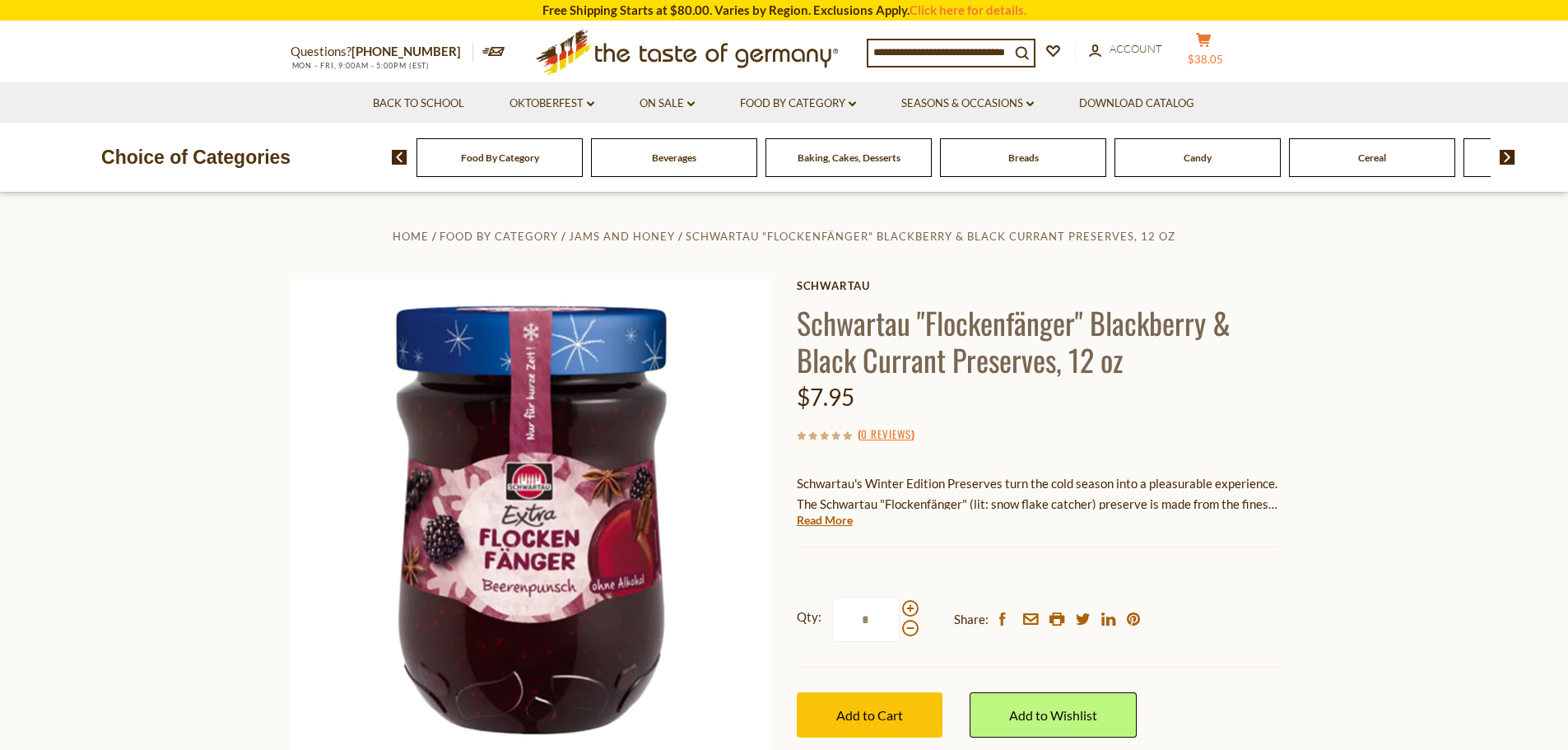
click at [1216, 49] on button "cart $38.05" at bounding box center [1204, 52] width 49 height 41
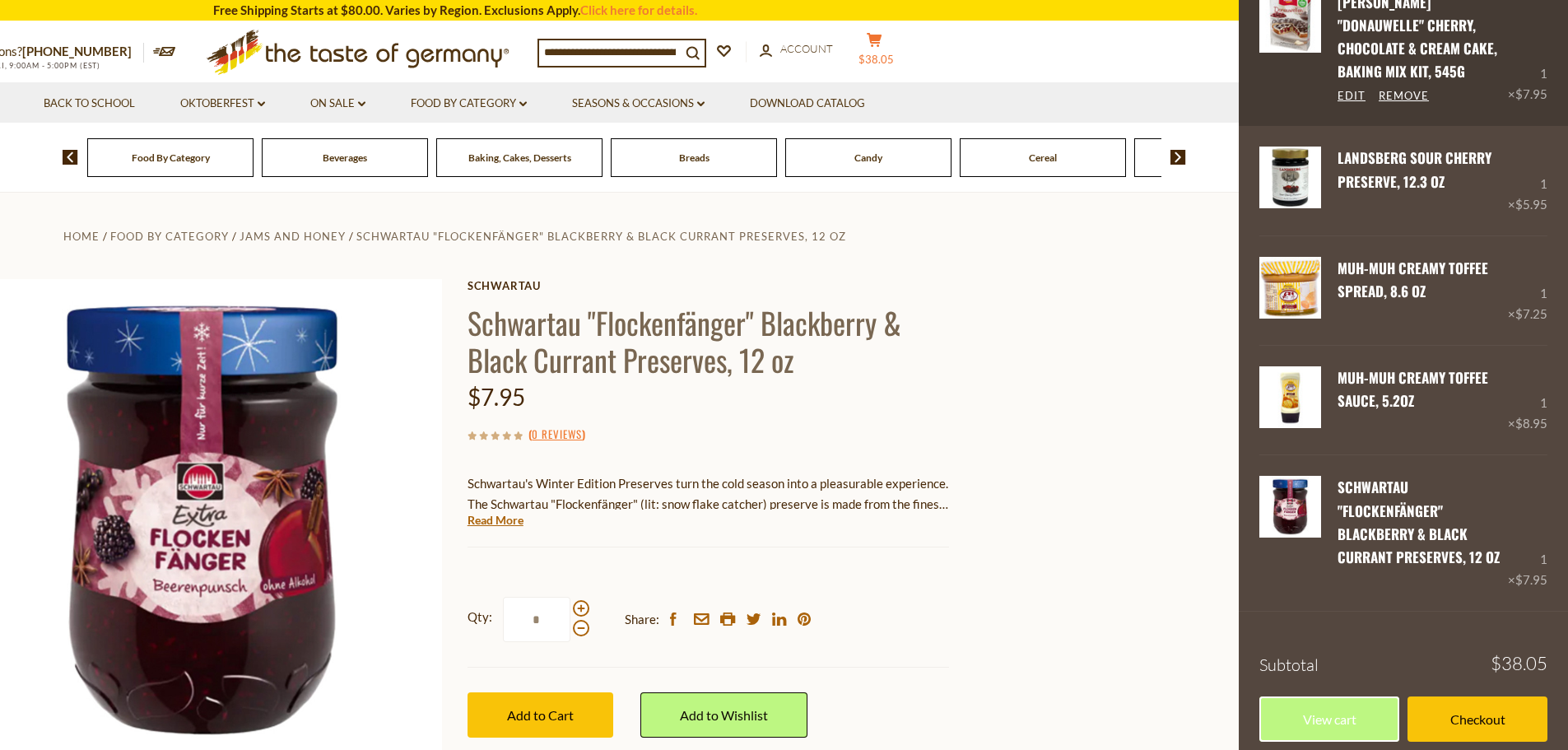
scroll to position [127, 0]
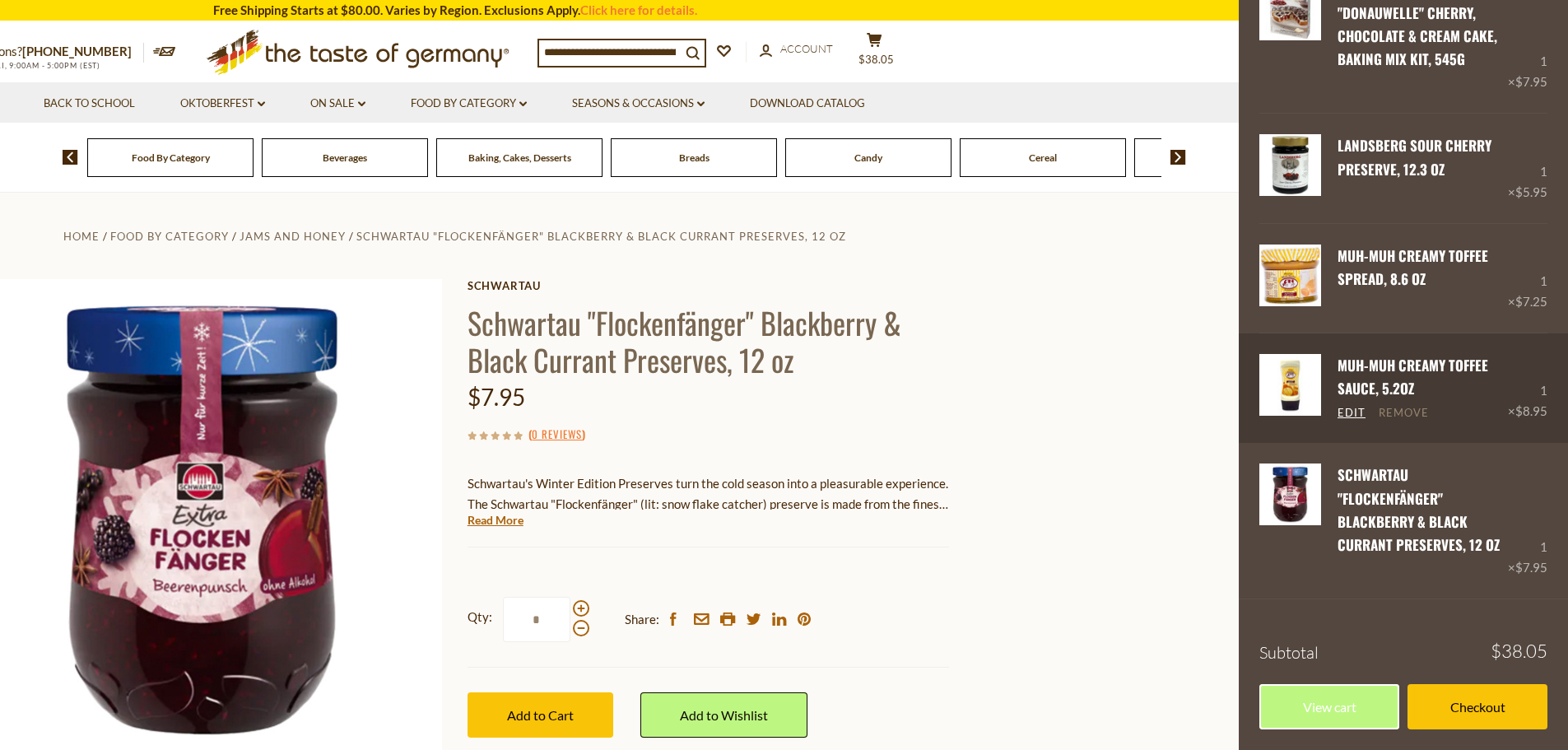
click at [1412, 417] on link "Remove" at bounding box center [1404, 412] width 50 height 14
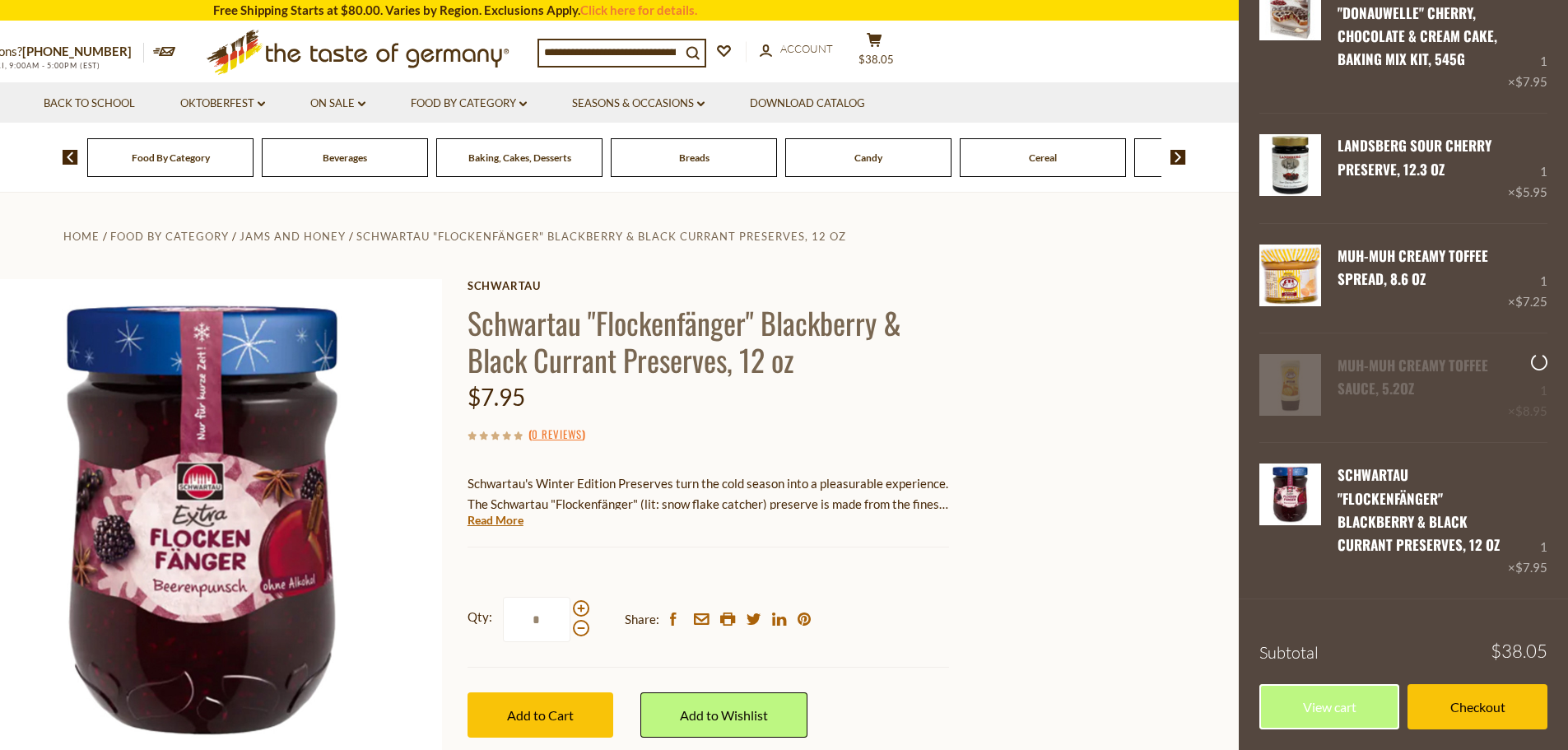
scroll to position [17, 0]
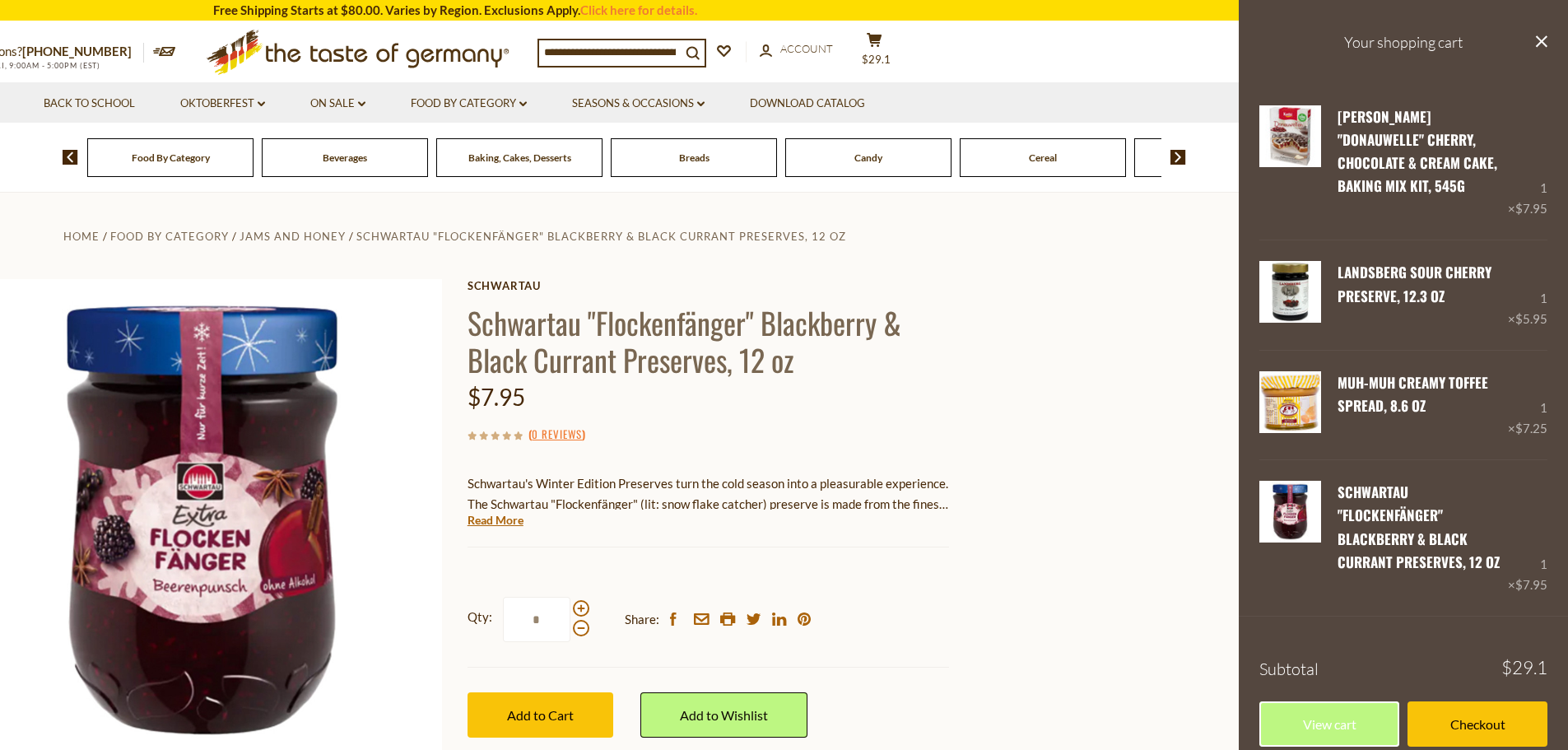
click at [253, 169] on div "Baking, Cakes, Desserts" at bounding box center [170, 158] width 167 height 39
click at [253, 167] on div "Baking, Cakes, Desserts" at bounding box center [170, 158] width 167 height 39
click at [1041, 555] on section "Home Food By Category Jams and Honey Schwartau "Flockenfänger" Blackberry & Bla…" at bounding box center [455, 558] width 1568 height 732
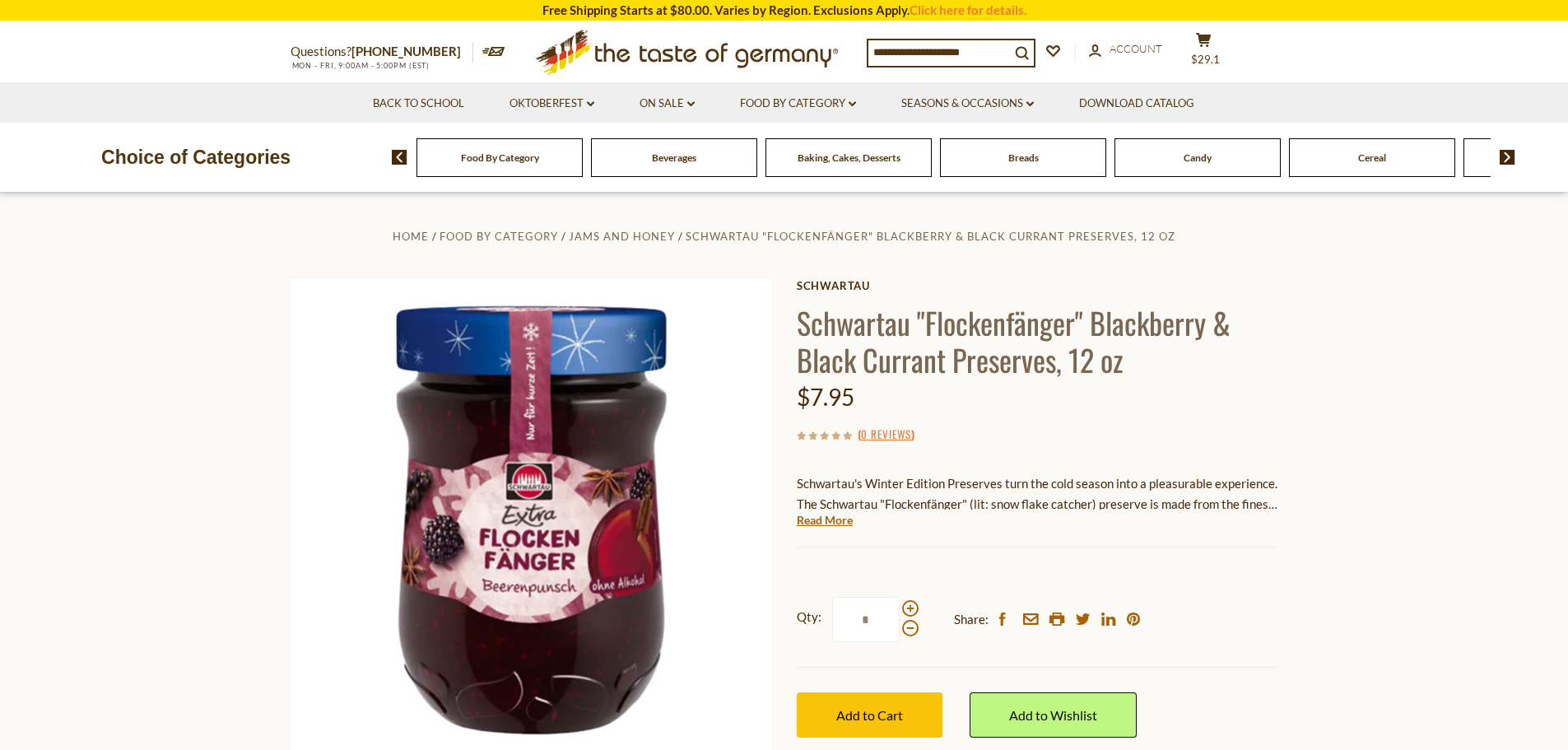
click at [583, 162] on div "Baking, Cakes, Desserts" at bounding box center [500, 158] width 167 height 39
click at [805, 162] on span "Baking, Cakes, Desserts" at bounding box center [849, 157] width 103 height 13
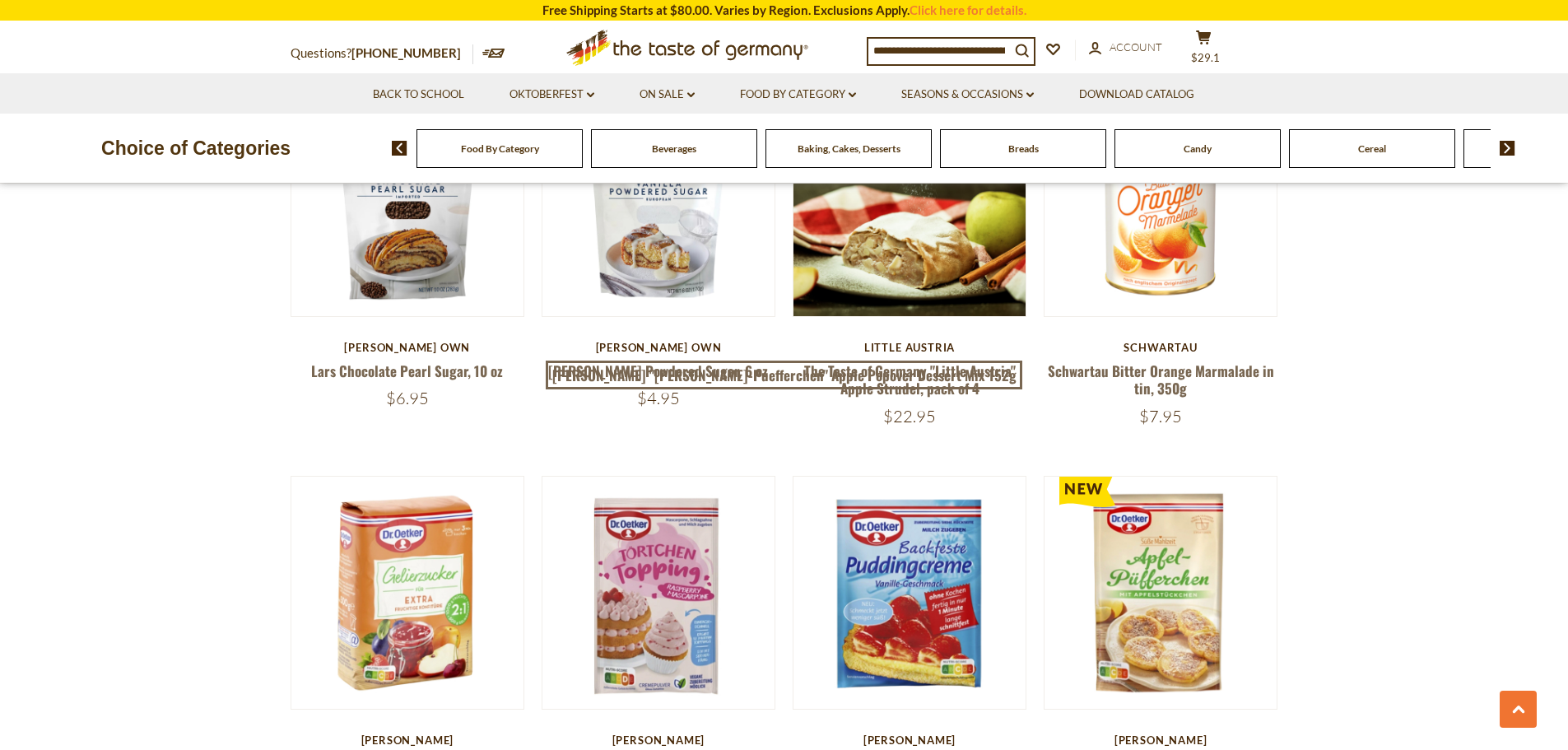
scroll to position [3704, 0]
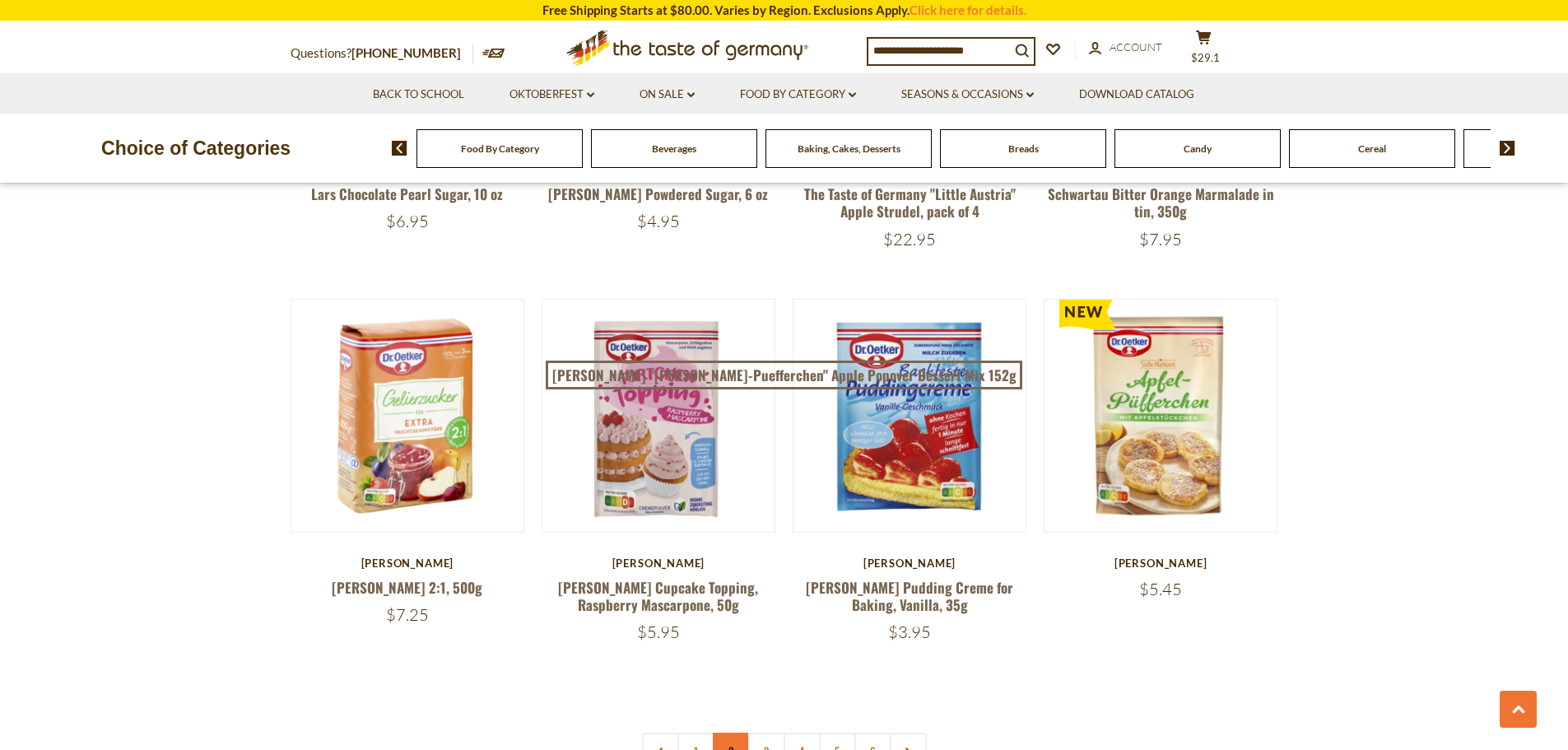
click at [729, 733] on link "2" at bounding box center [731, 751] width 37 height 37
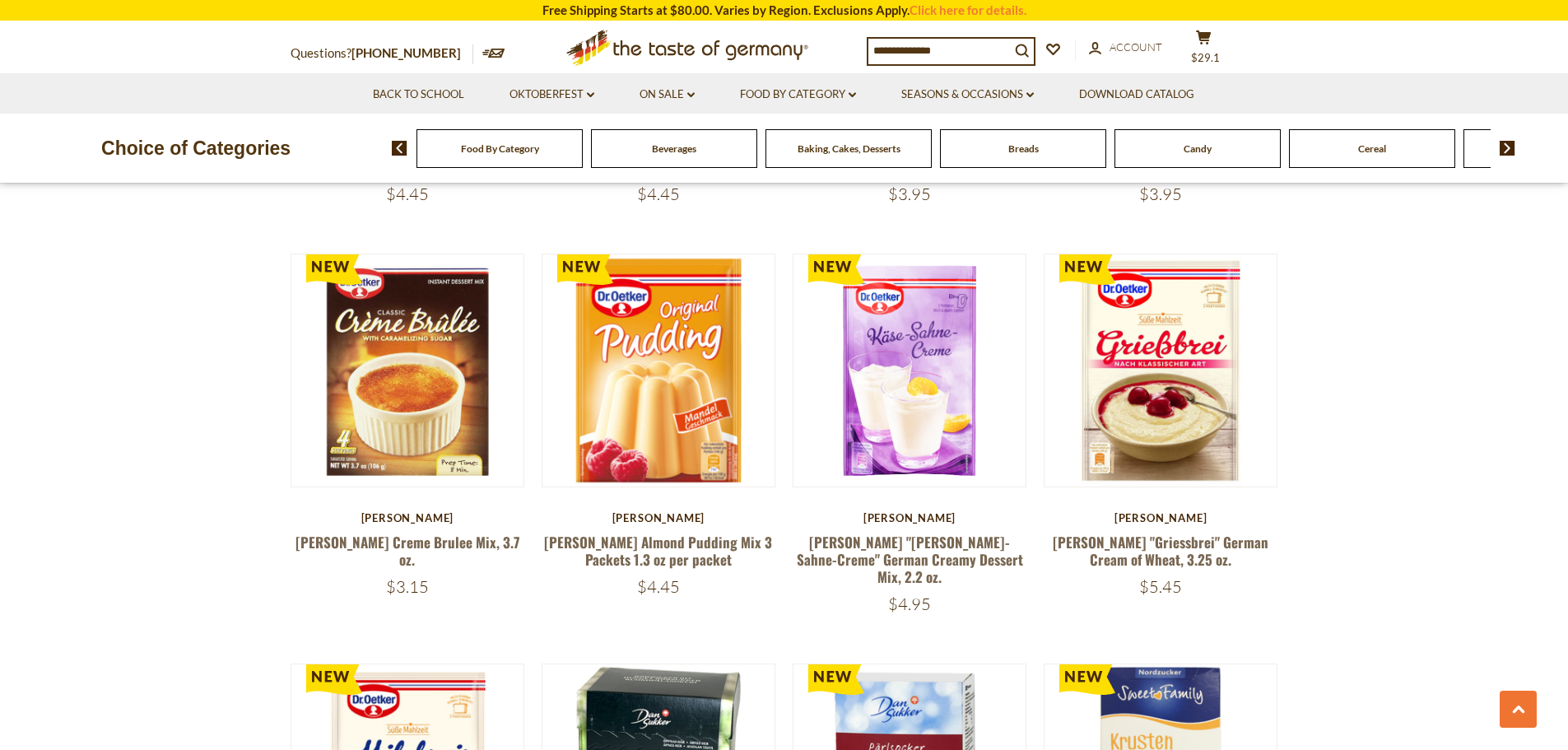
scroll to position [2091, 0]
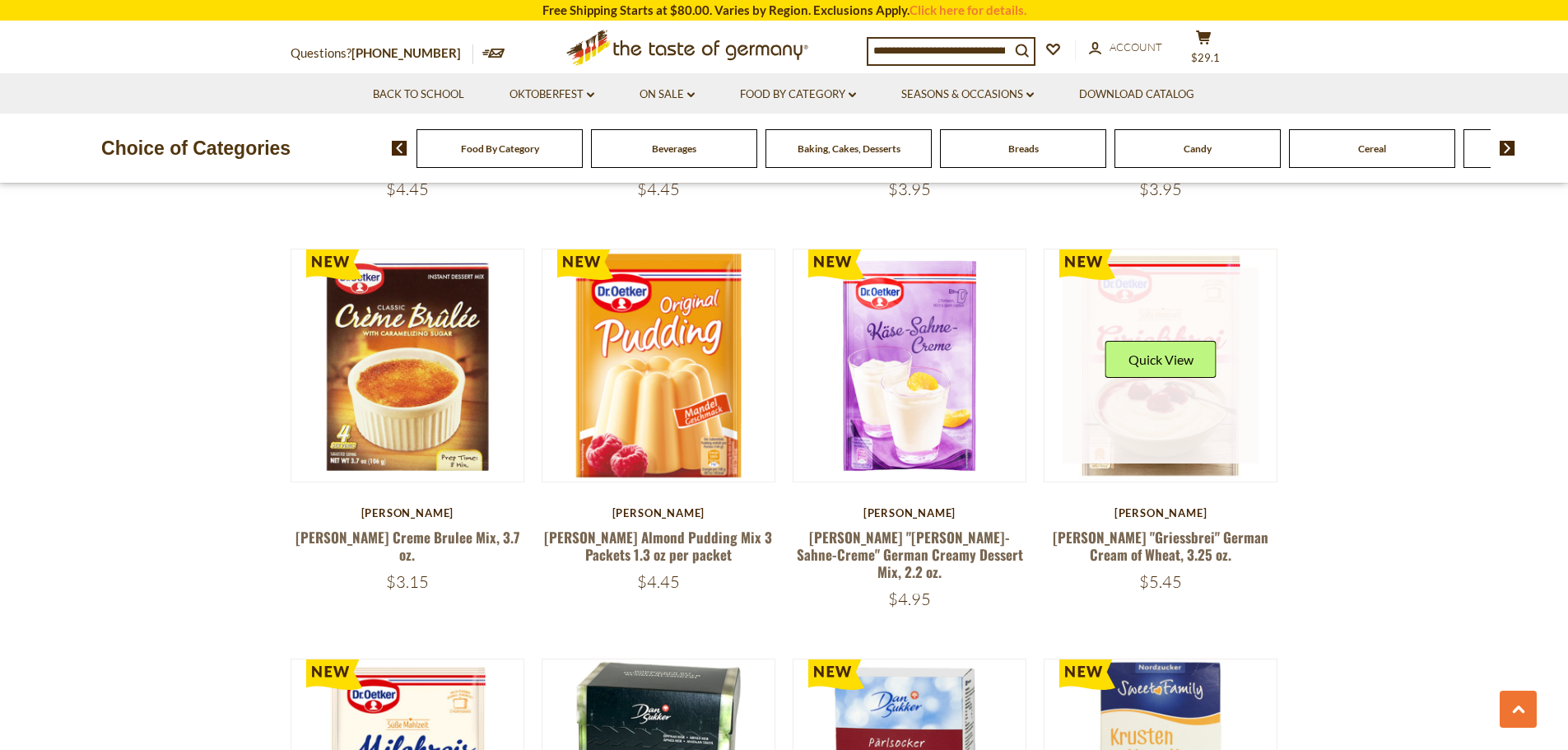
click at [1120, 415] on link at bounding box center [1161, 365] width 196 height 195
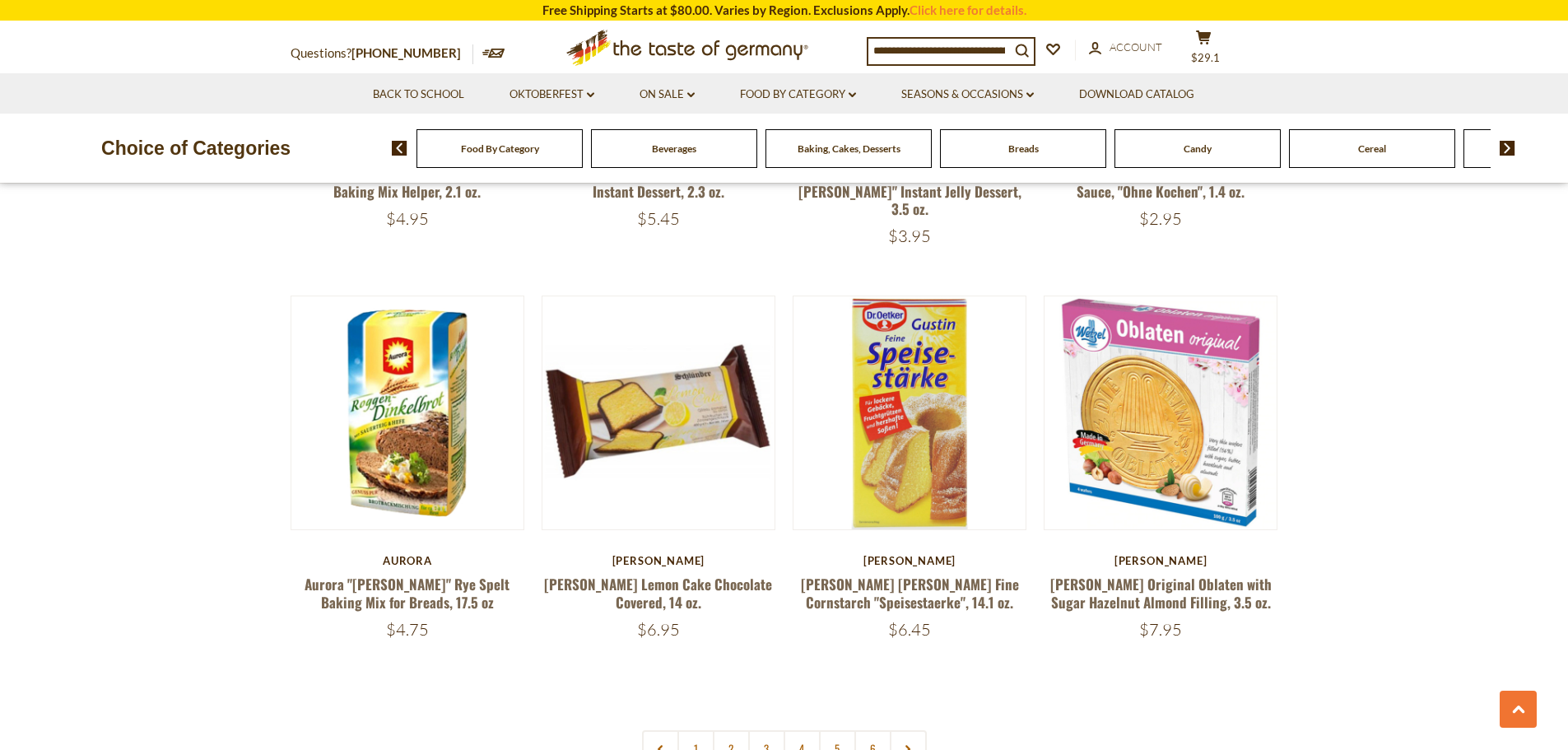
scroll to position [3737, 0]
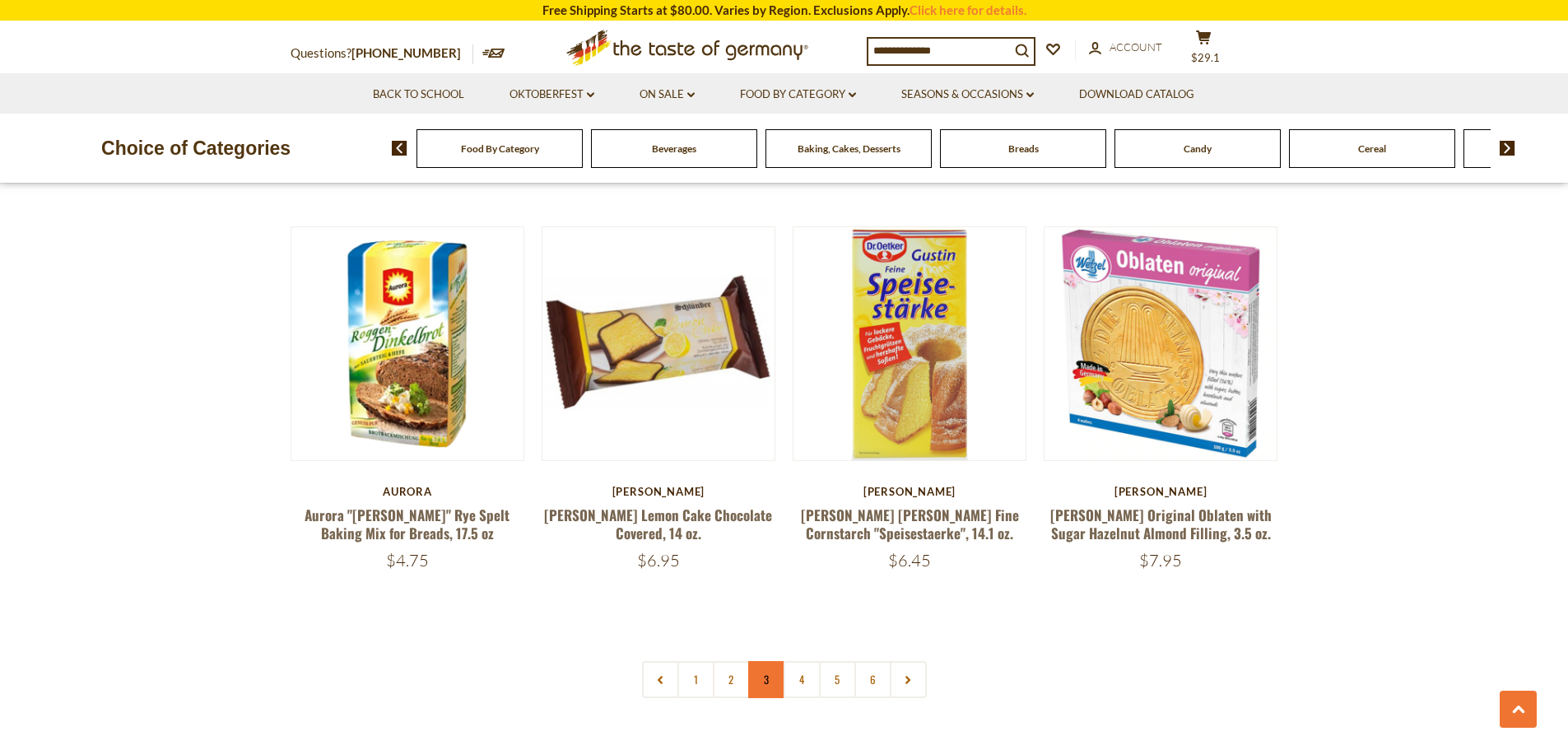
click at [752, 660] on link "3" at bounding box center [767, 679] width 37 height 37
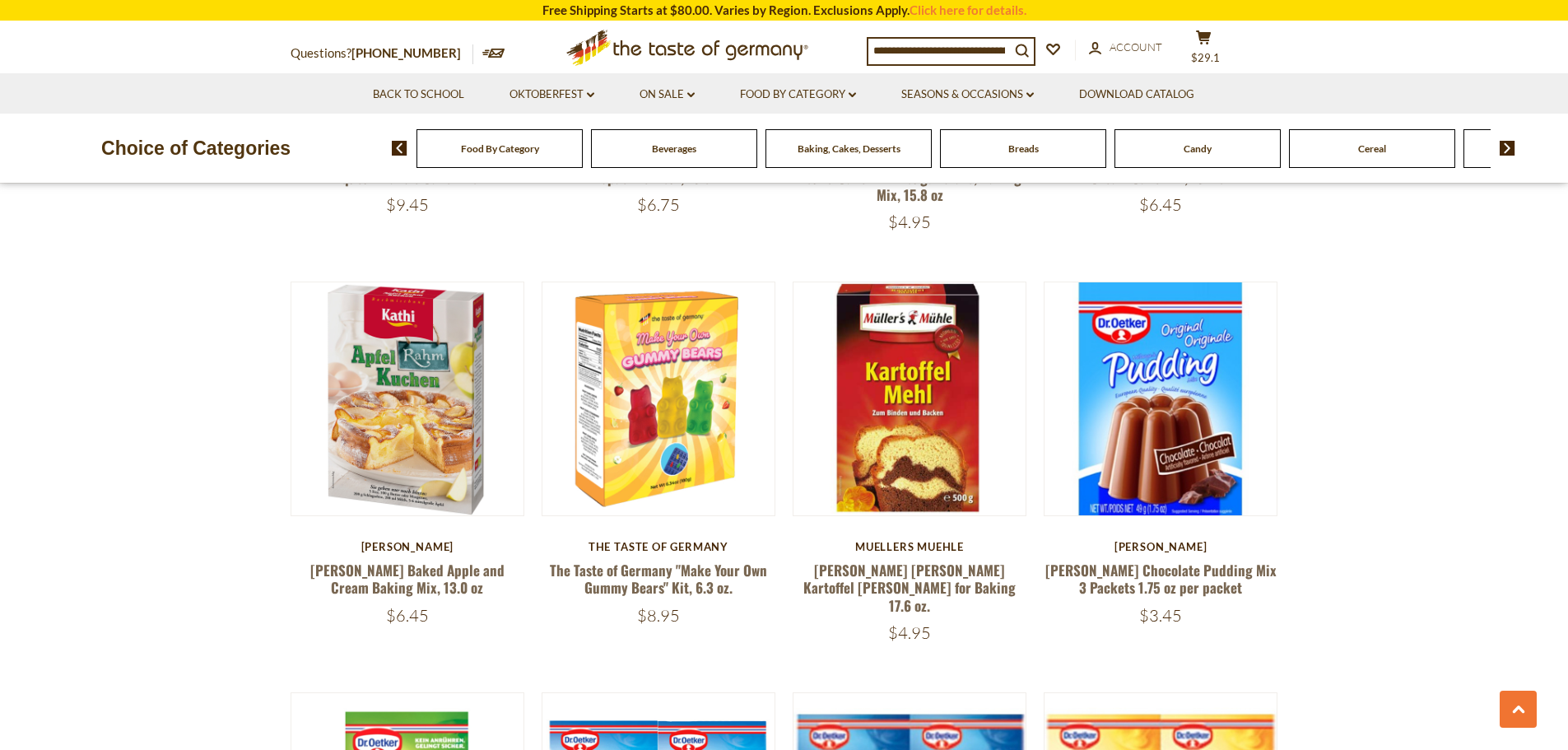
scroll to position [2881, 0]
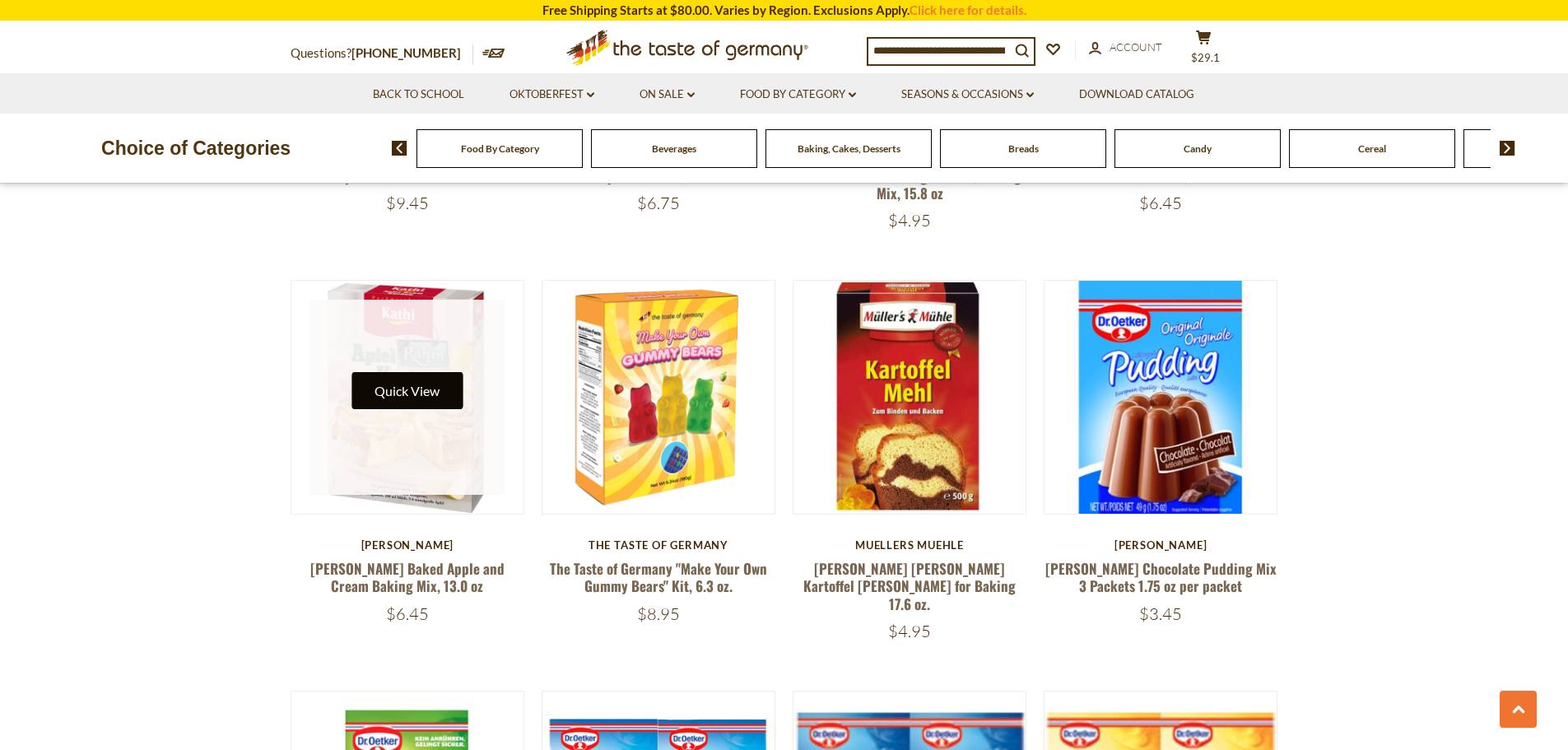
click at [456, 337] on link at bounding box center [406, 397] width 196 height 195
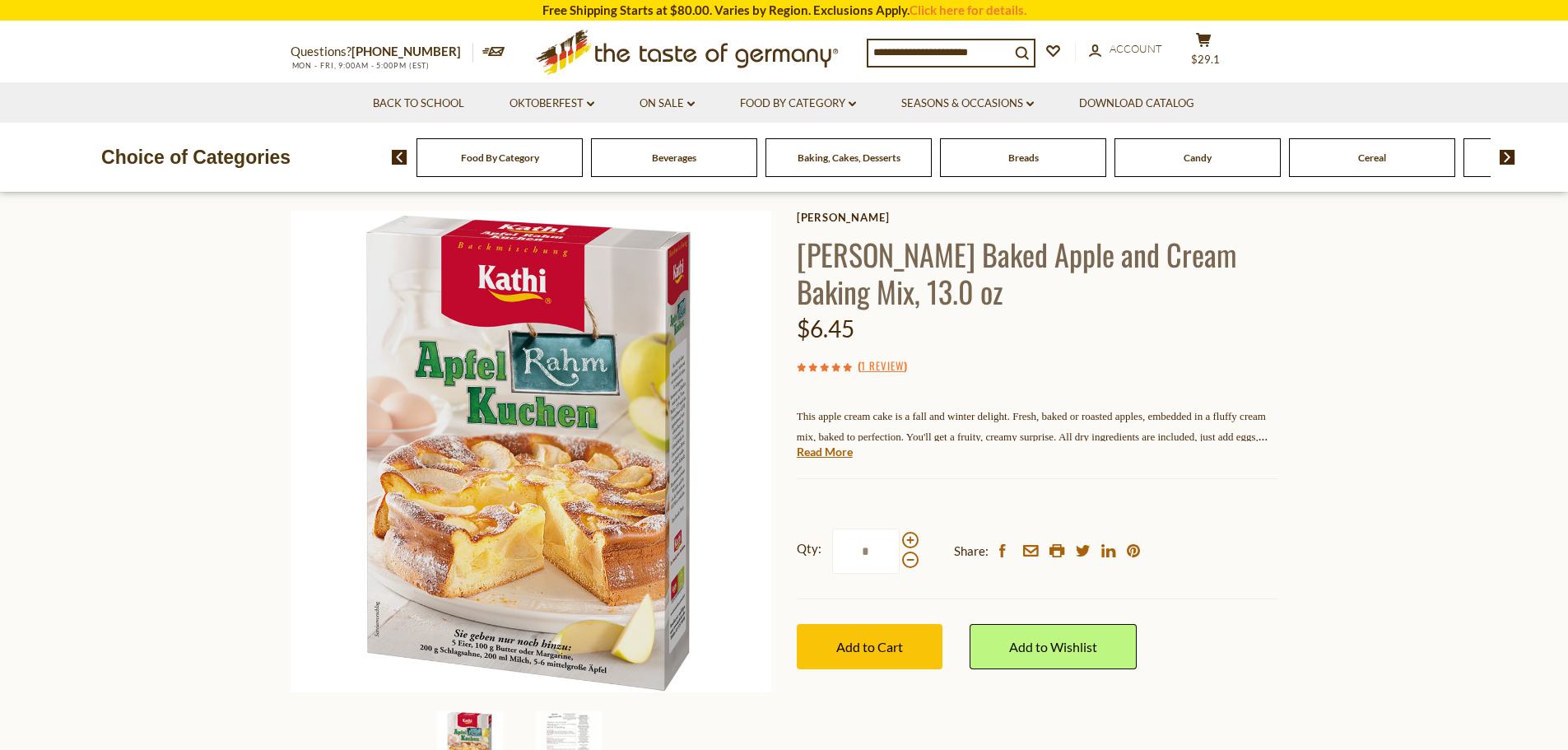
scroll to position [82, 0]
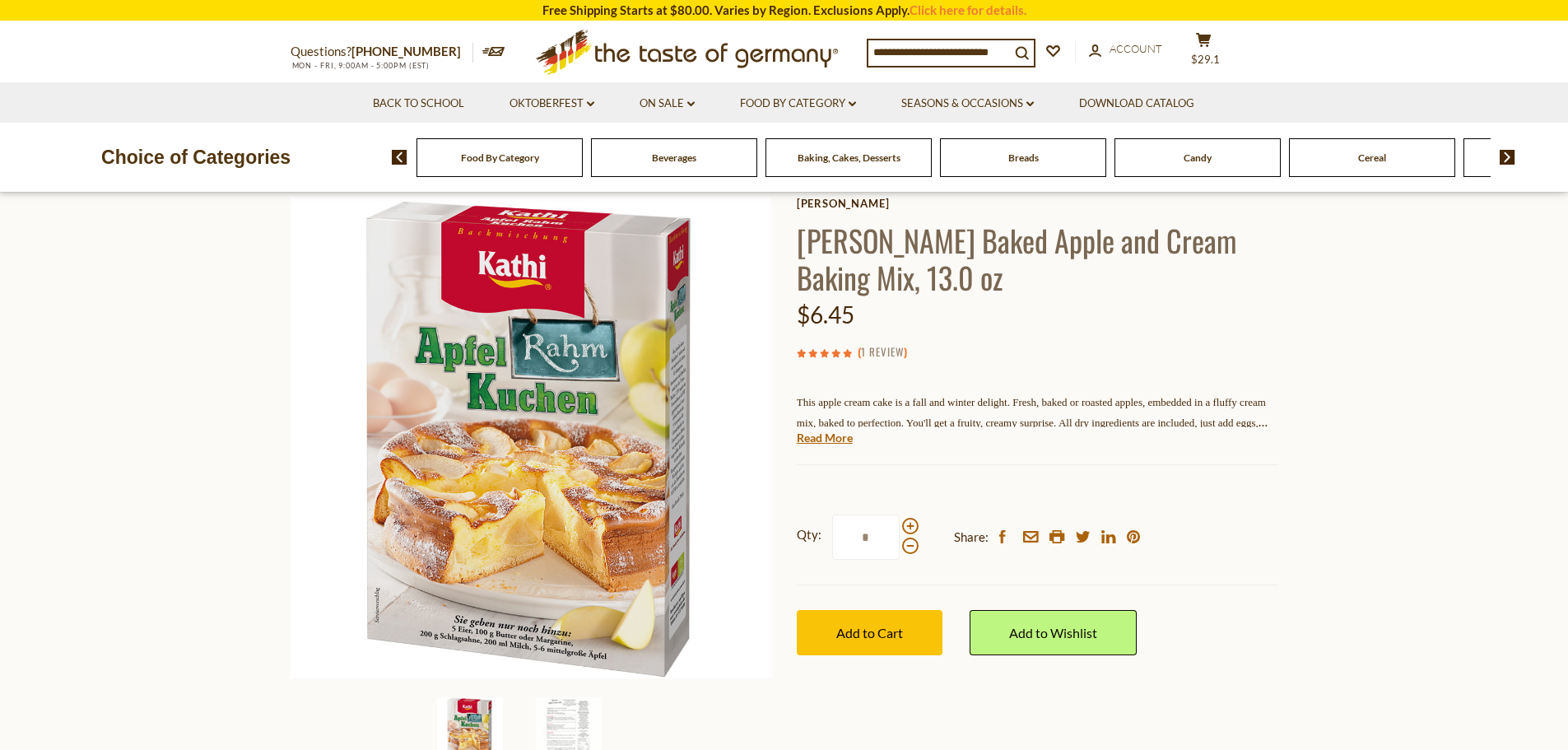
click at [877, 351] on link "1 Review" at bounding box center [882, 351] width 42 height 18
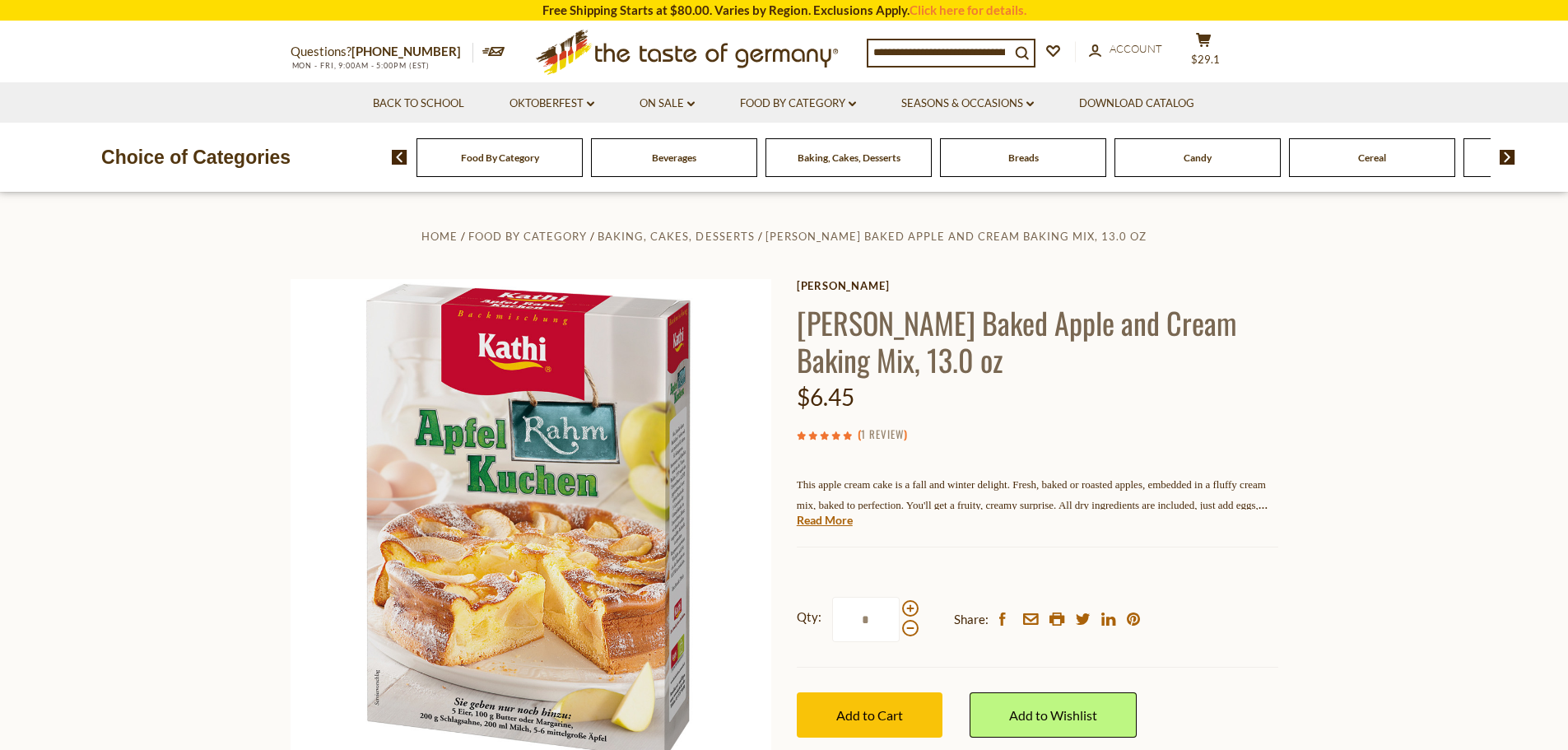
click at [893, 439] on link "1 Review" at bounding box center [882, 434] width 42 height 18
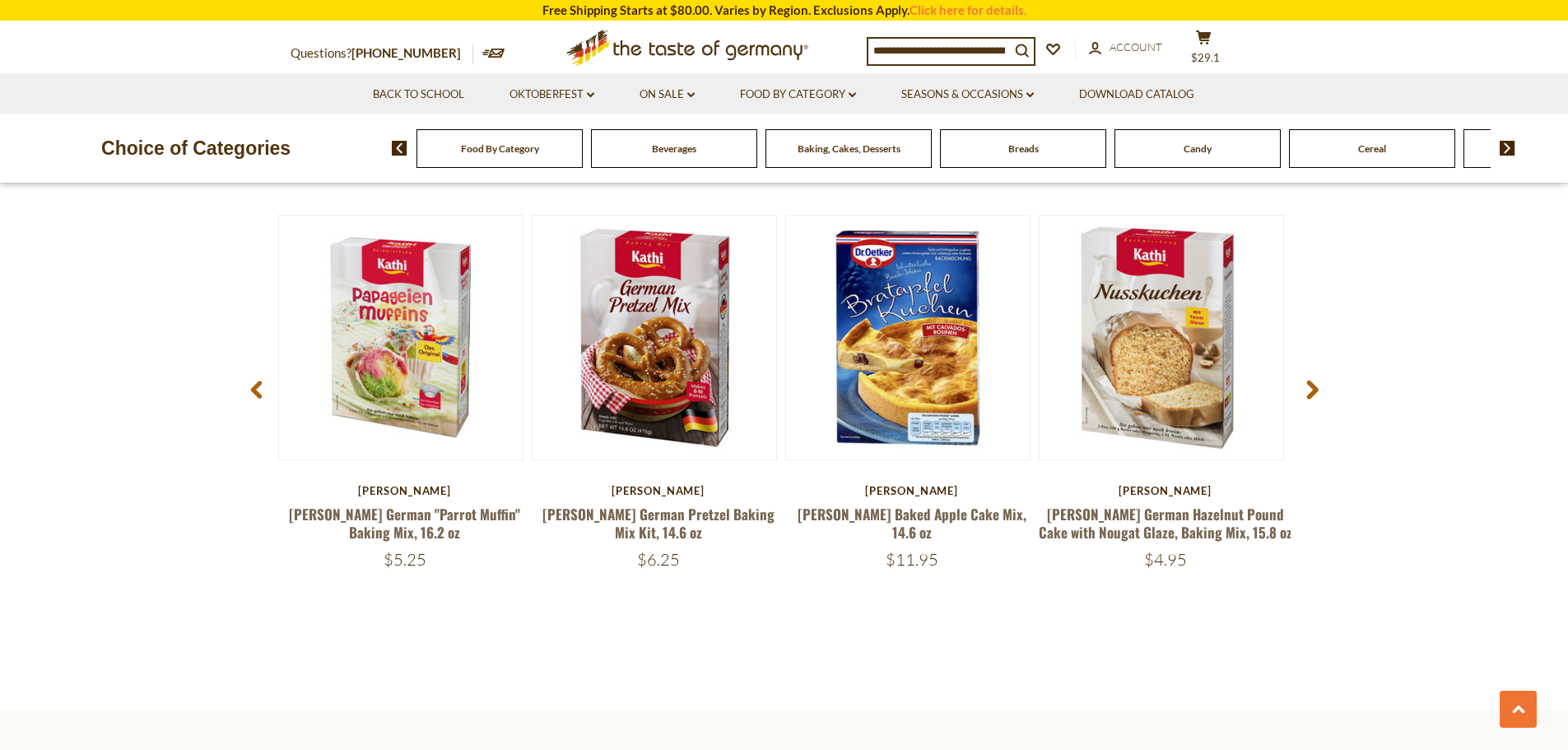
scroll to position [2139, 0]
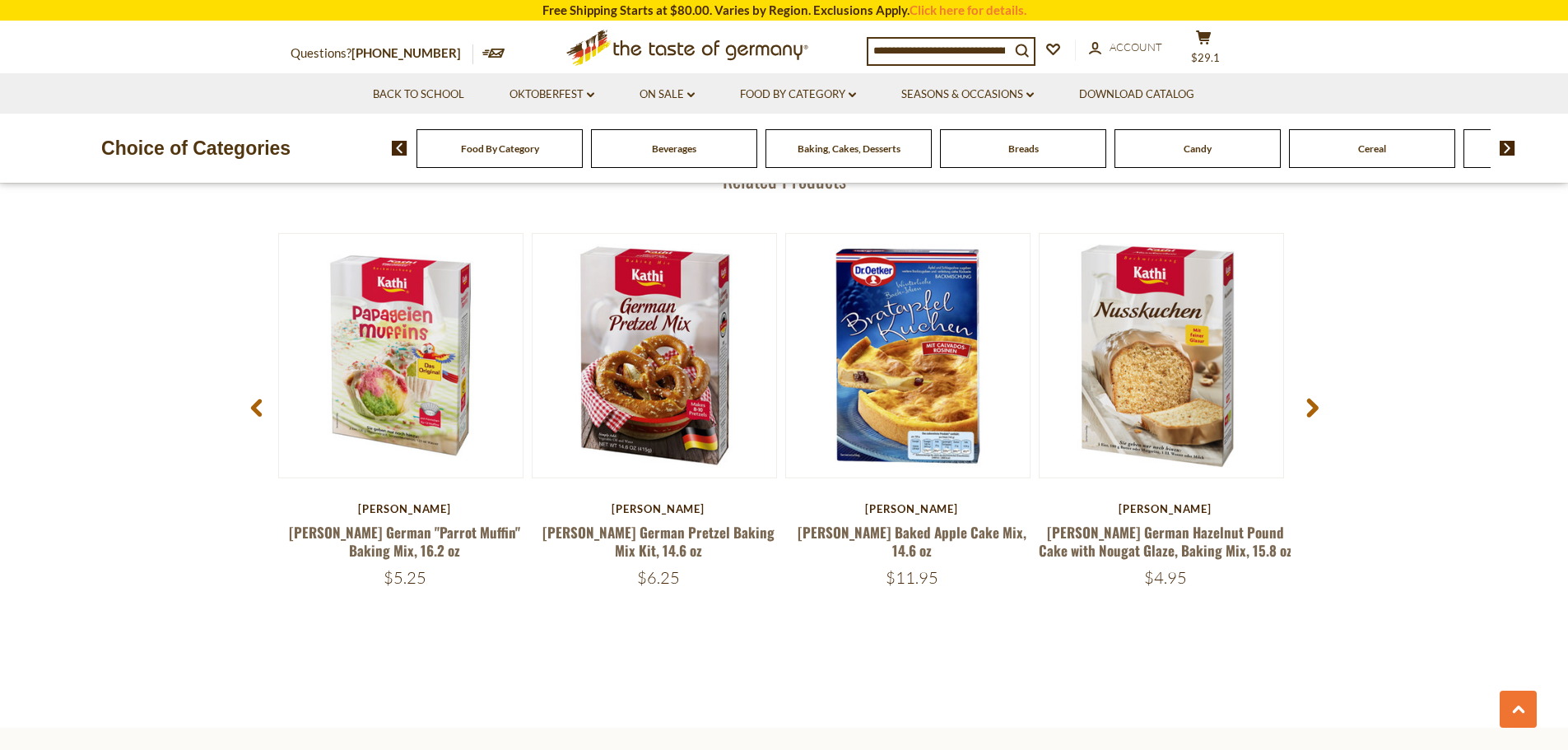
click at [1309, 414] on use at bounding box center [1313, 409] width 12 height 19
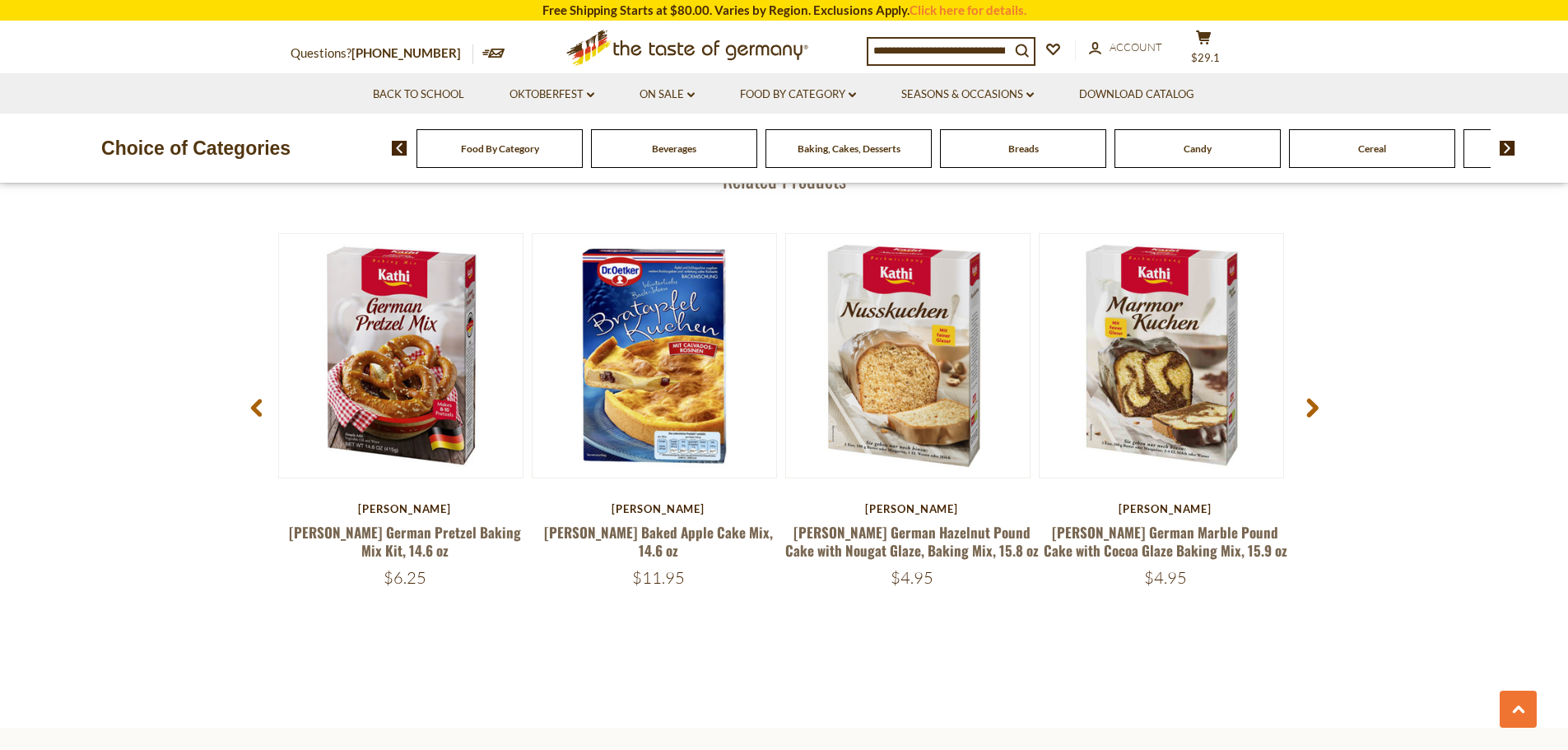
click at [1309, 414] on use at bounding box center [1313, 409] width 12 height 19
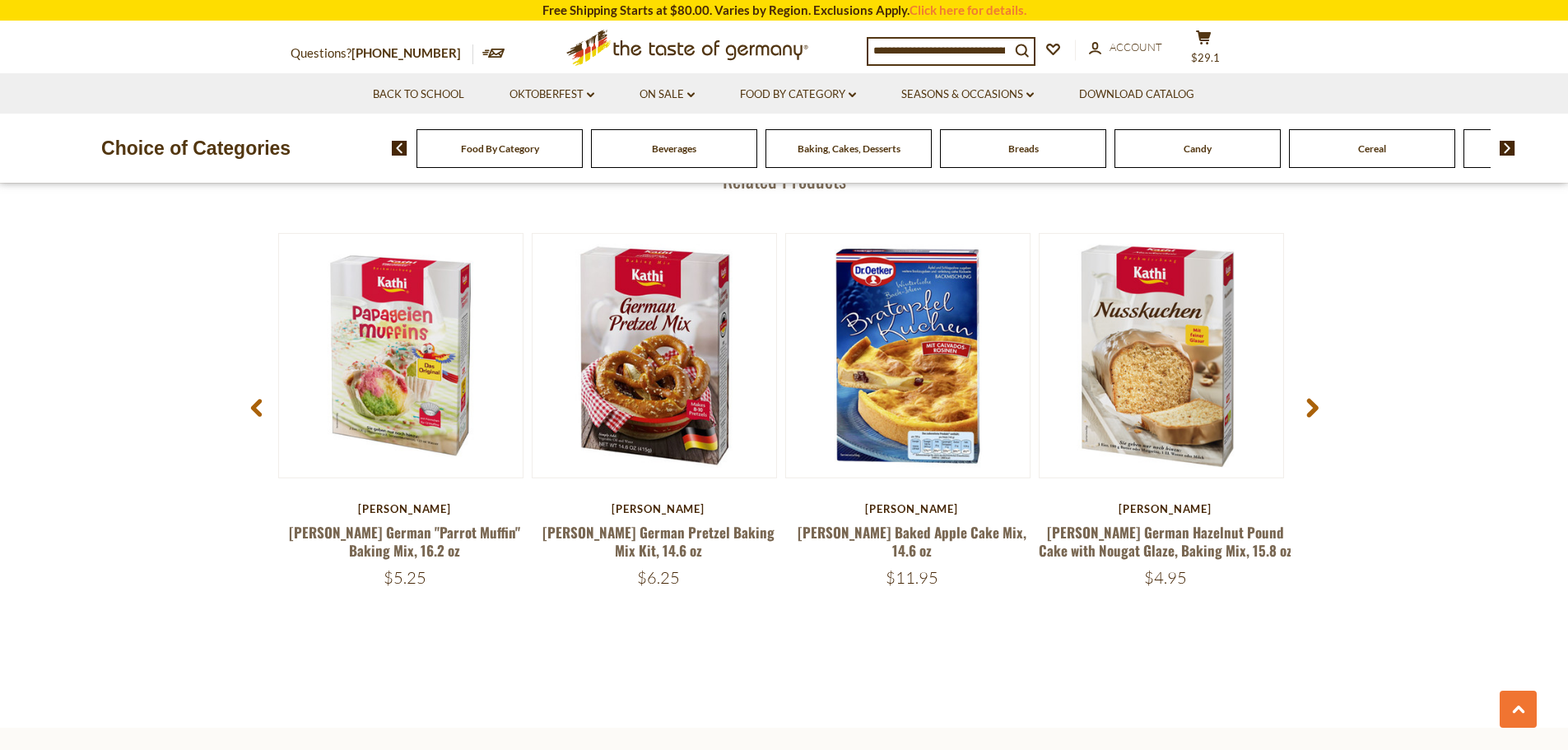
click at [1309, 414] on use at bounding box center [1313, 409] width 12 height 19
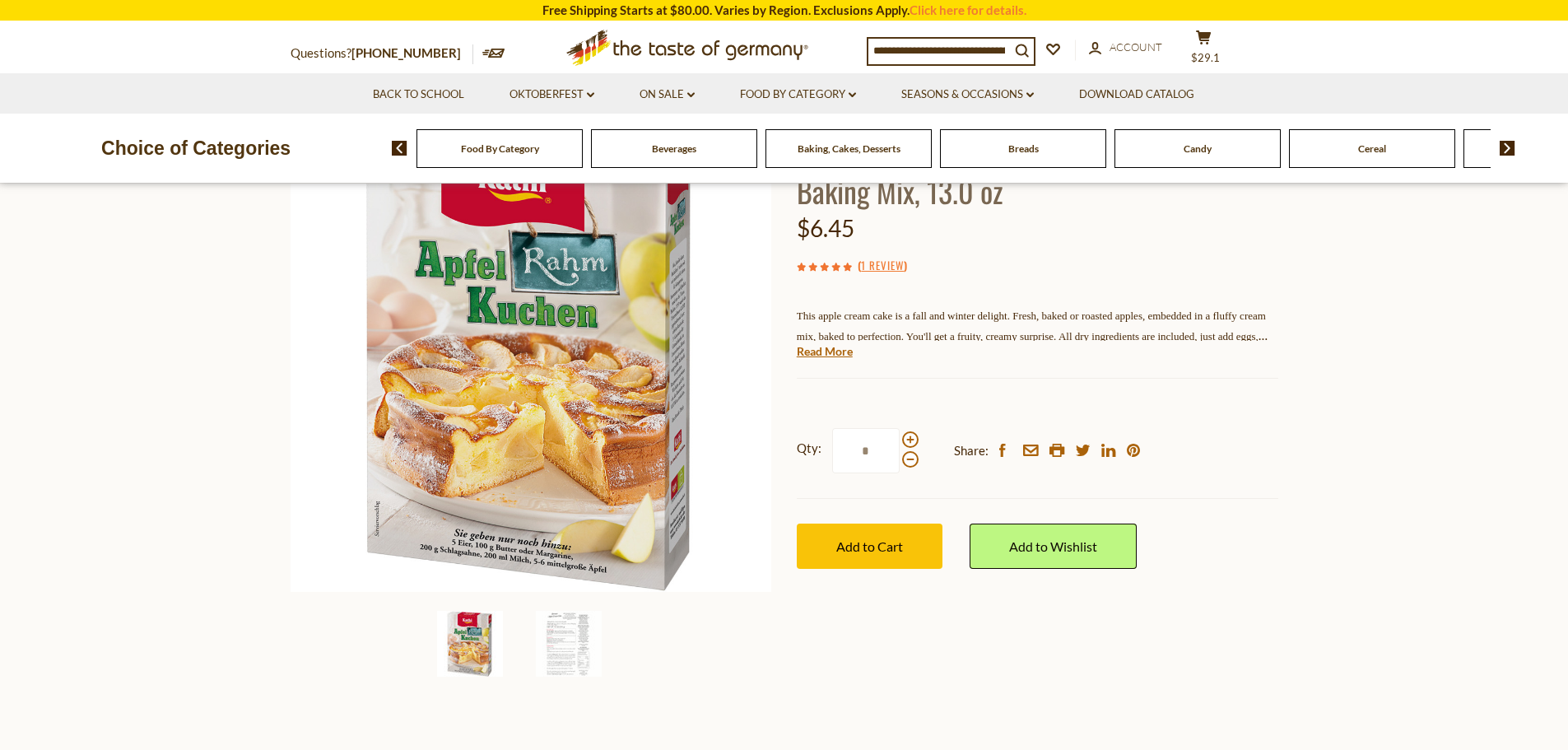
scroll to position [165, 0]
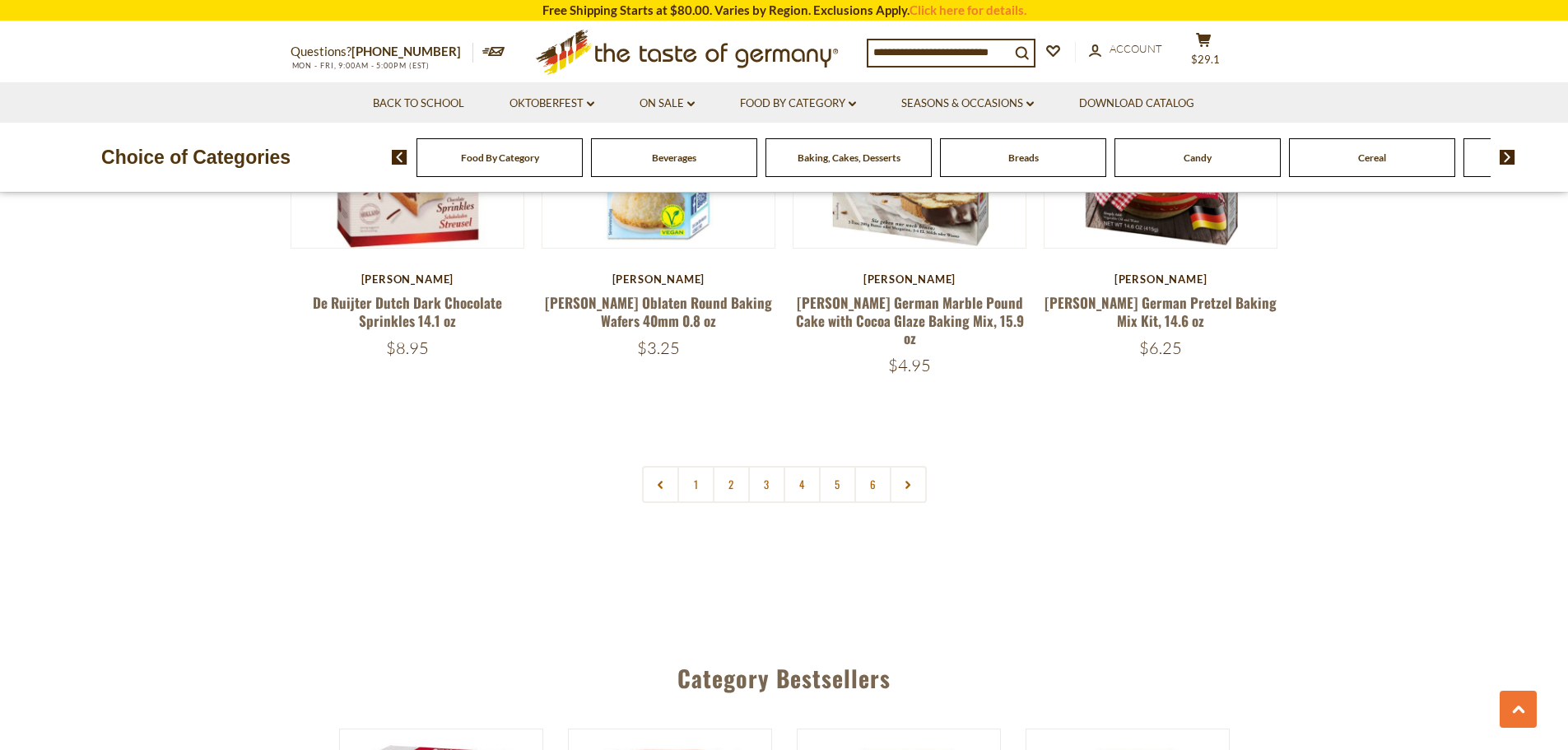
scroll to position [3950, 0]
click at [800, 465] on link "4" at bounding box center [802, 483] width 37 height 37
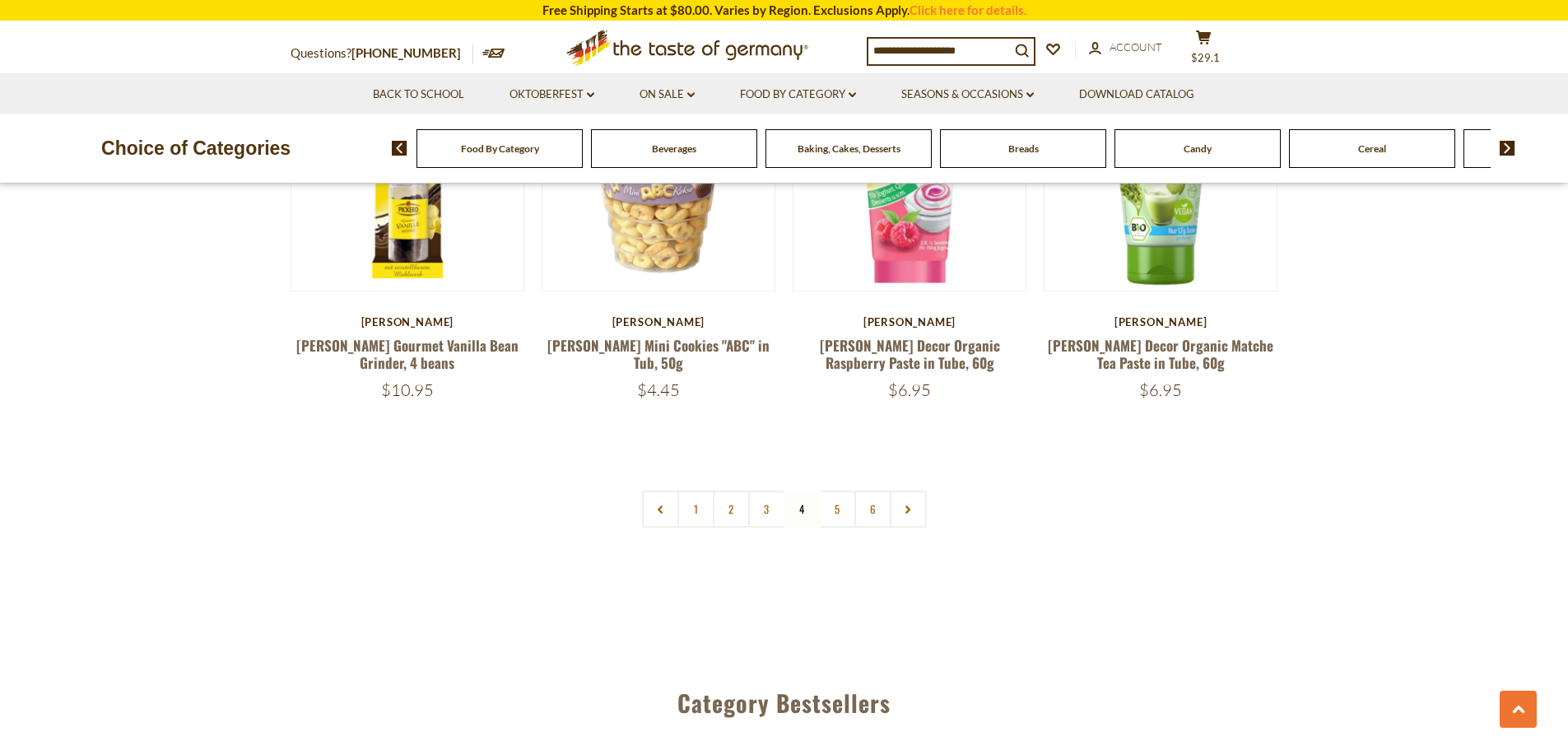
scroll to position [3902, 0]
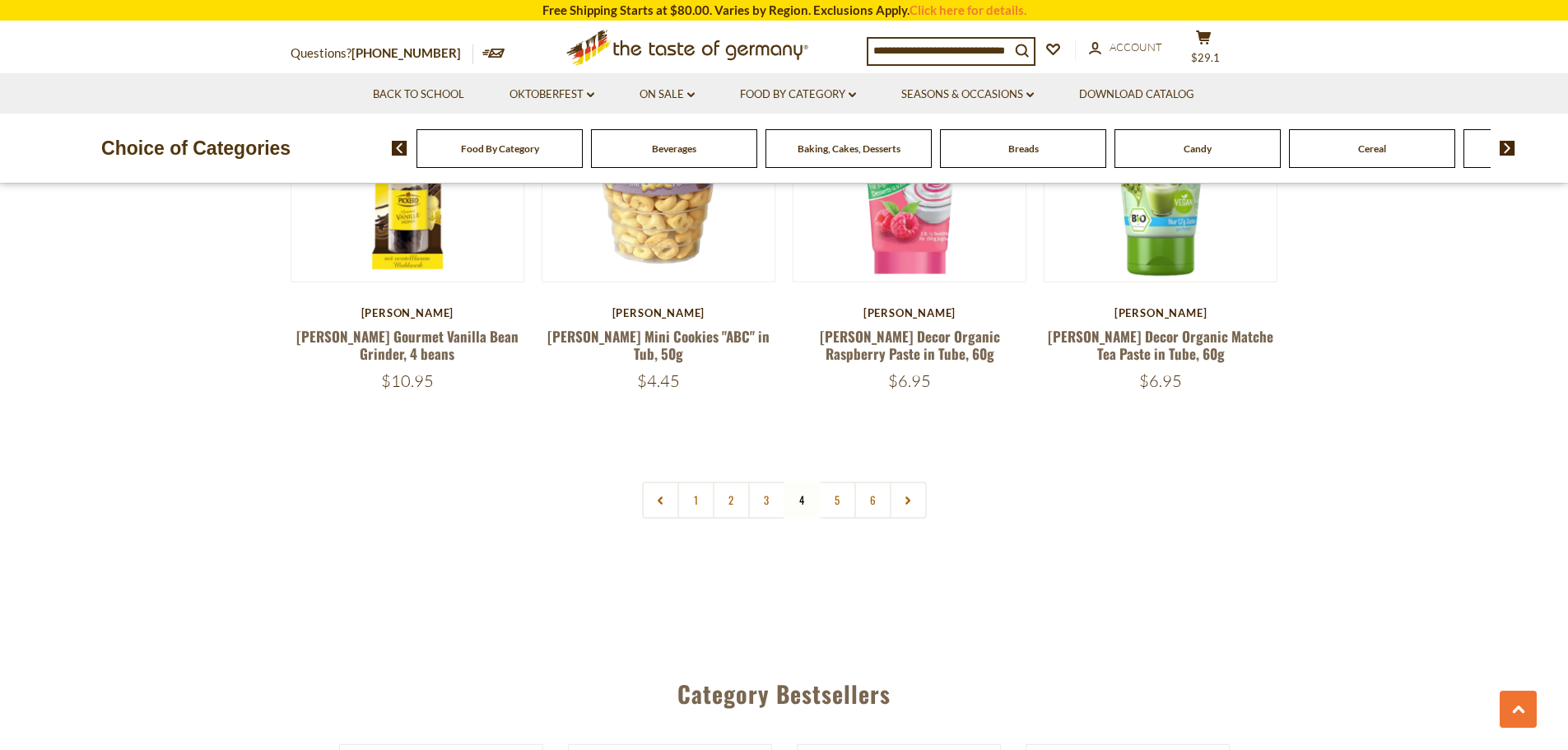
click at [921, 44] on input at bounding box center [939, 50] width 142 height 23
type input "******"
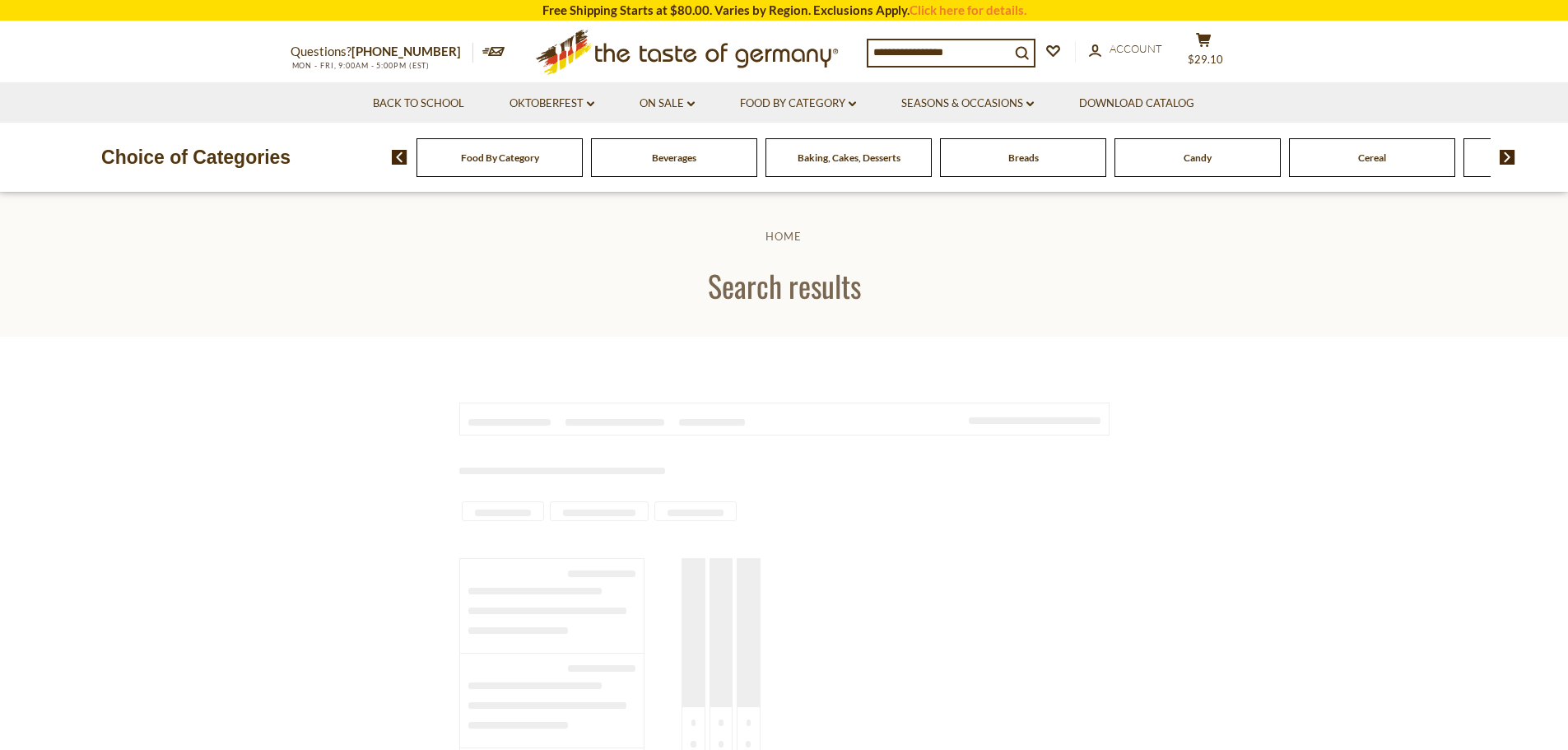
type input "******"
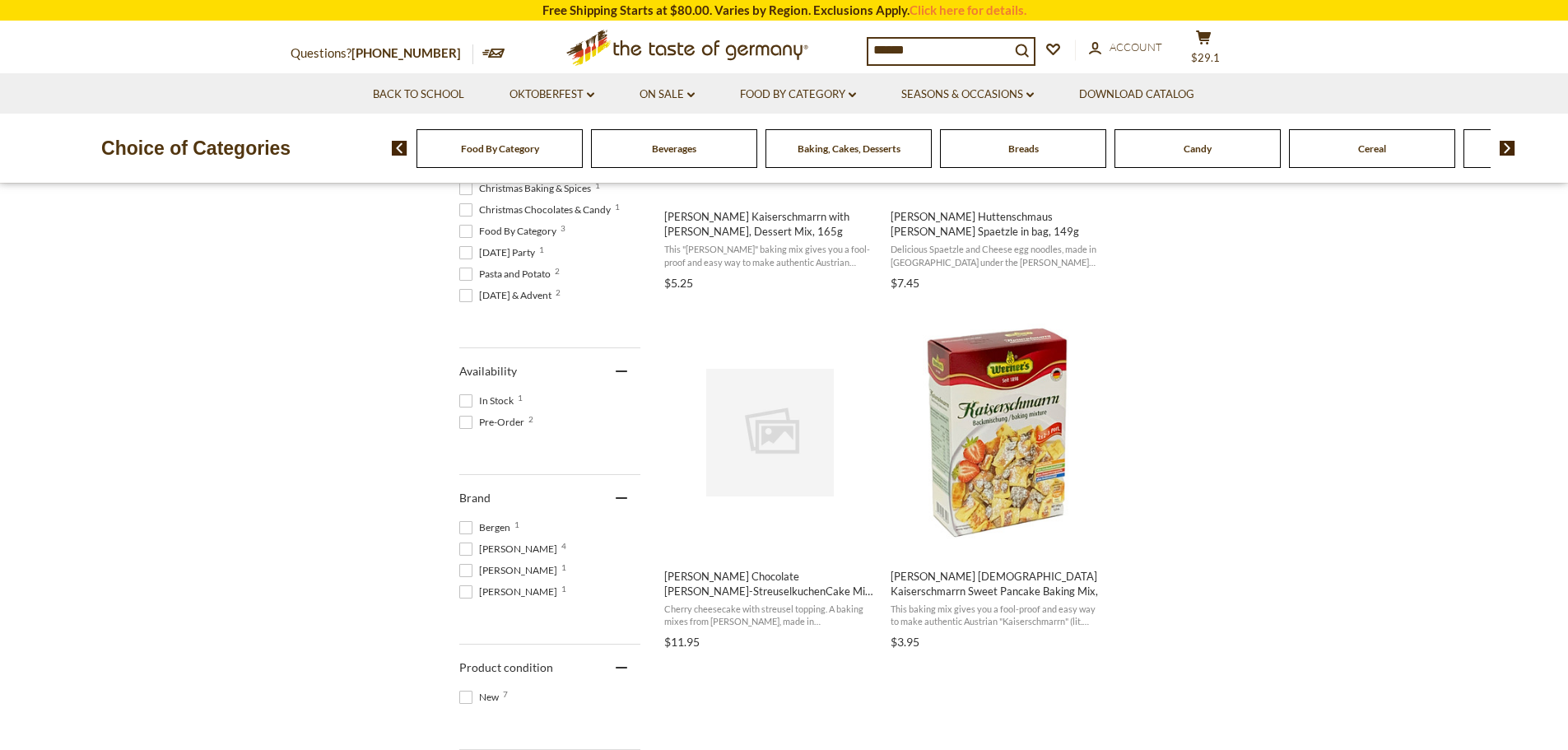
scroll to position [576, 0]
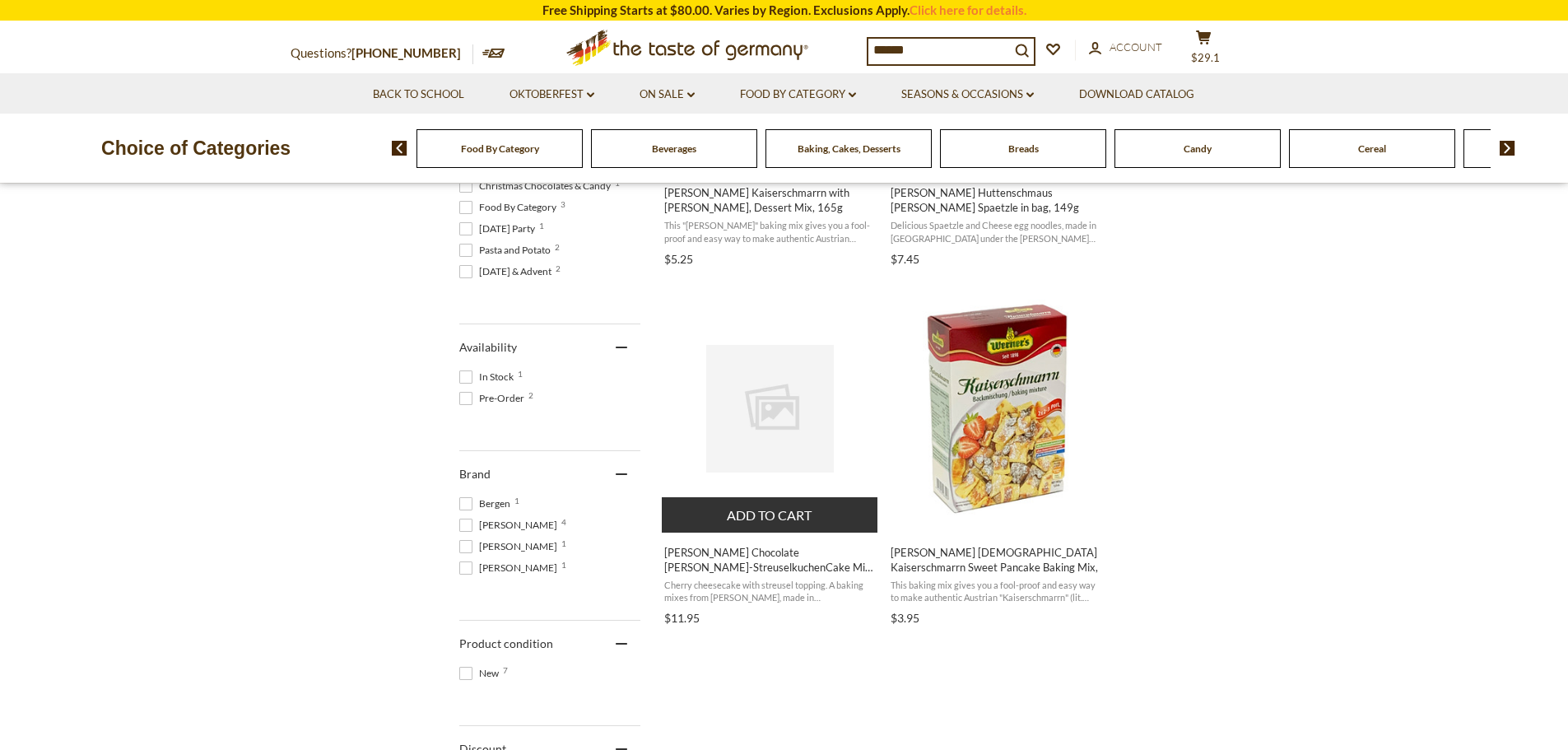
click at [765, 404] on img "Dr. Oetker Chocolate Kaiser-Kirsch-StreuselkuchenCake Mix, 12.9 oz" at bounding box center [770, 408] width 127 height 127
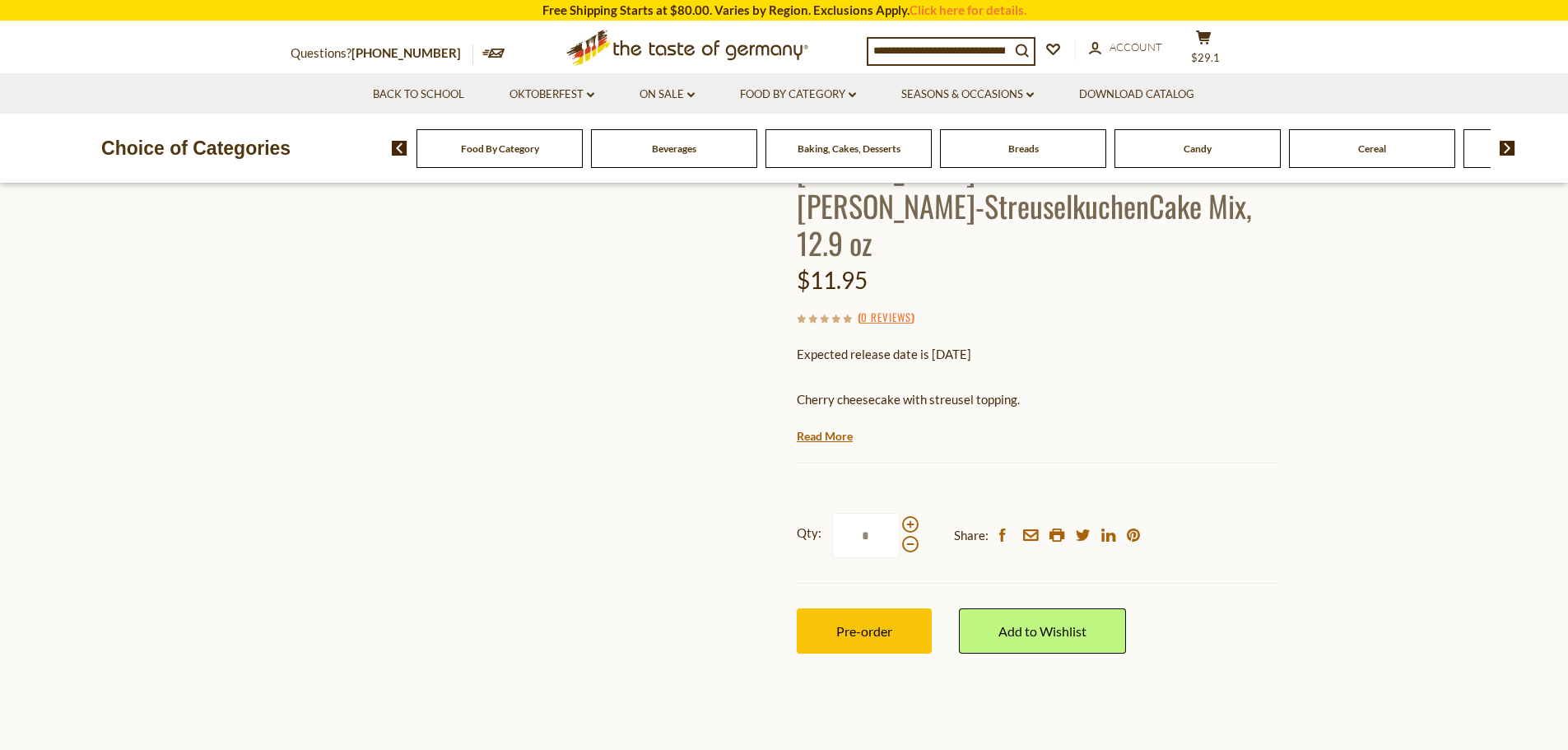
scroll to position [82, 0]
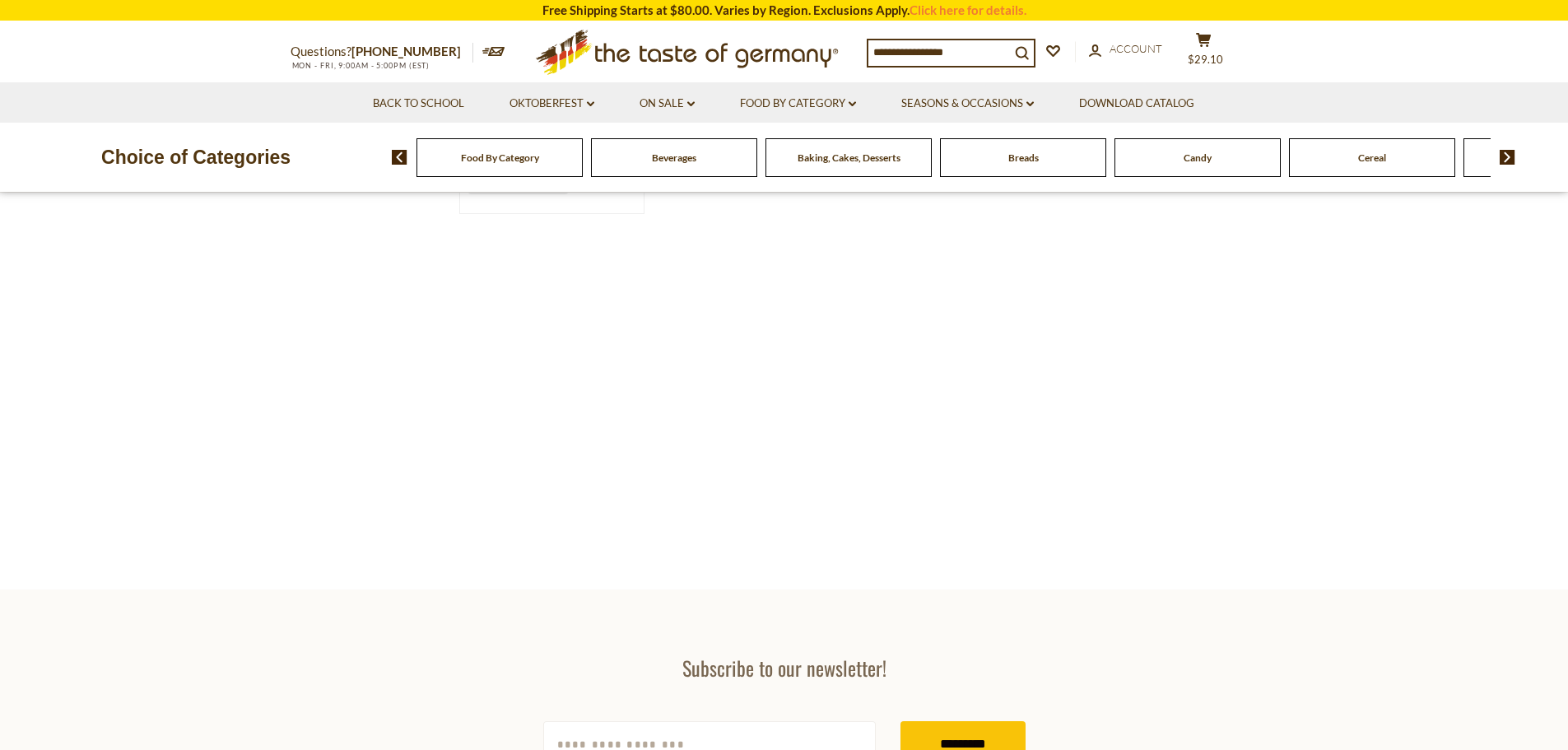
type input "******"
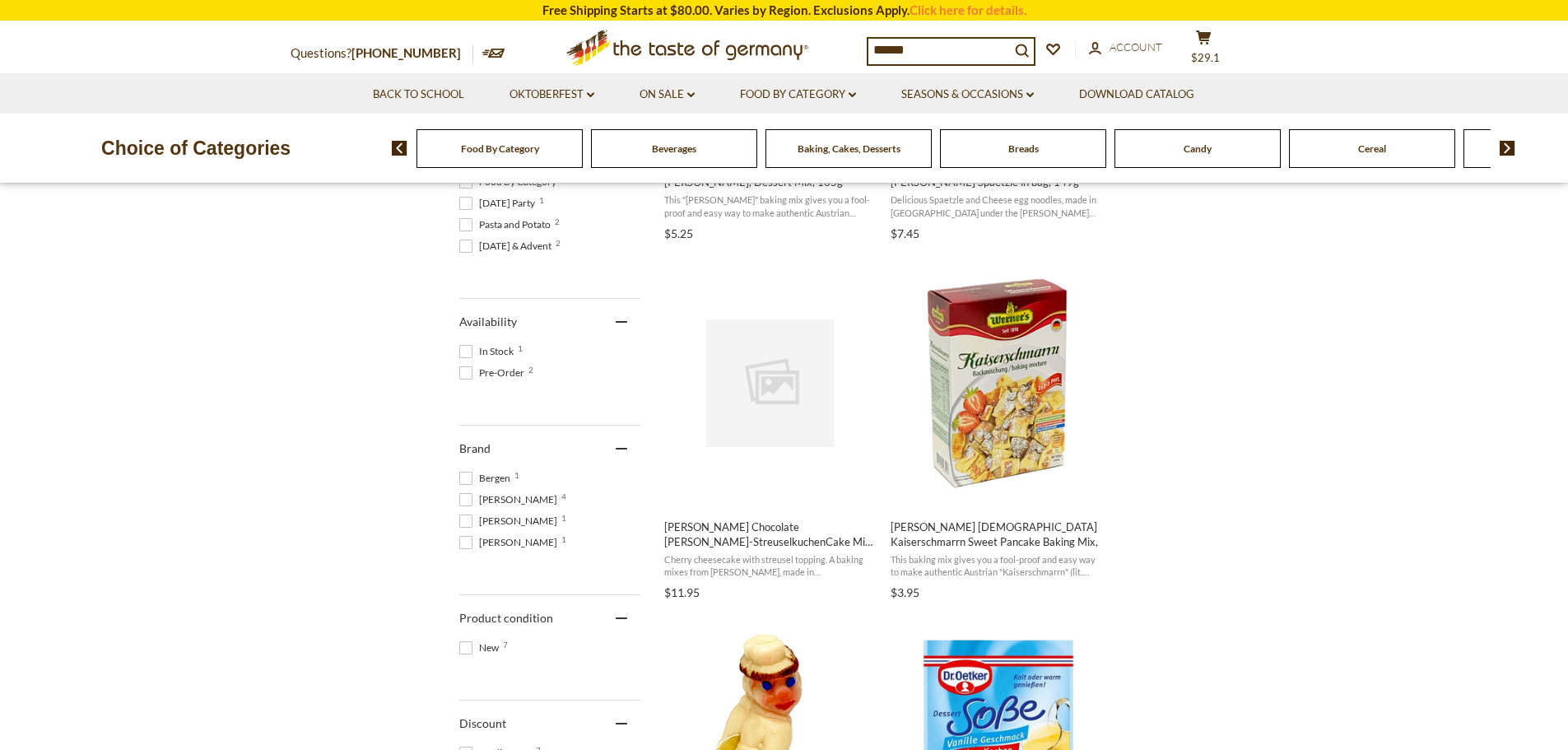
scroll to position [576, 0]
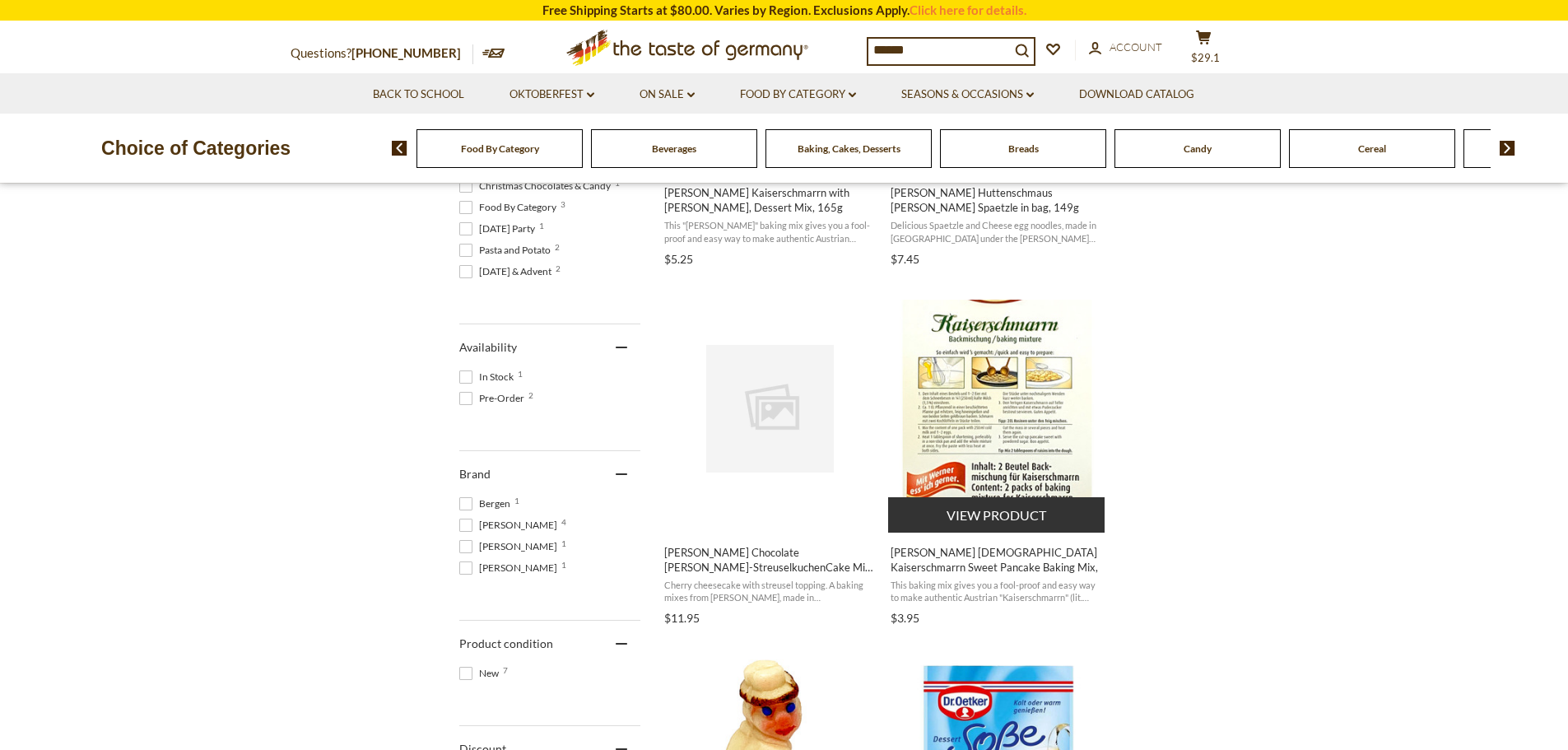
click at [1012, 375] on img "Werners Austrian Kaiserschmarrn Sweet Pancake Baking Mix," at bounding box center [997, 408] width 219 height 219
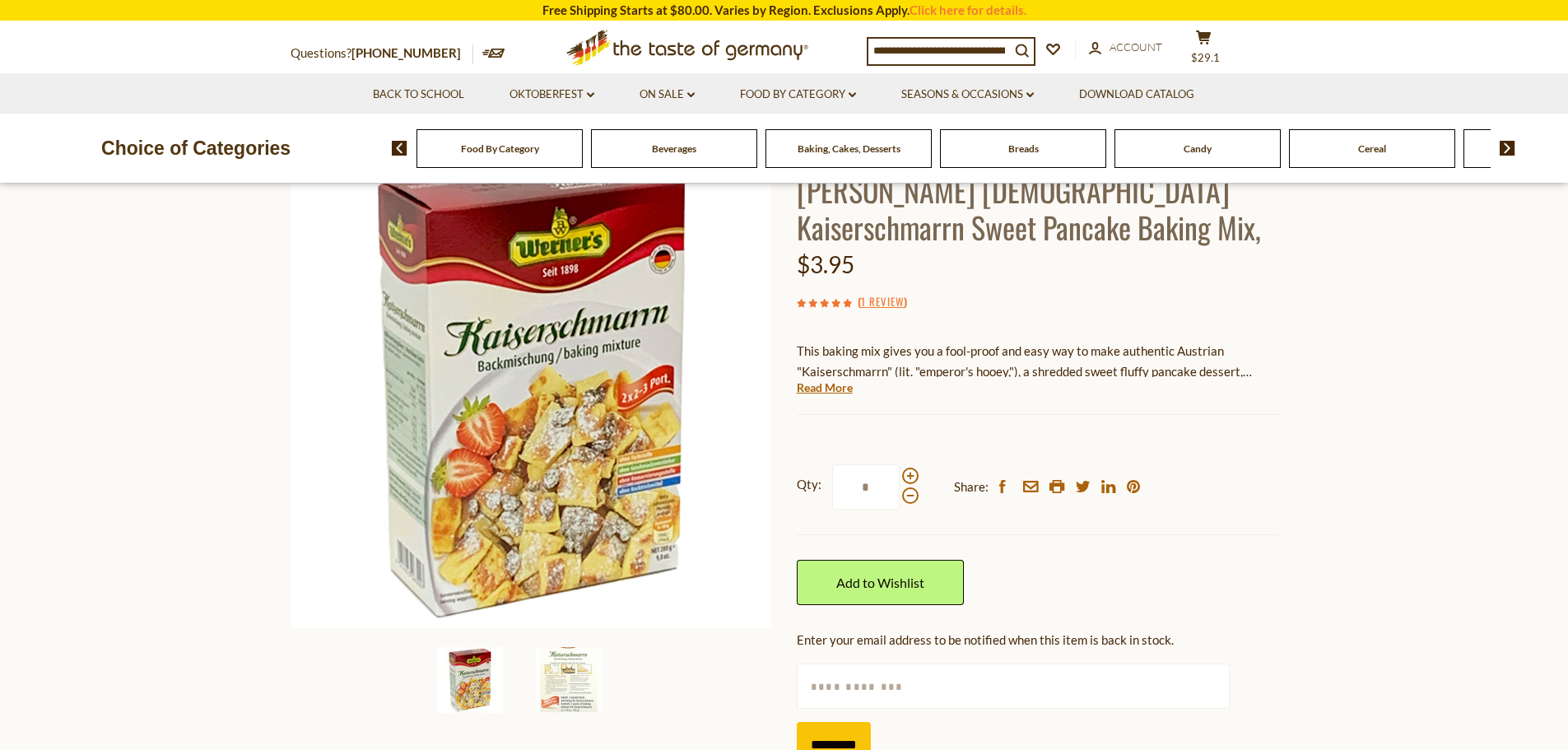
scroll to position [82, 0]
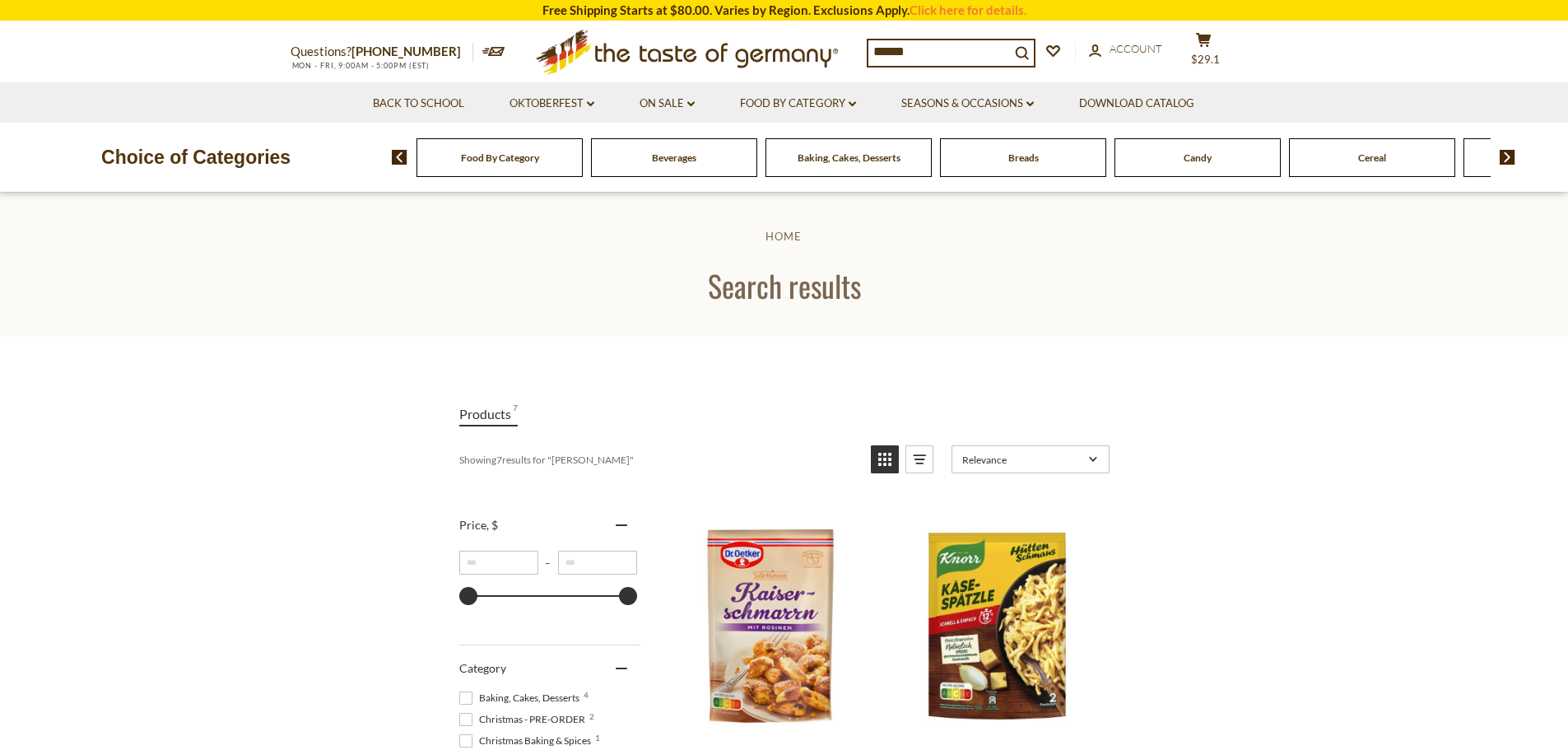
click at [904, 47] on input "******" at bounding box center [939, 52] width 142 height 23
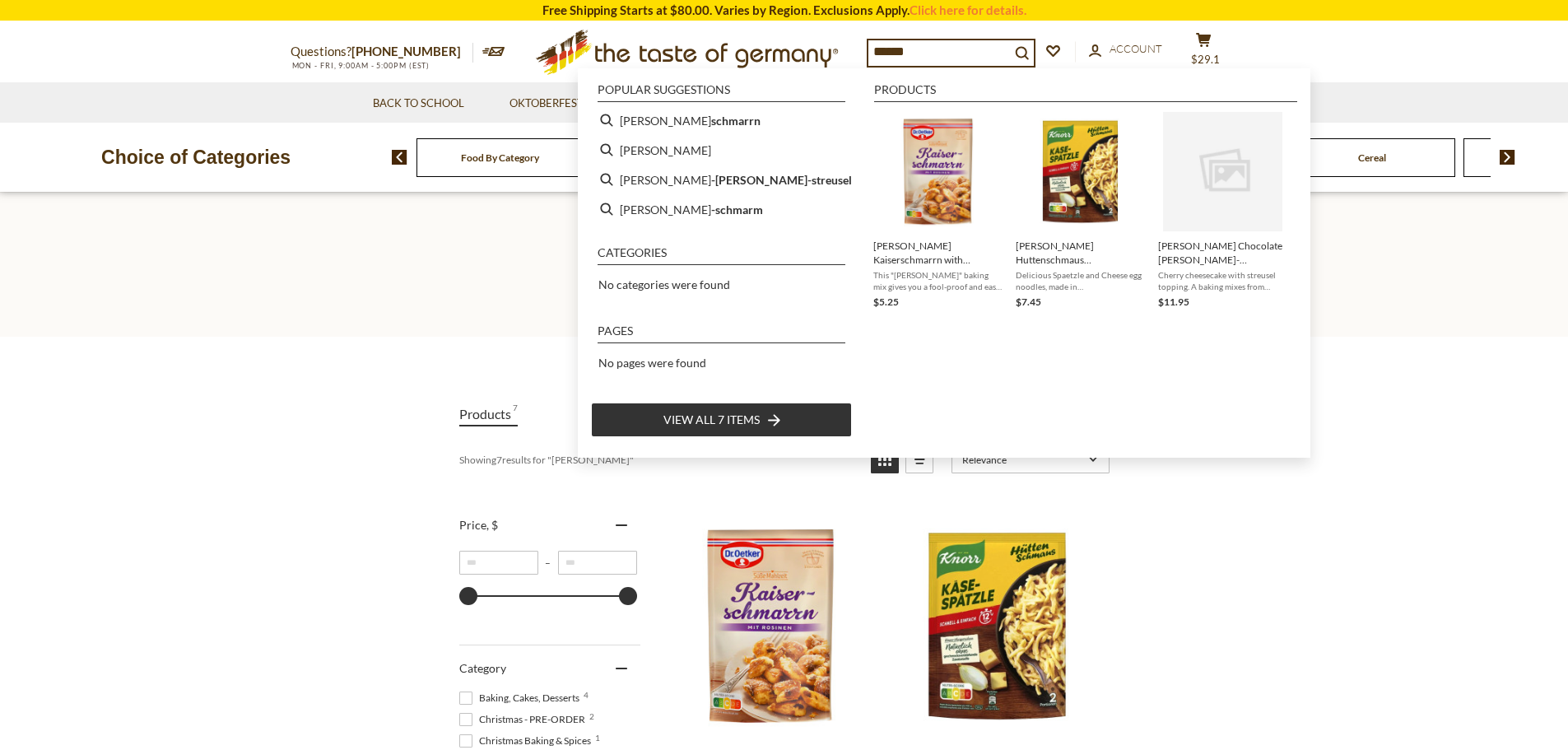
click at [904, 47] on input "******" at bounding box center [939, 52] width 142 height 23
click at [483, 221] on header "Home Search results" at bounding box center [784, 265] width 1568 height 144
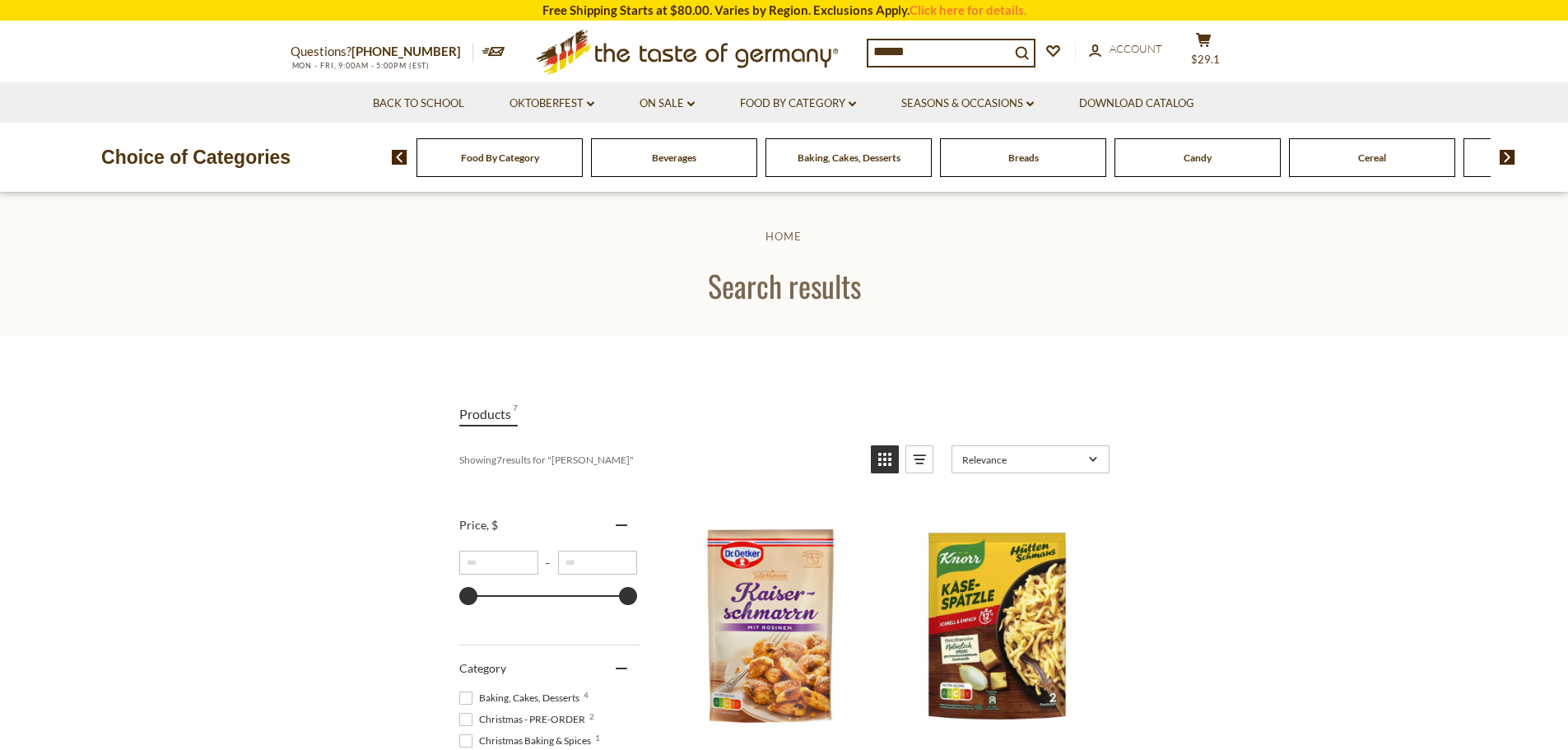
click at [973, 50] on input "******" at bounding box center [939, 52] width 142 height 23
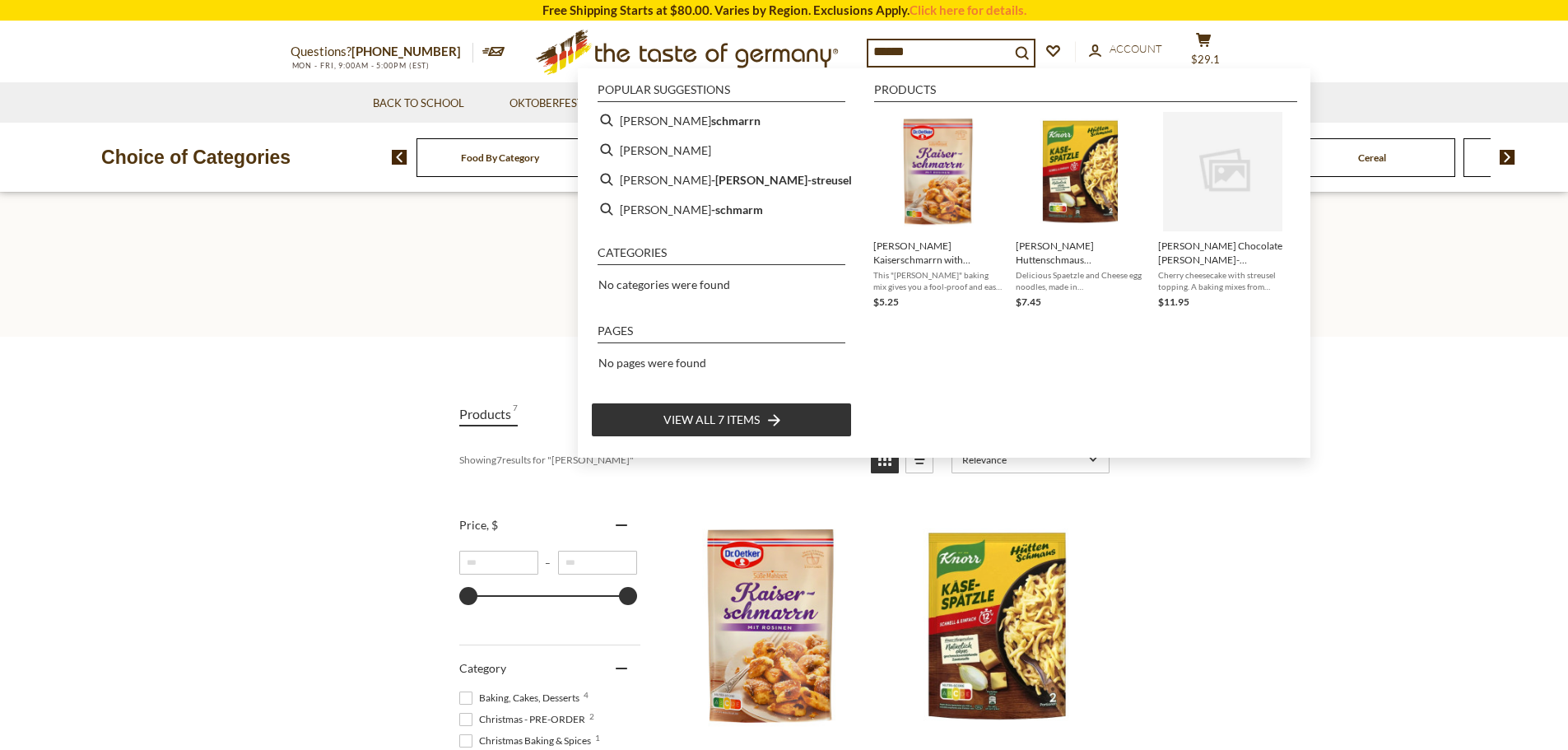
click at [973, 50] on input "******" at bounding box center [939, 52] width 142 height 23
type input "*********"
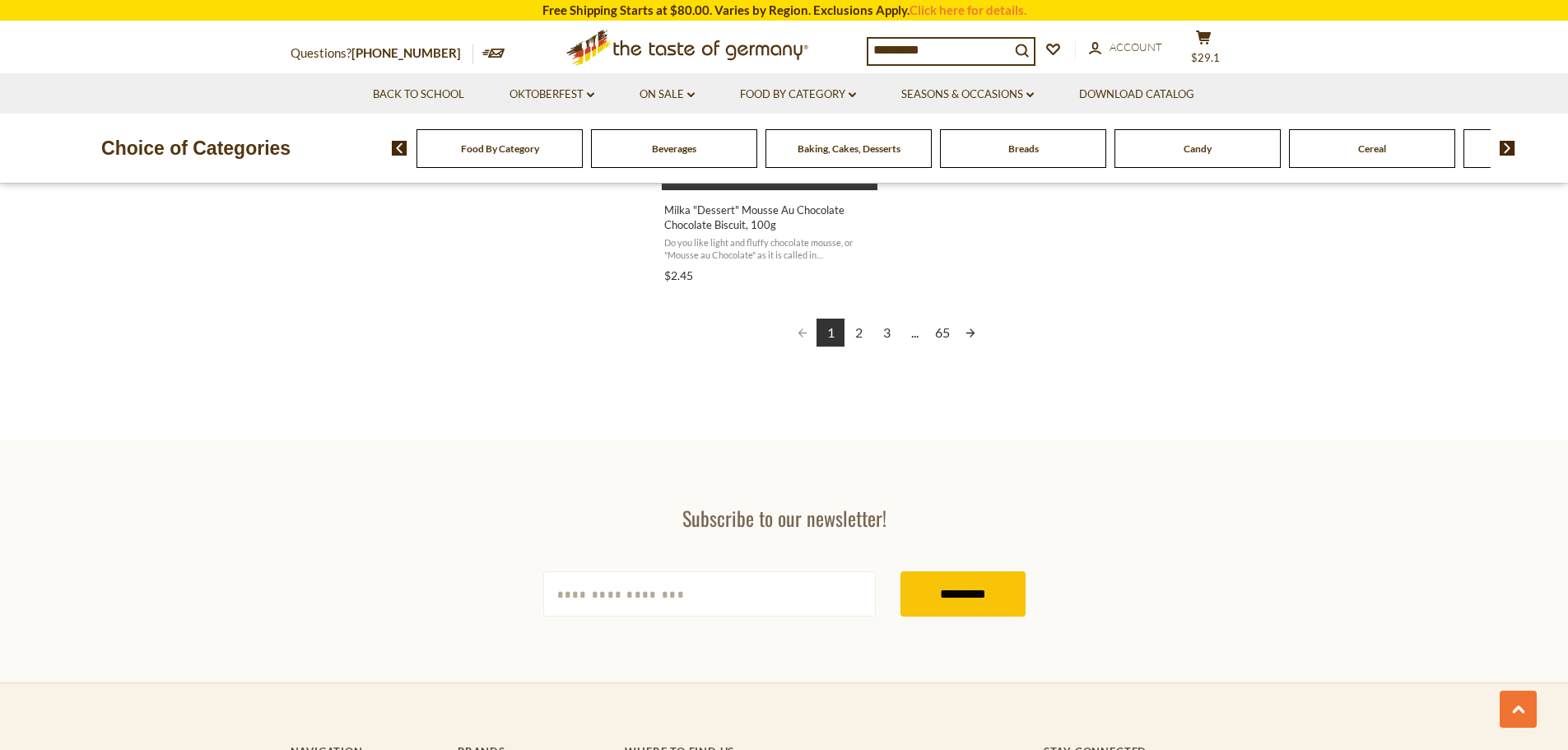
scroll to position [3045, 0]
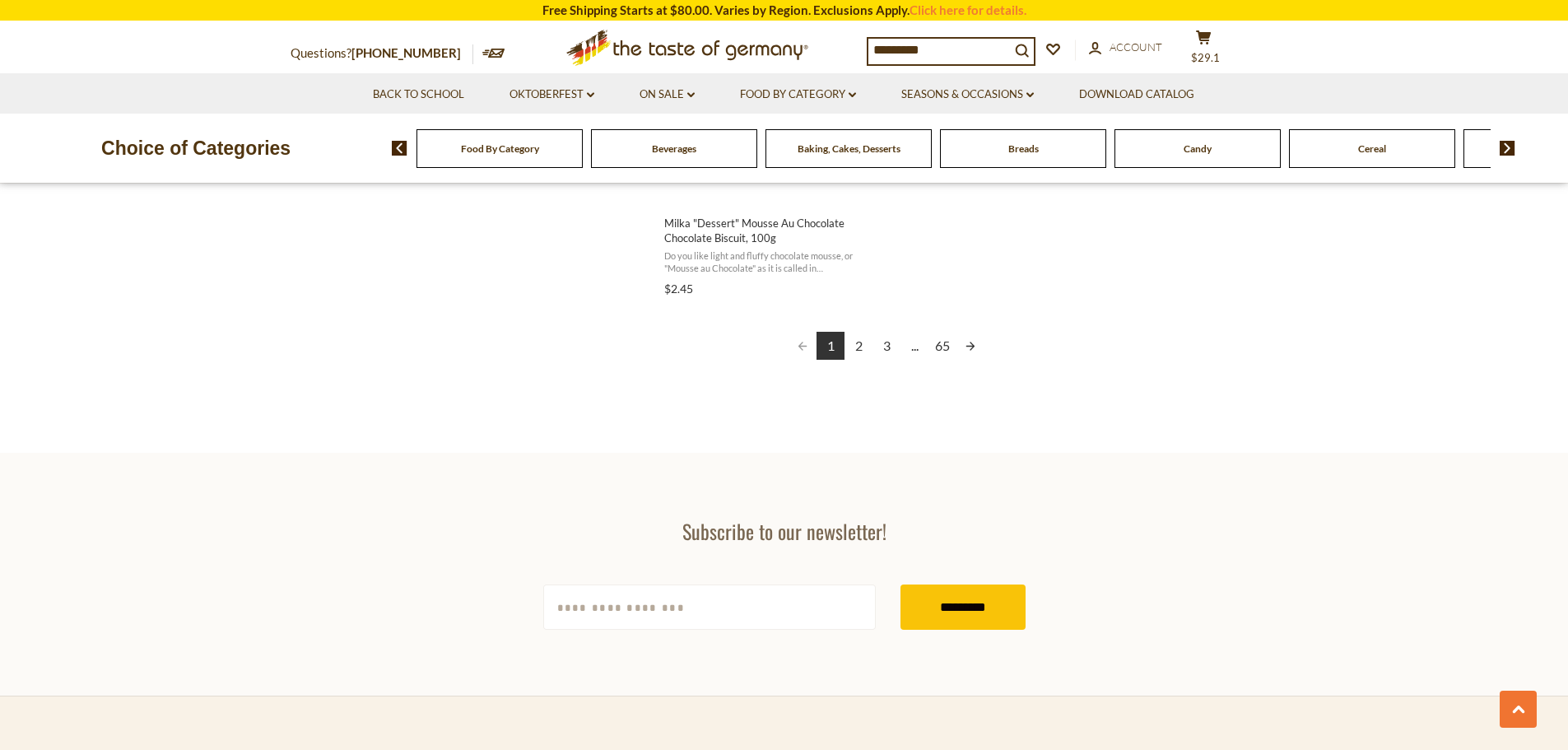
click at [854, 347] on link "2" at bounding box center [858, 345] width 28 height 28
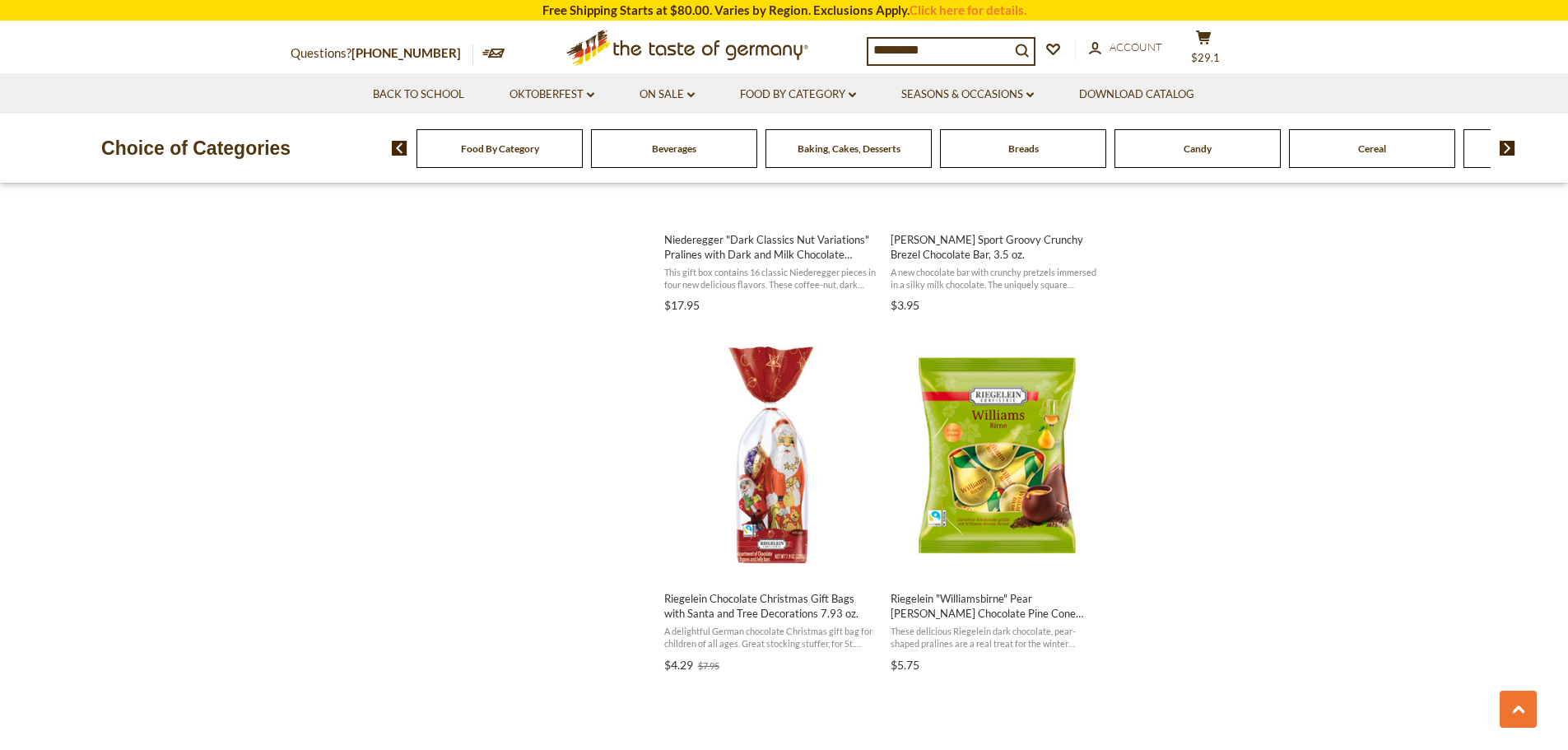
scroll to position [1976, 0]
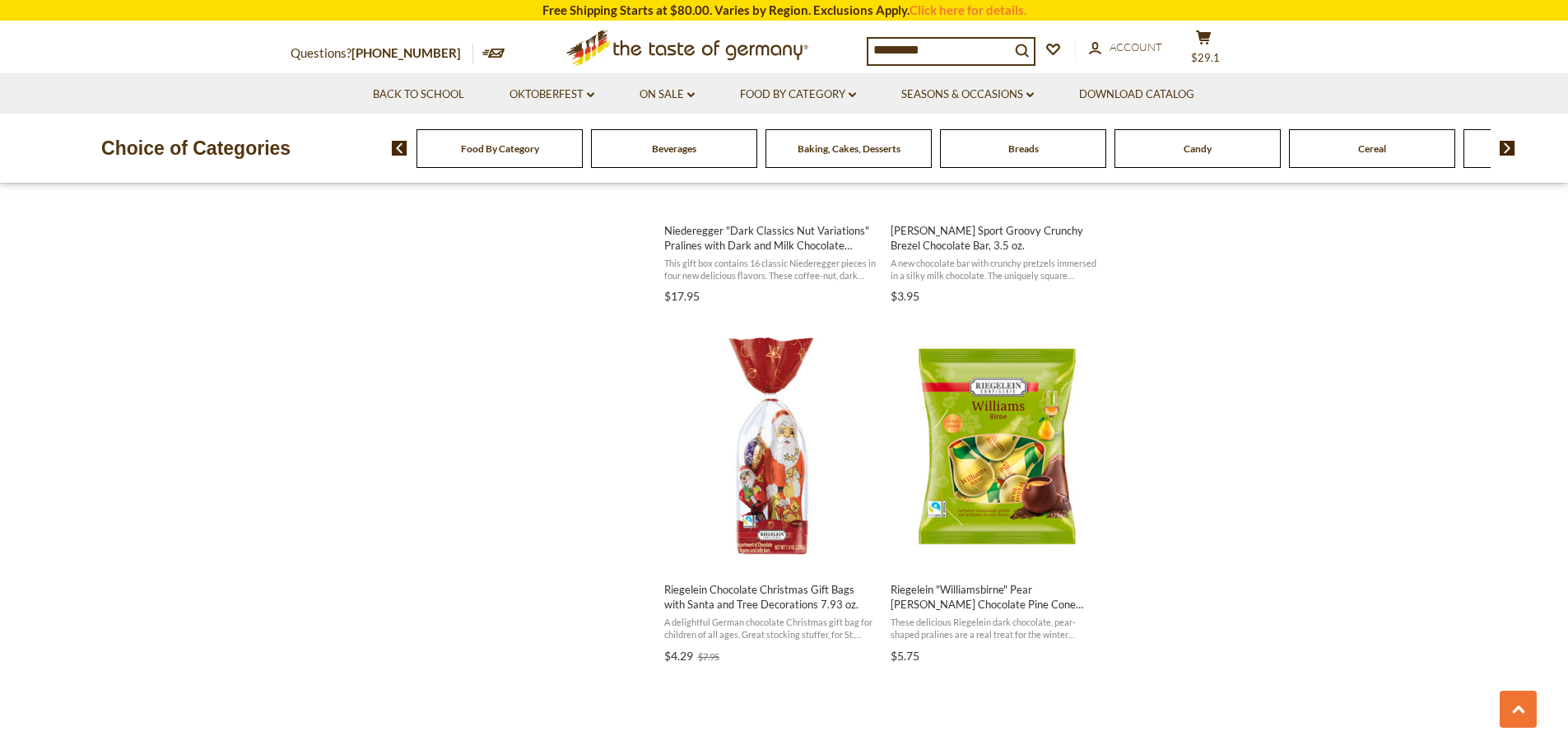
click at [935, 51] on input "*********" at bounding box center [939, 50] width 142 height 23
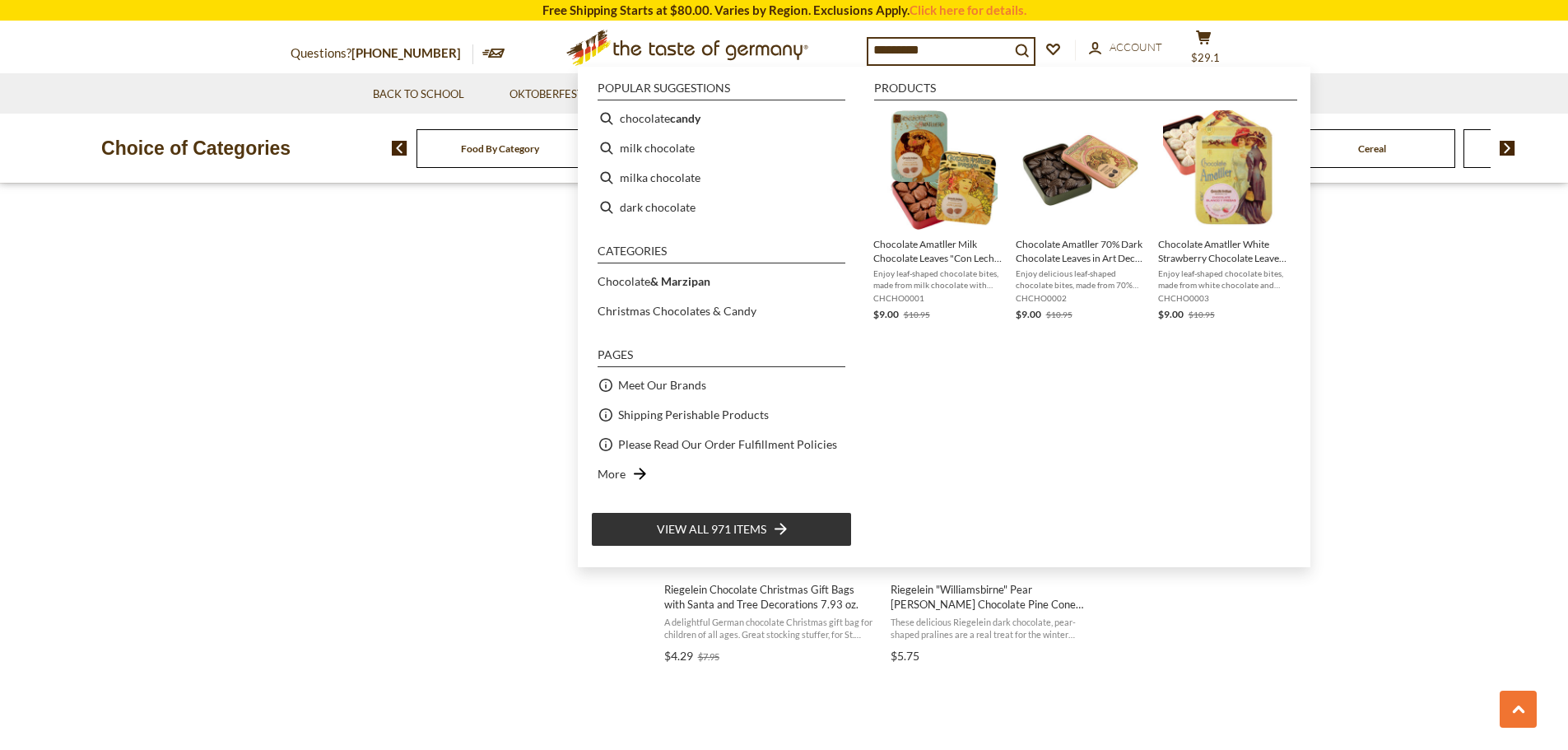
click at [935, 51] on input "*********" at bounding box center [939, 50] width 142 height 23
type input "*********"
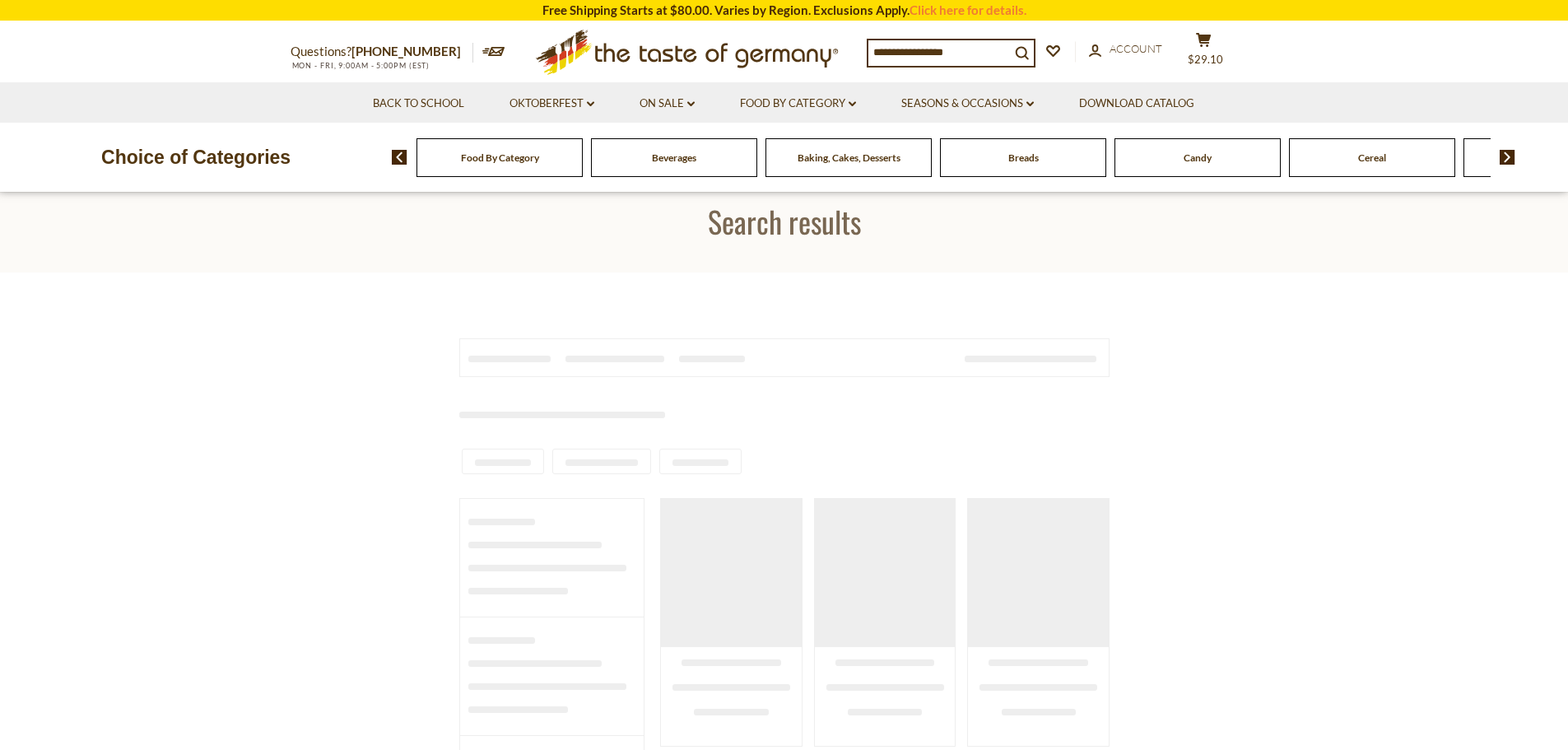
type input "*********"
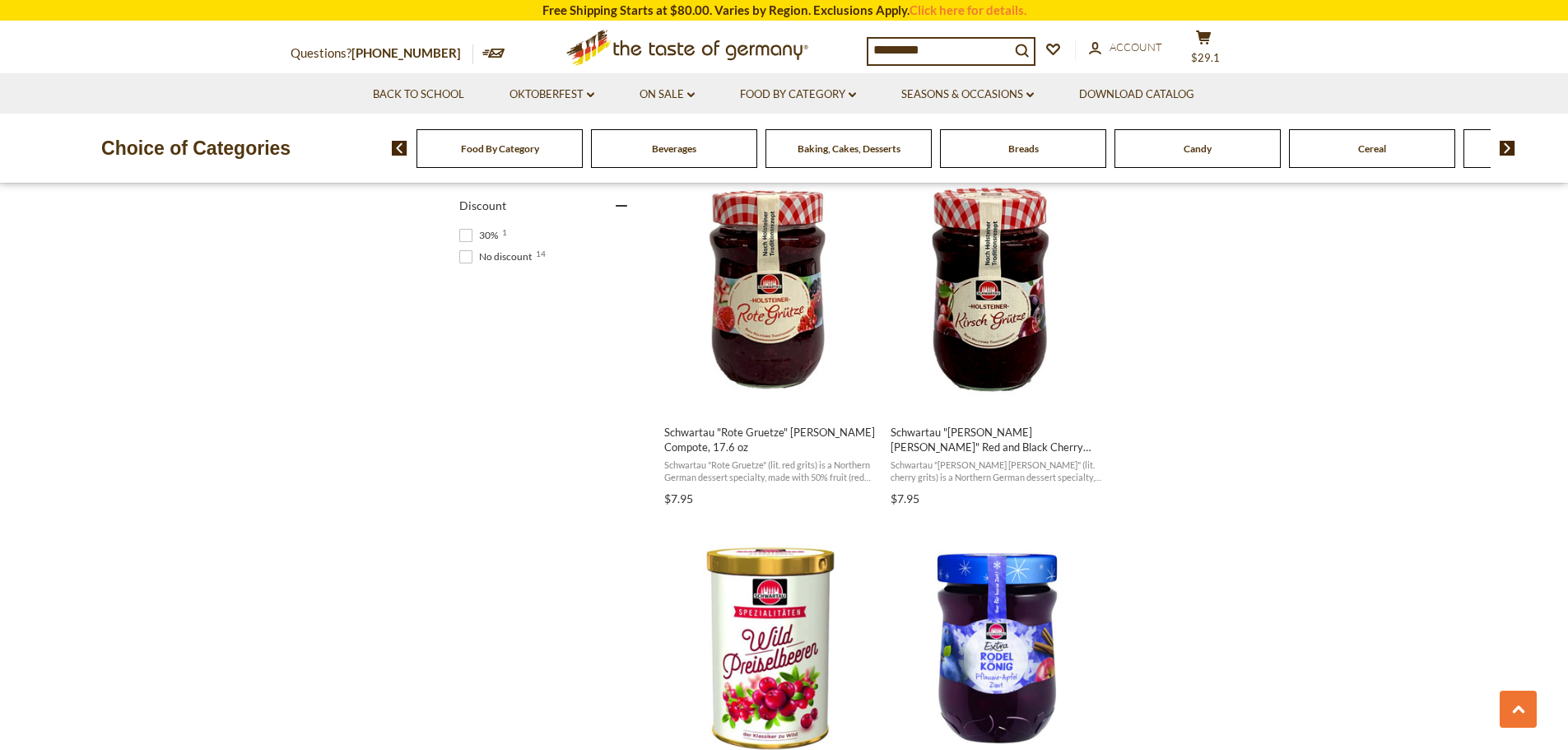
scroll to position [1070, 0]
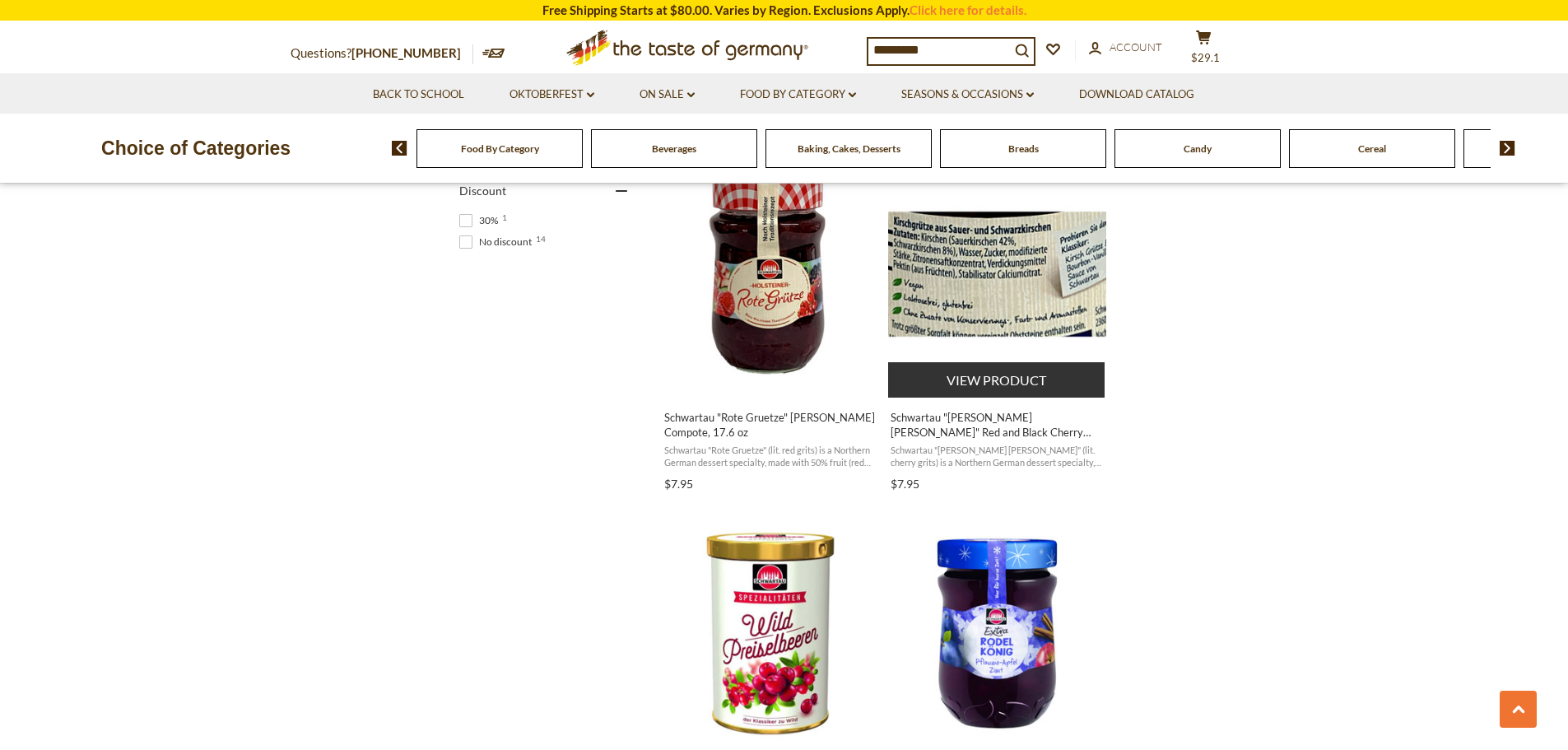
click at [978, 280] on img "Schwartau" at bounding box center [997, 274] width 219 height 219
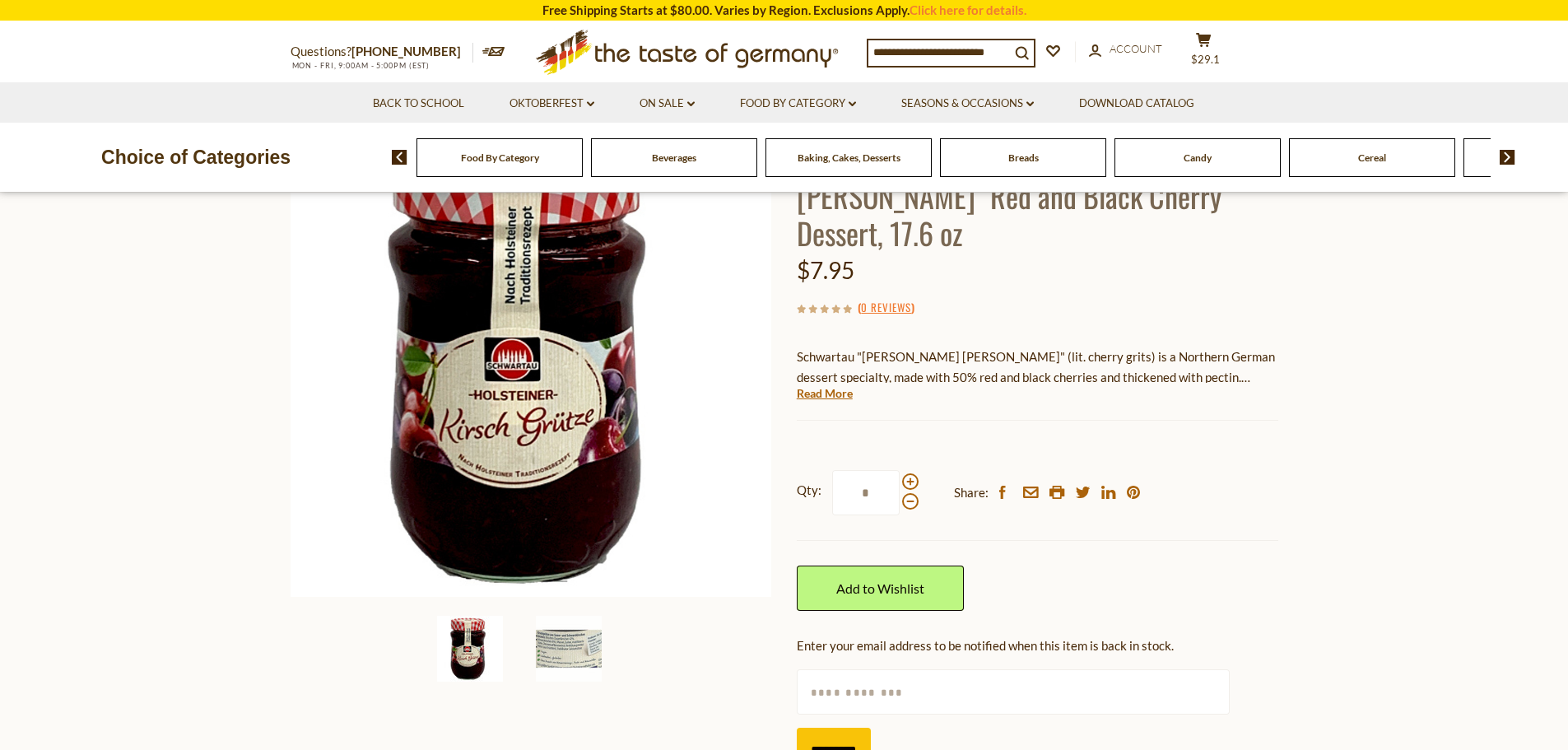
scroll to position [165, 0]
click at [926, 564] on link "Add to Wishlist" at bounding box center [880, 586] width 168 height 45
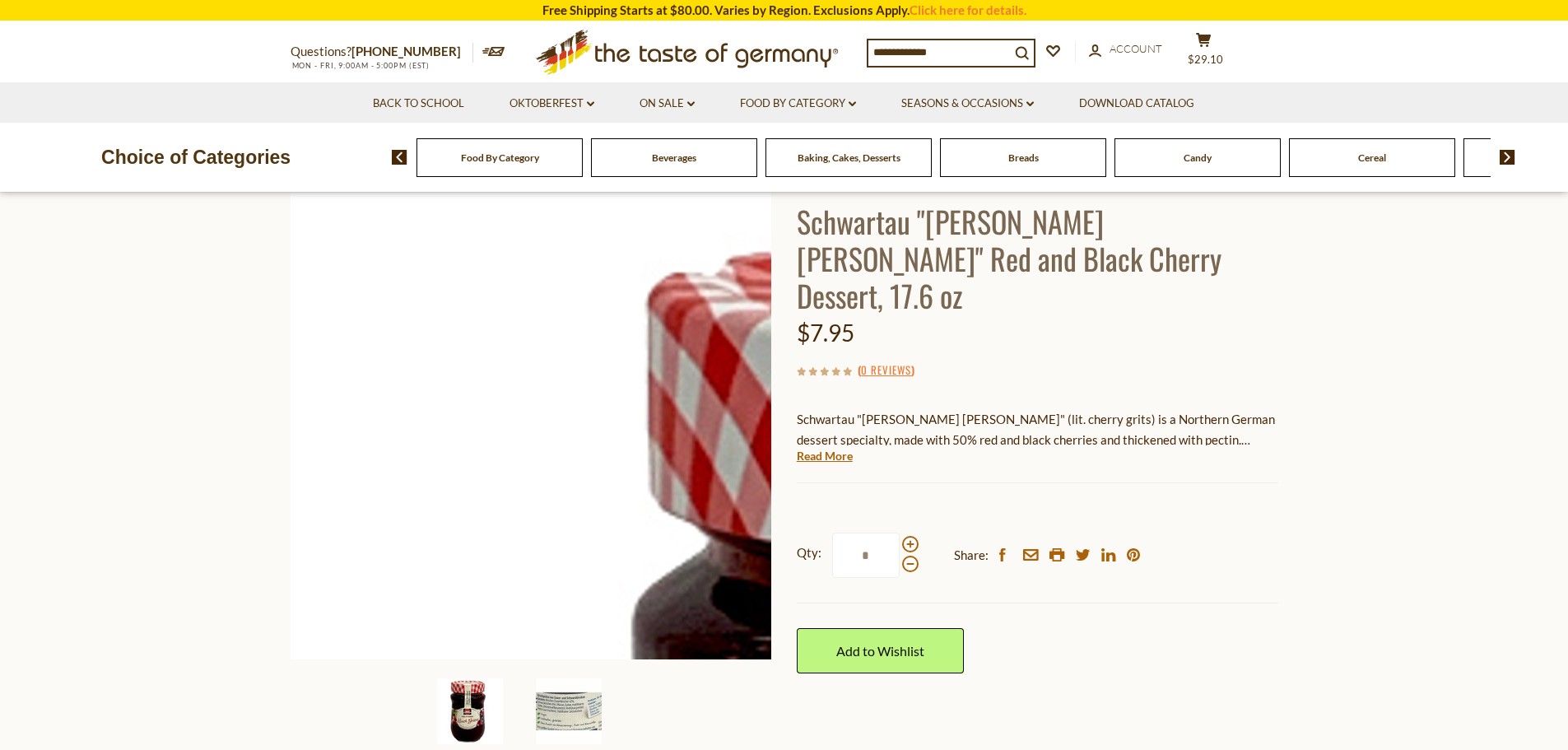
scroll to position [165, 0]
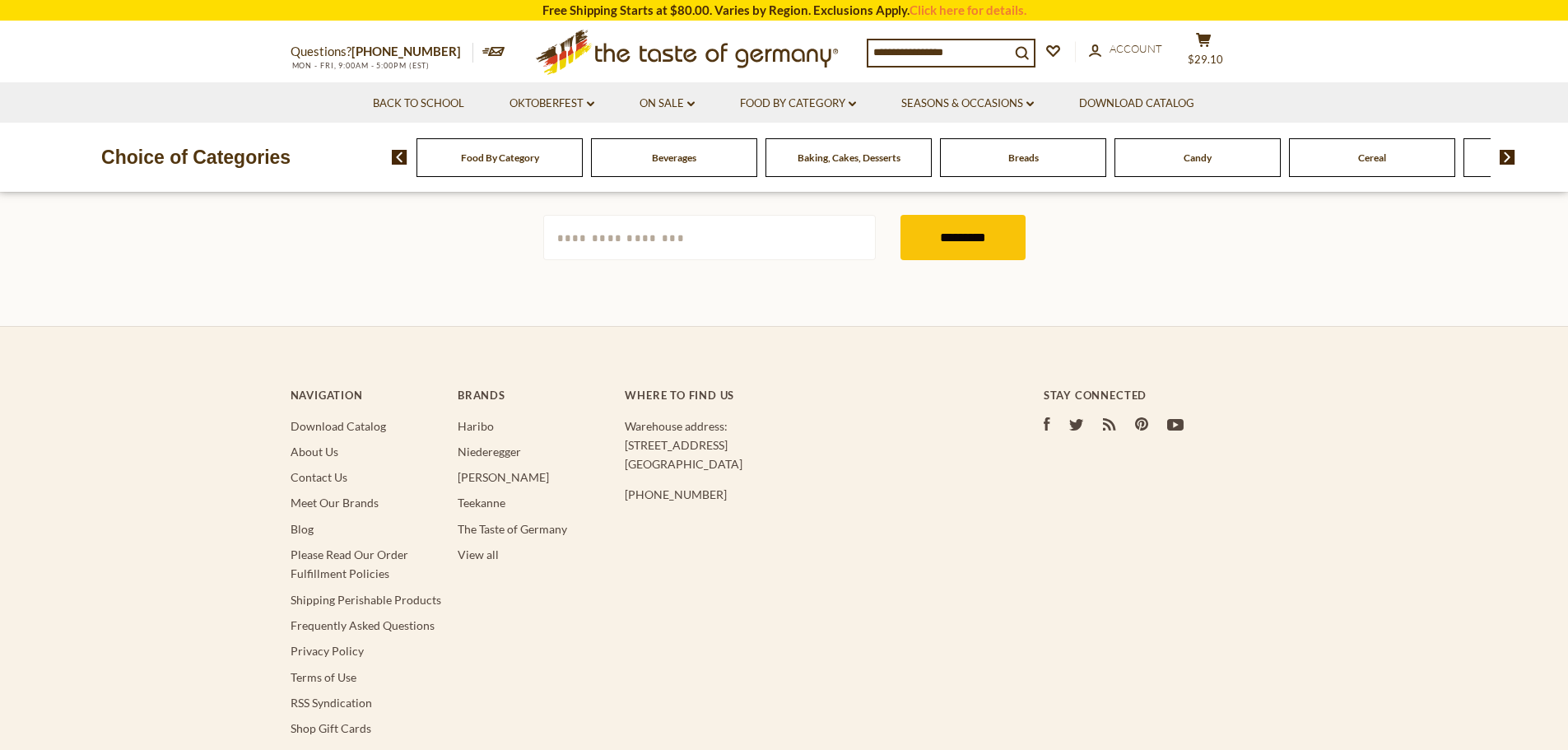
type input "*********"
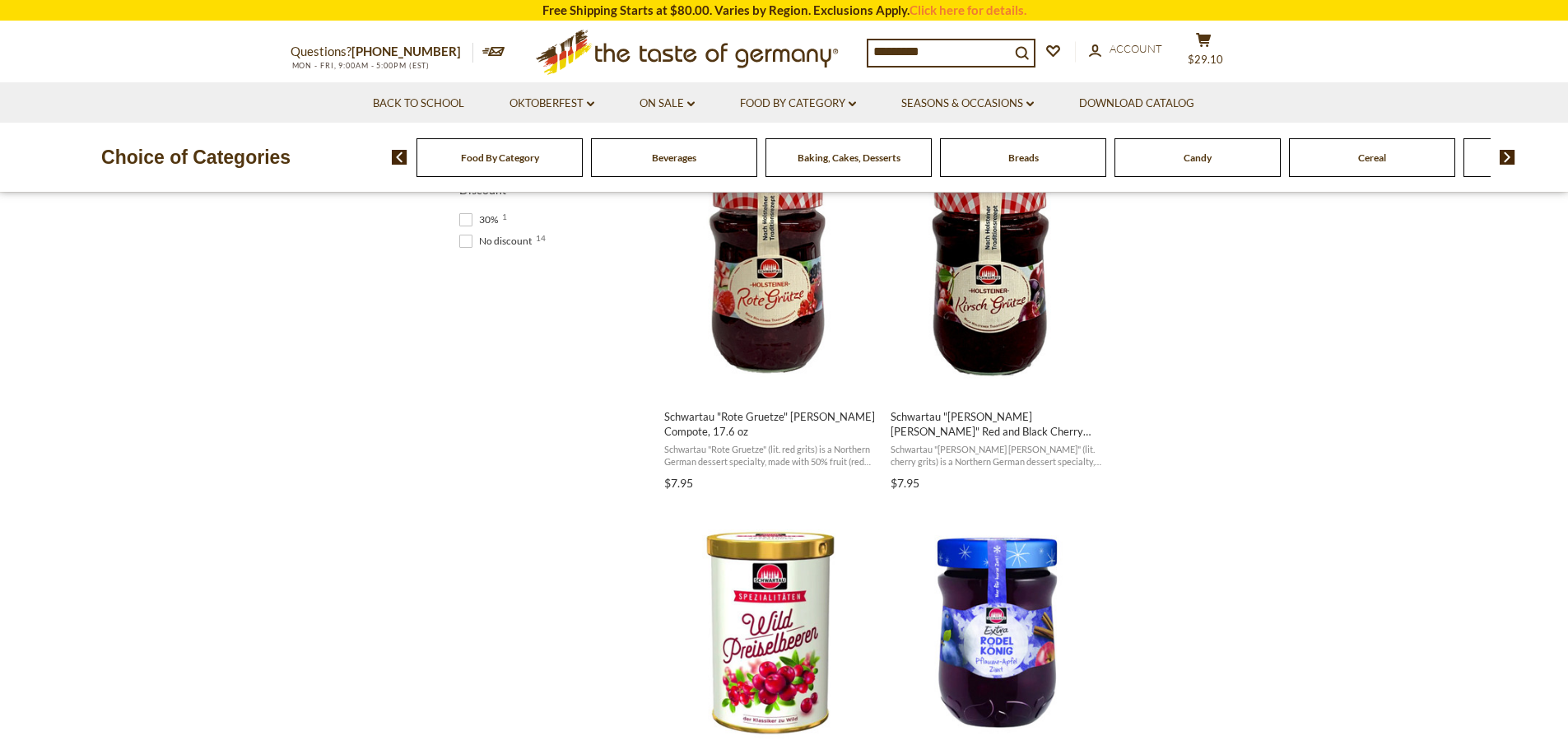
scroll to position [1070, 0]
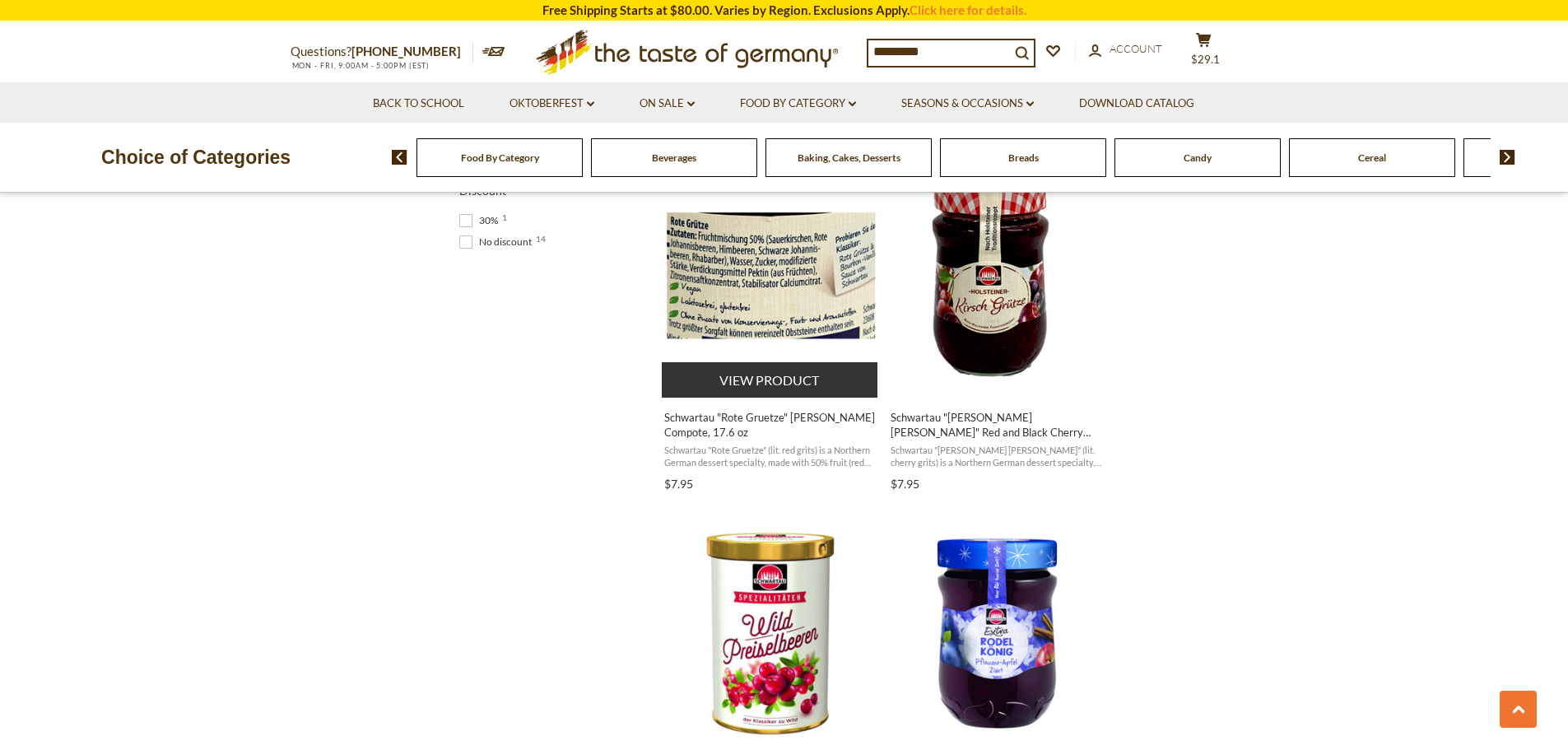
click at [775, 296] on img "Schwartau" at bounding box center [771, 274] width 219 height 219
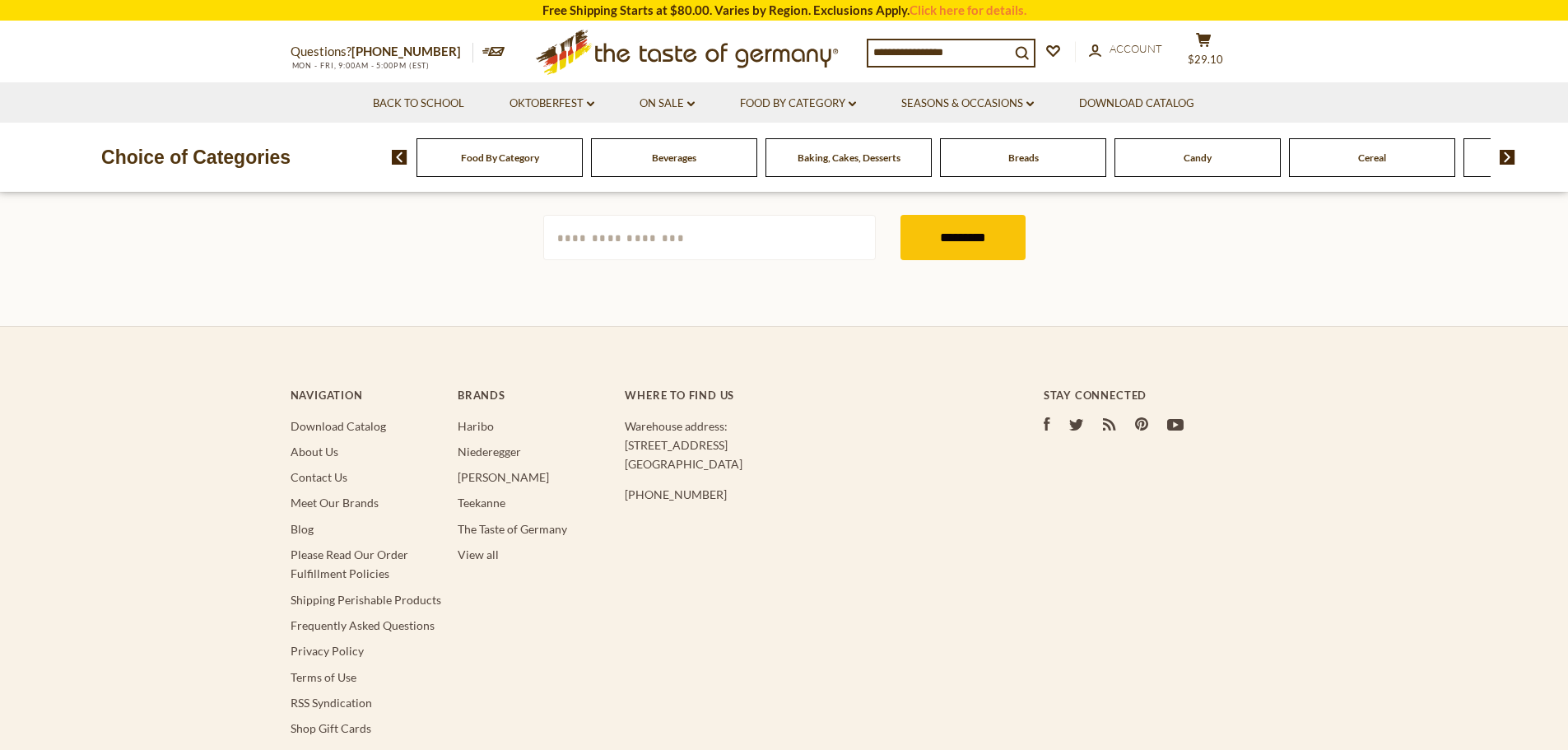
type input "*********"
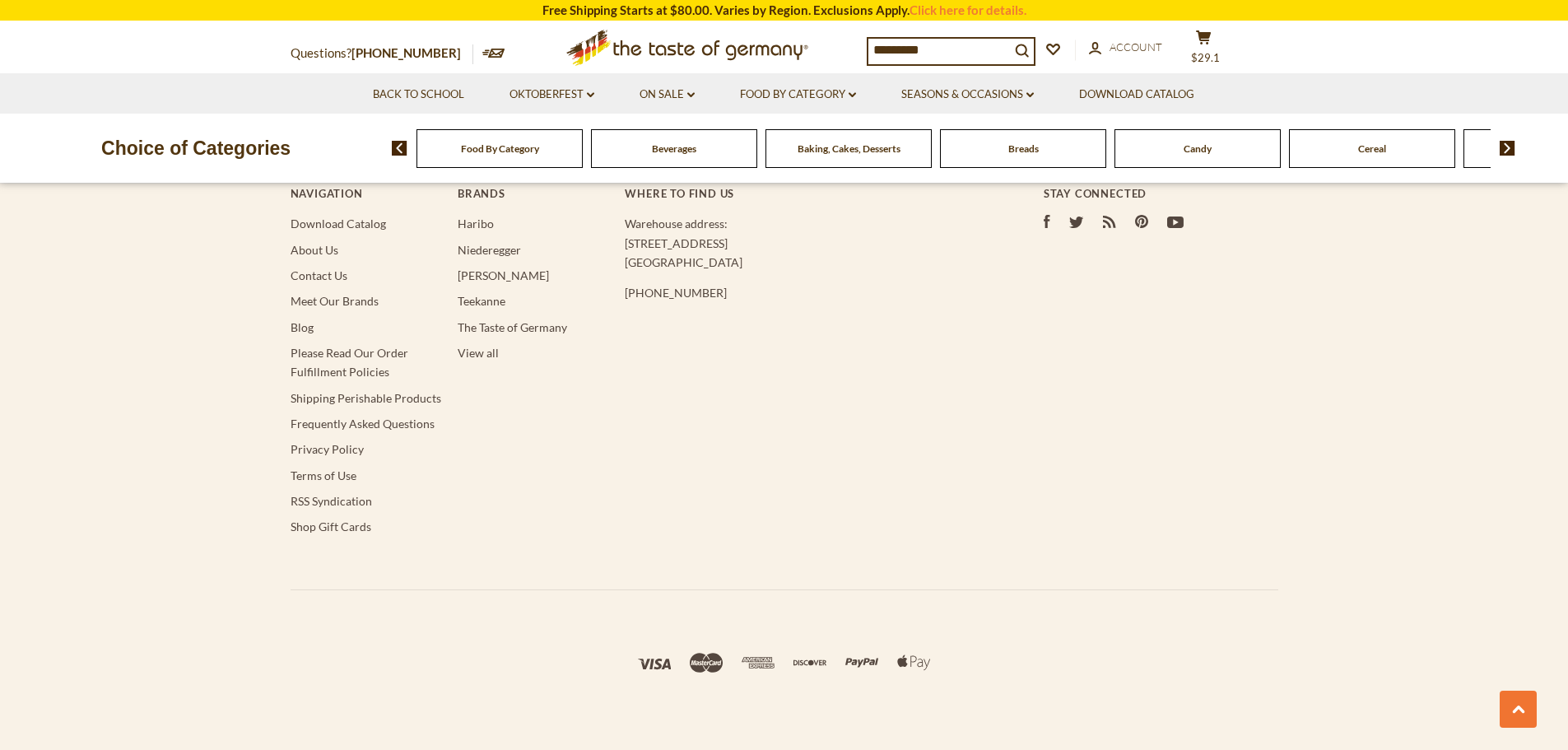
scroll to position [3619, 0]
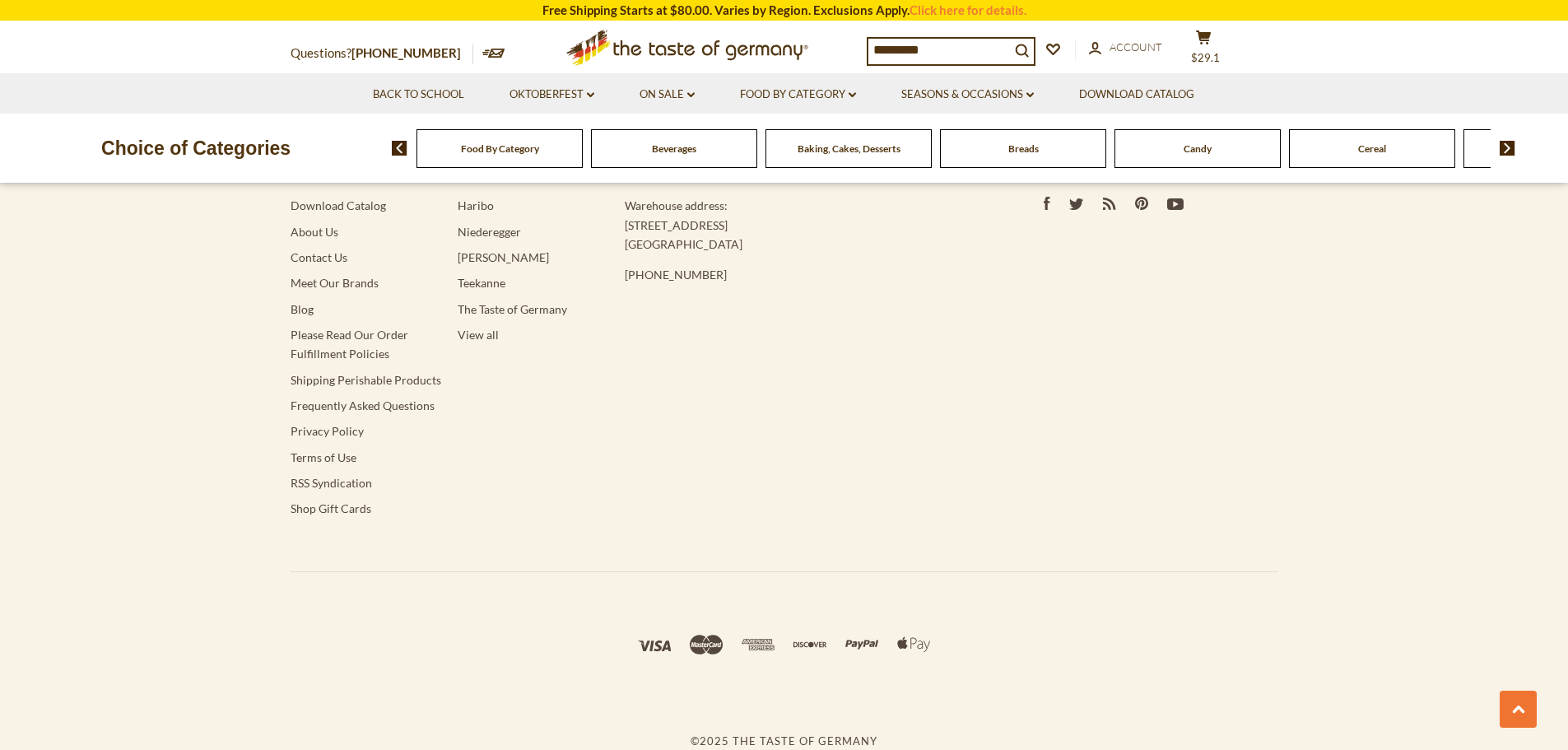
click at [583, 145] on div "Beverages" at bounding box center [500, 148] width 167 height 39
click at [583, 155] on div "Beverages" at bounding box center [500, 148] width 167 height 39
click at [583, 158] on div "Beverages" at bounding box center [500, 148] width 167 height 39
click at [1504, 147] on img at bounding box center [1507, 147] width 15 height 14
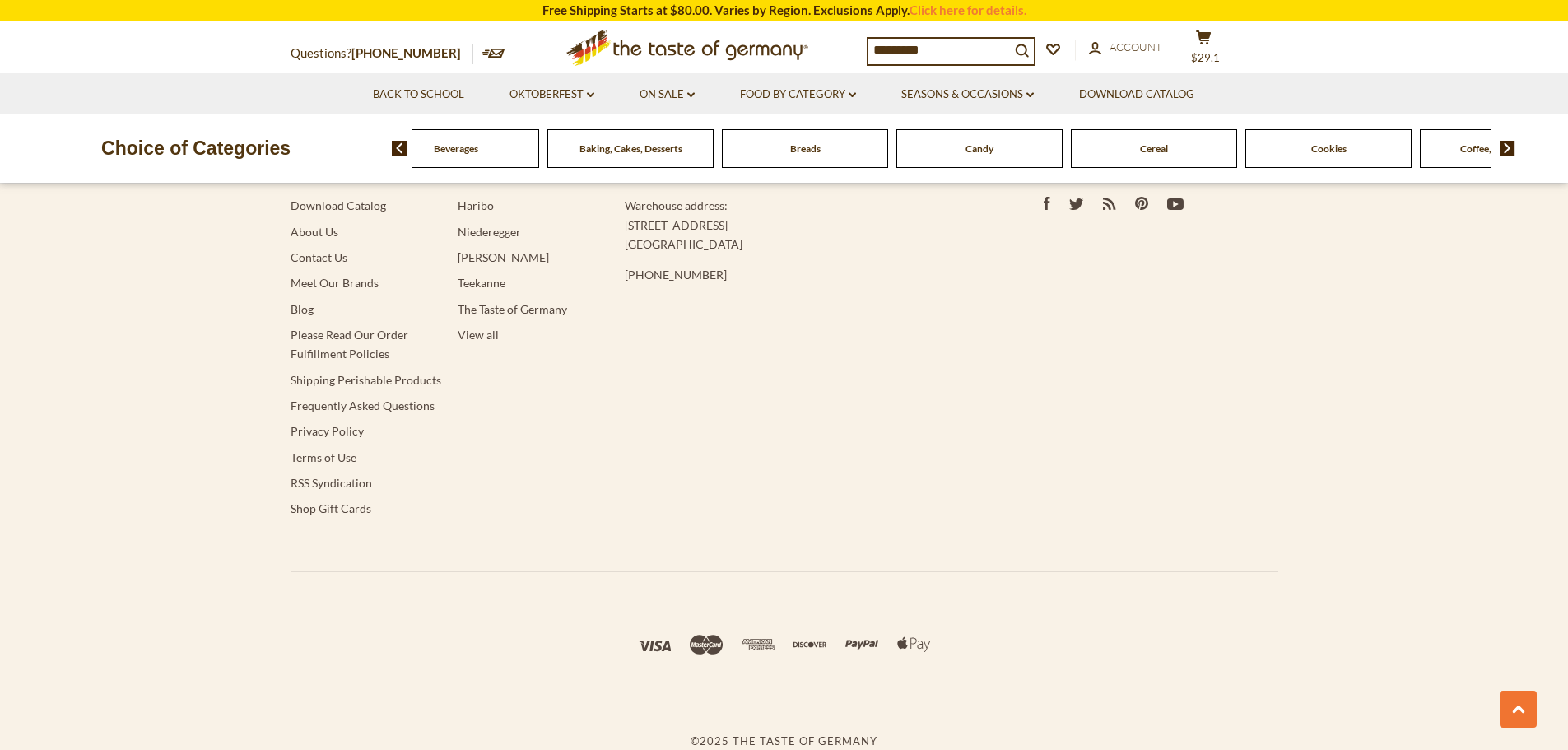
click at [1504, 147] on img at bounding box center [1507, 147] width 15 height 14
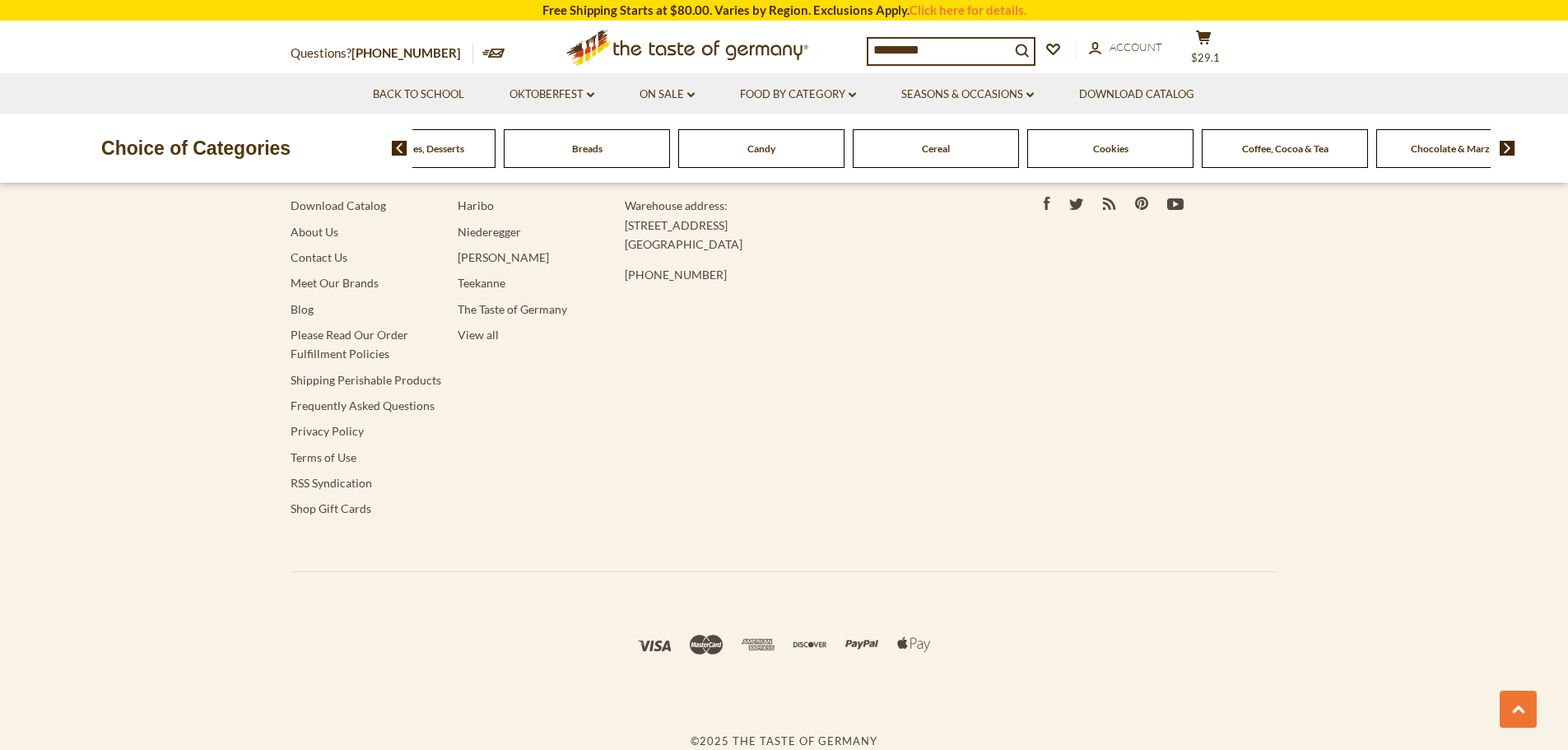
click at [1504, 147] on img at bounding box center [1507, 147] width 15 height 14
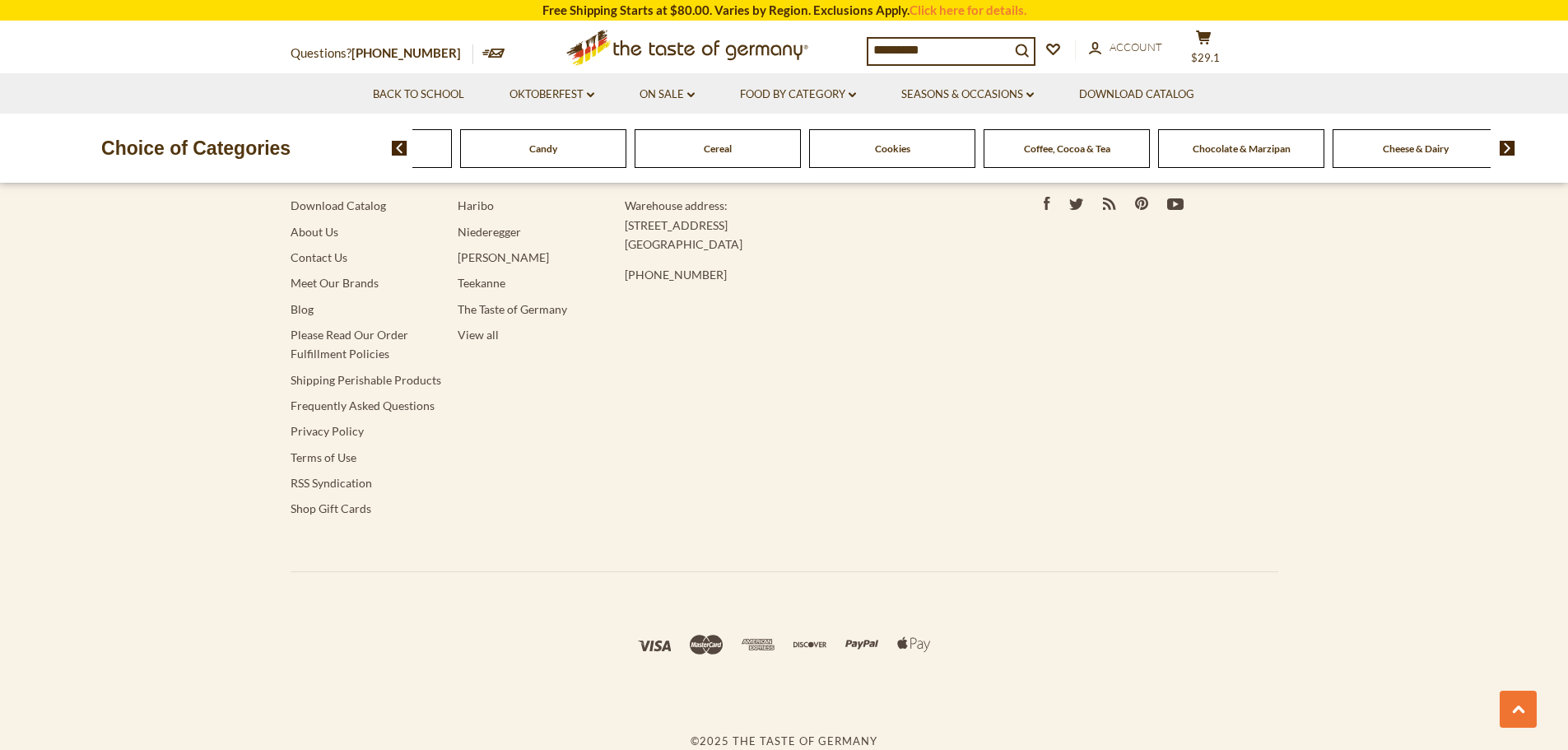
click at [1509, 147] on img at bounding box center [1507, 147] width 15 height 14
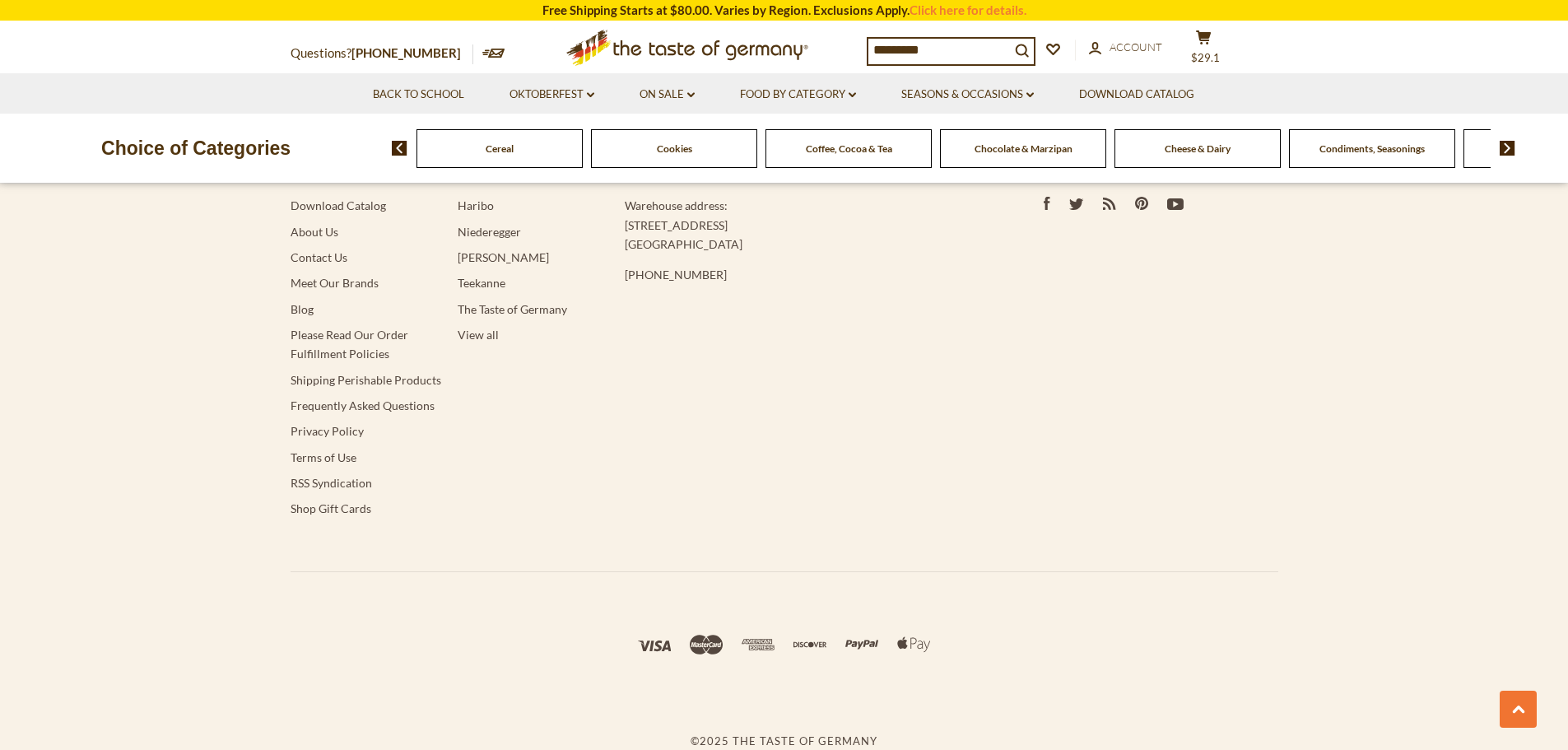
click at [1509, 147] on img at bounding box center [1507, 147] width 15 height 14
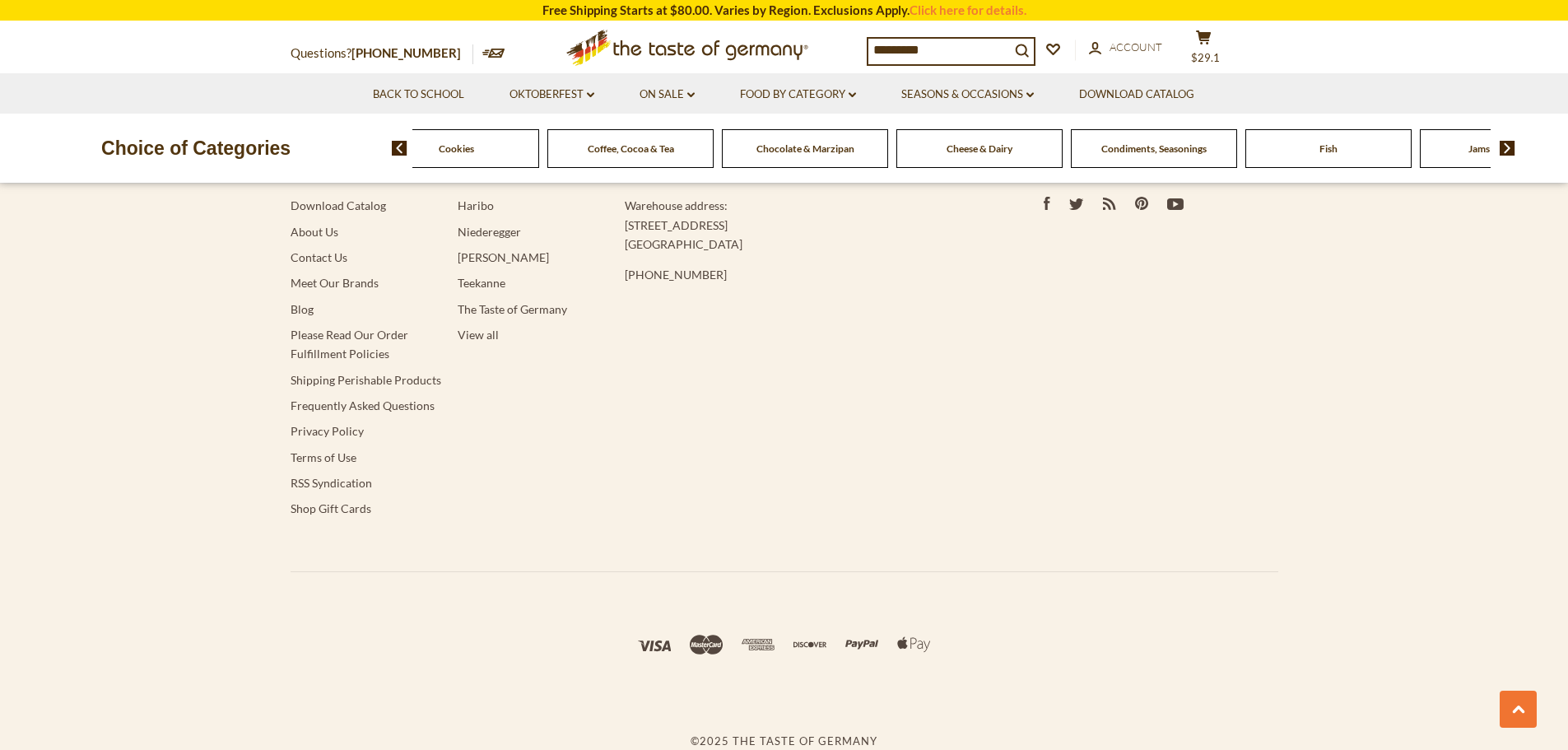
click at [1509, 147] on img at bounding box center [1507, 147] width 15 height 14
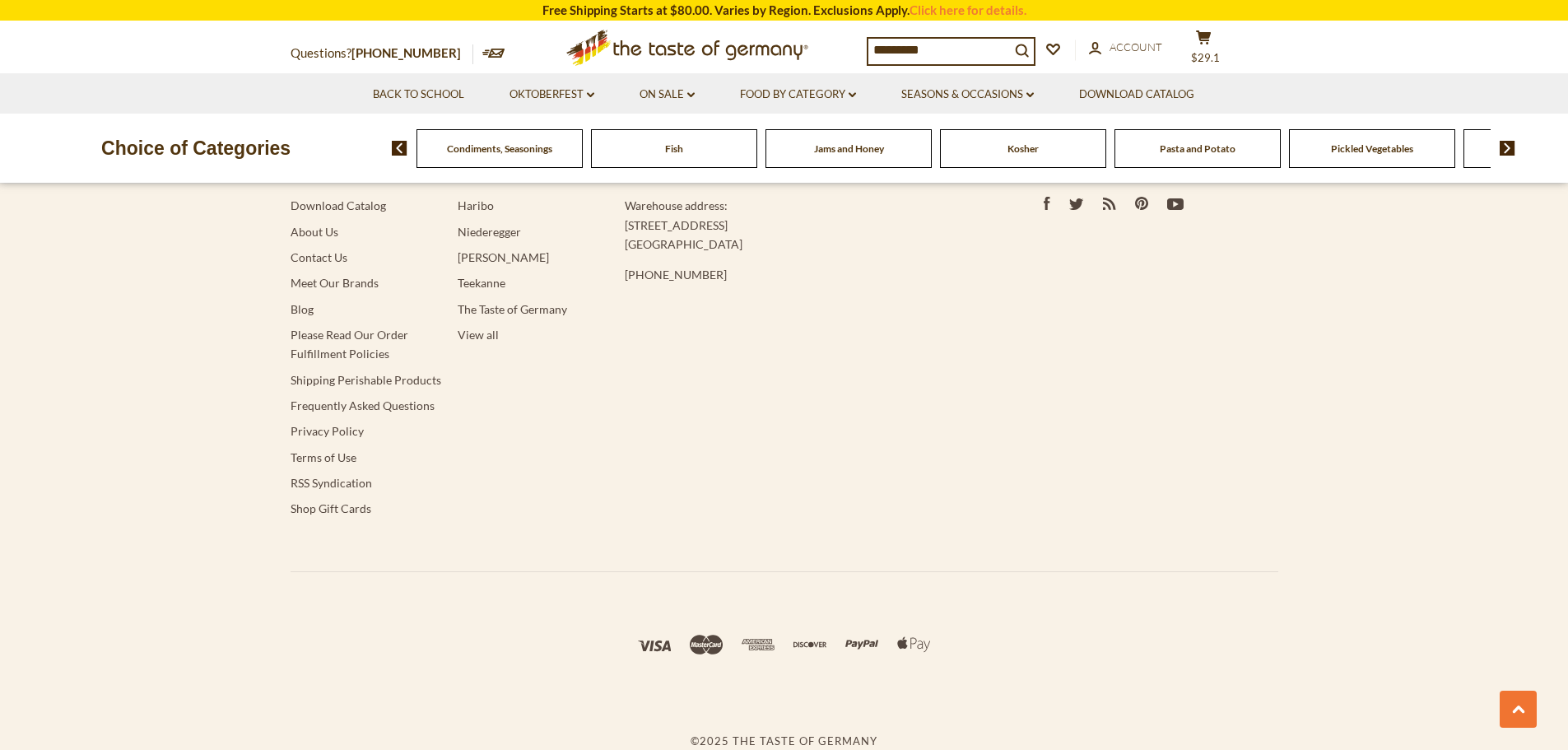
click at [875, 142] on span "Jams and Honey" at bounding box center [849, 148] width 70 height 13
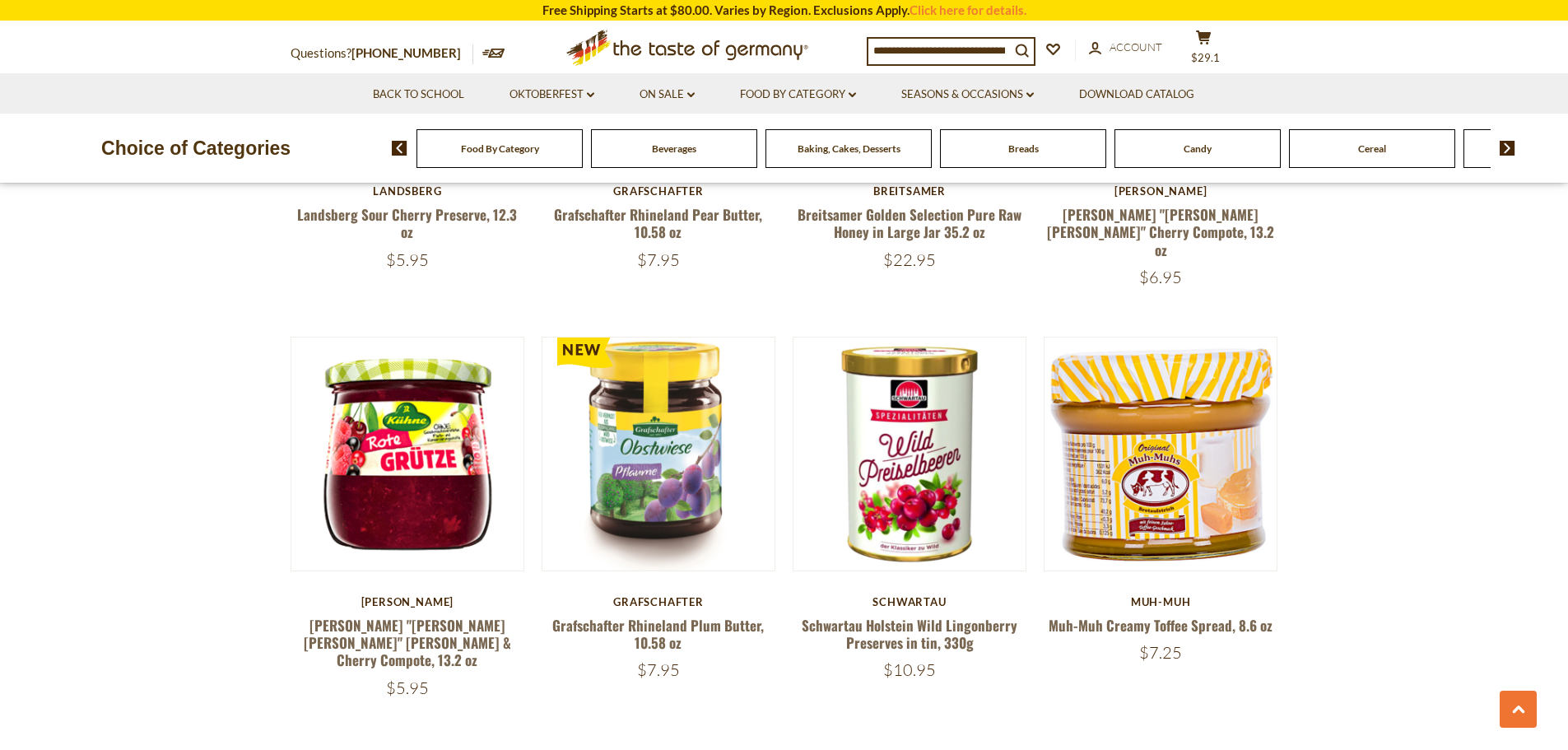
scroll to position [3621, 0]
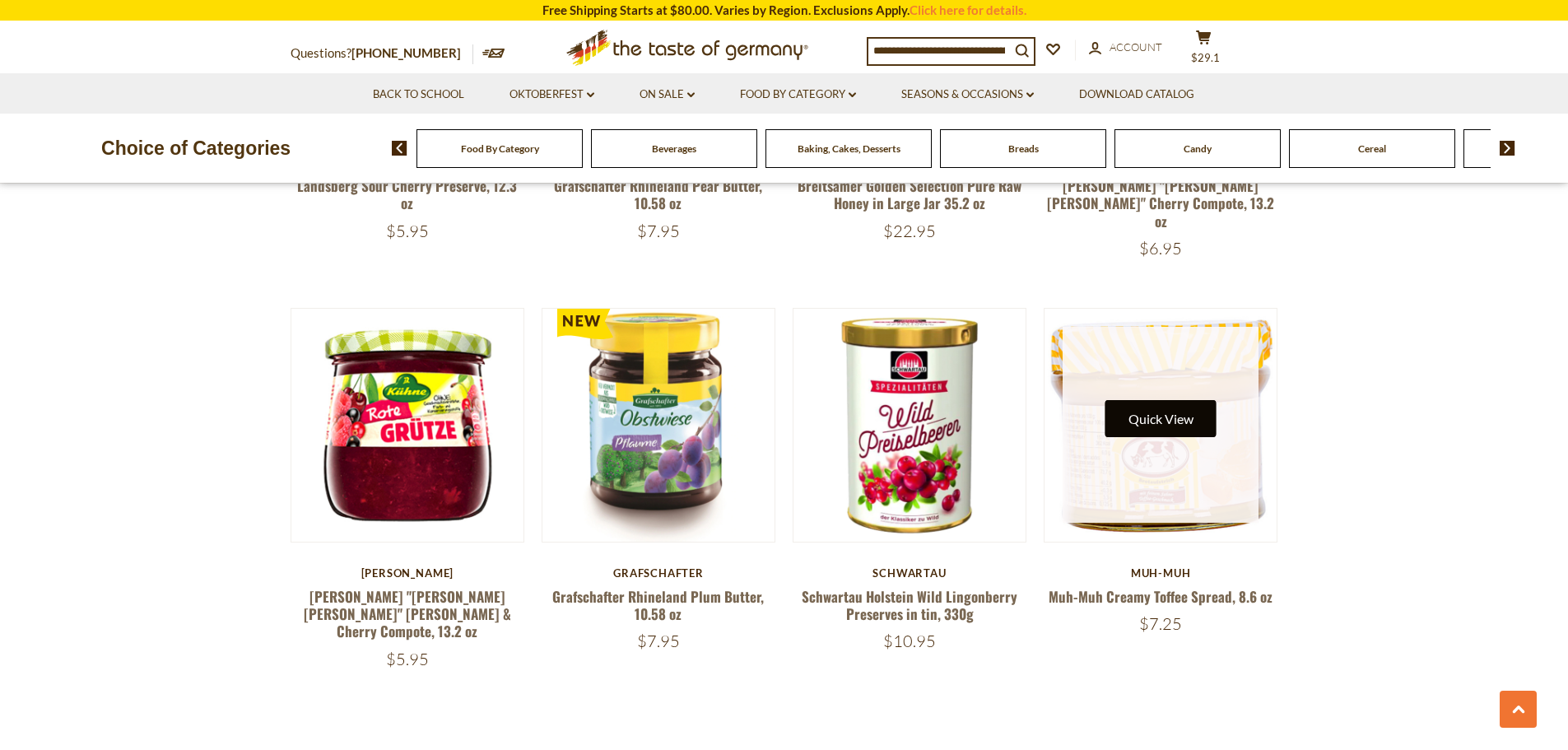
click at [1202, 400] on button "Quick View" at bounding box center [1161, 418] width 111 height 37
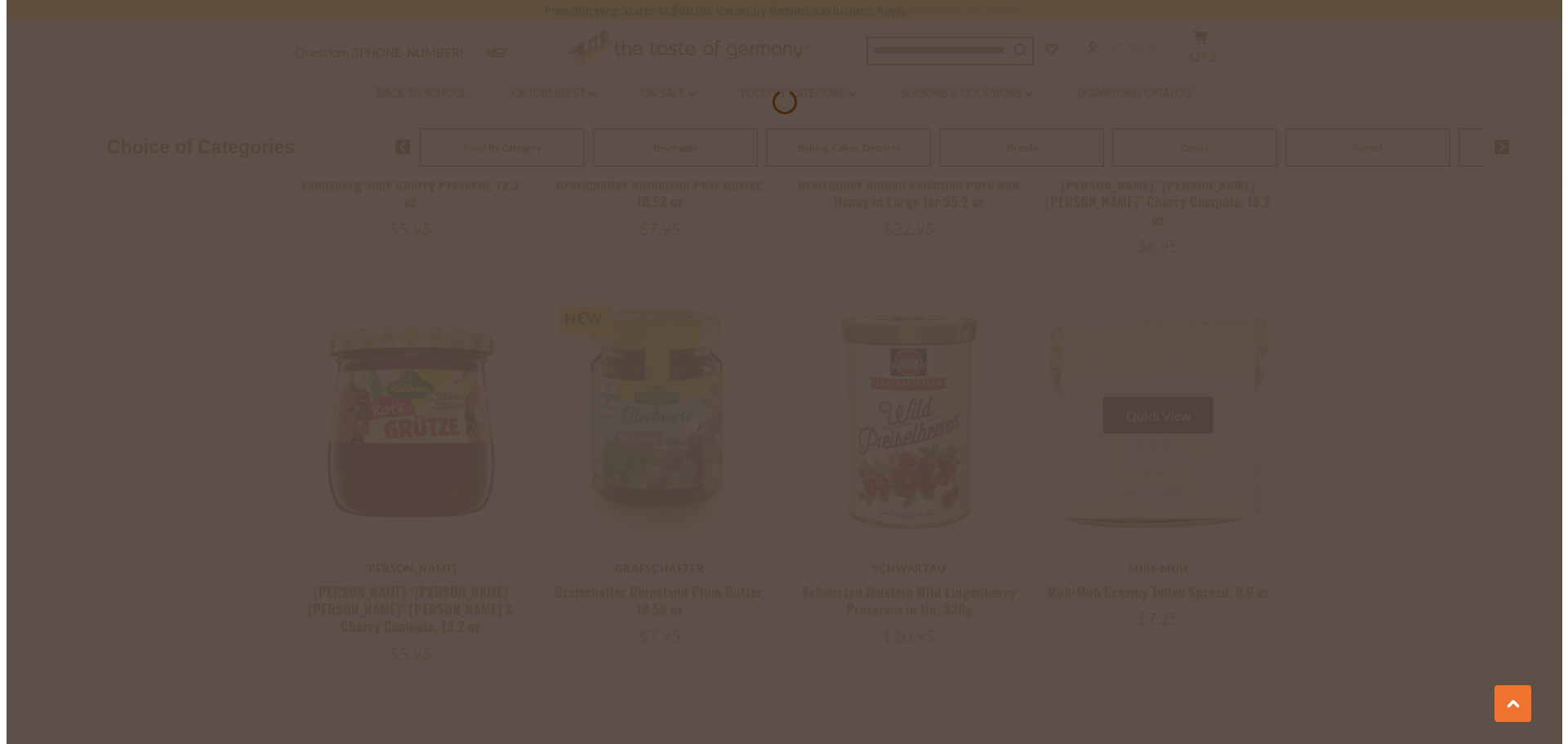
scroll to position [3596, 0]
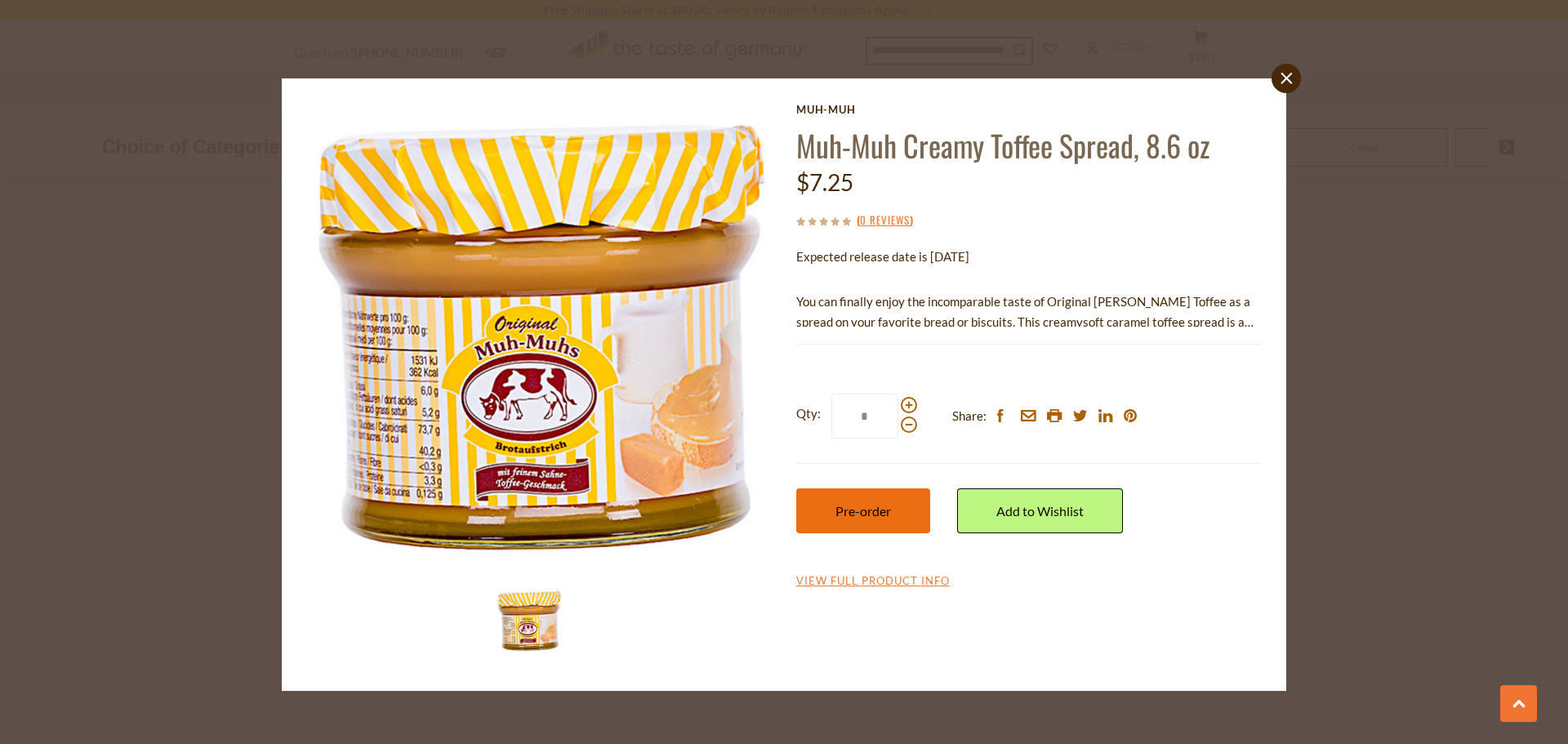
click at [878, 516] on span "Pre-order" at bounding box center [863, 511] width 55 height 15
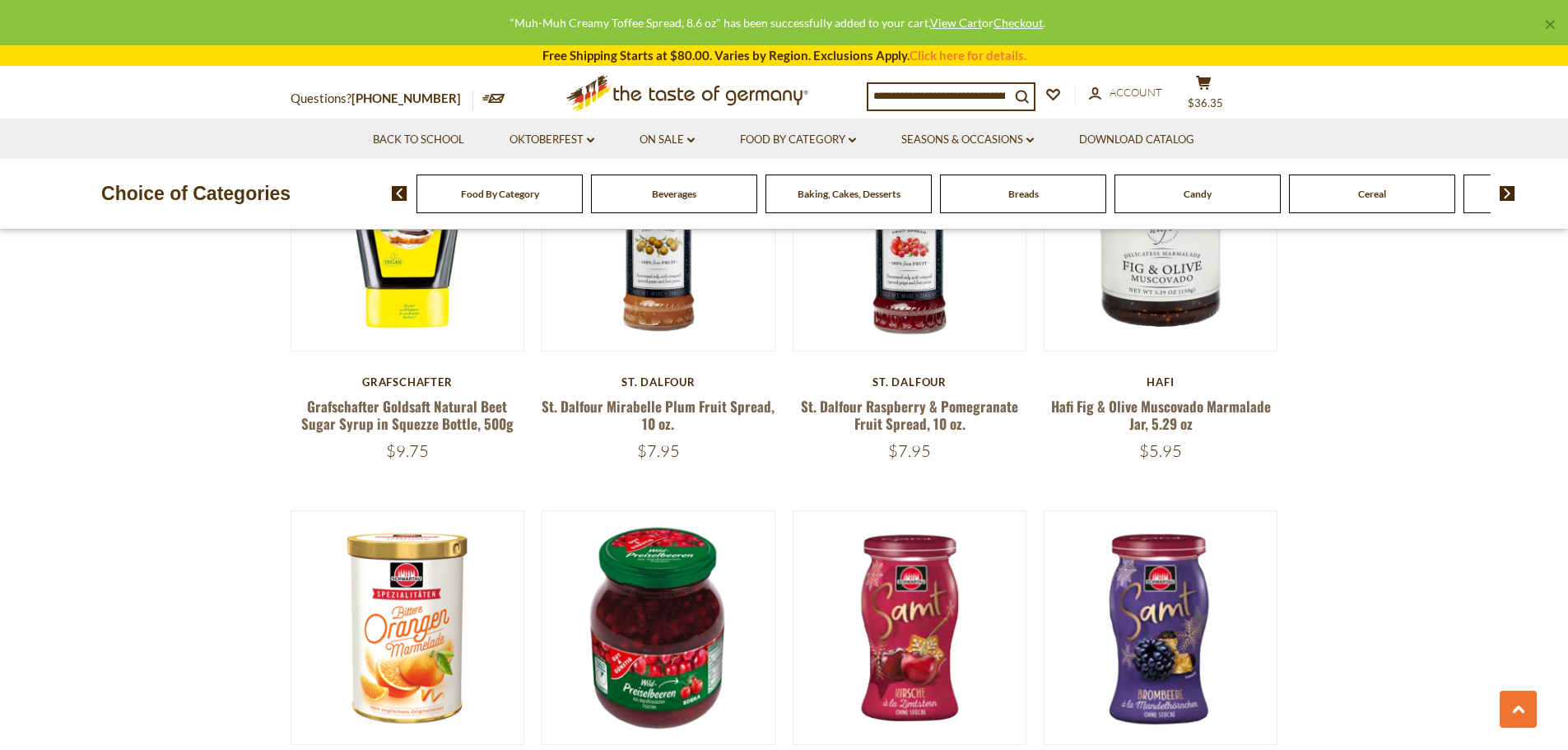
scroll to position [995, 0]
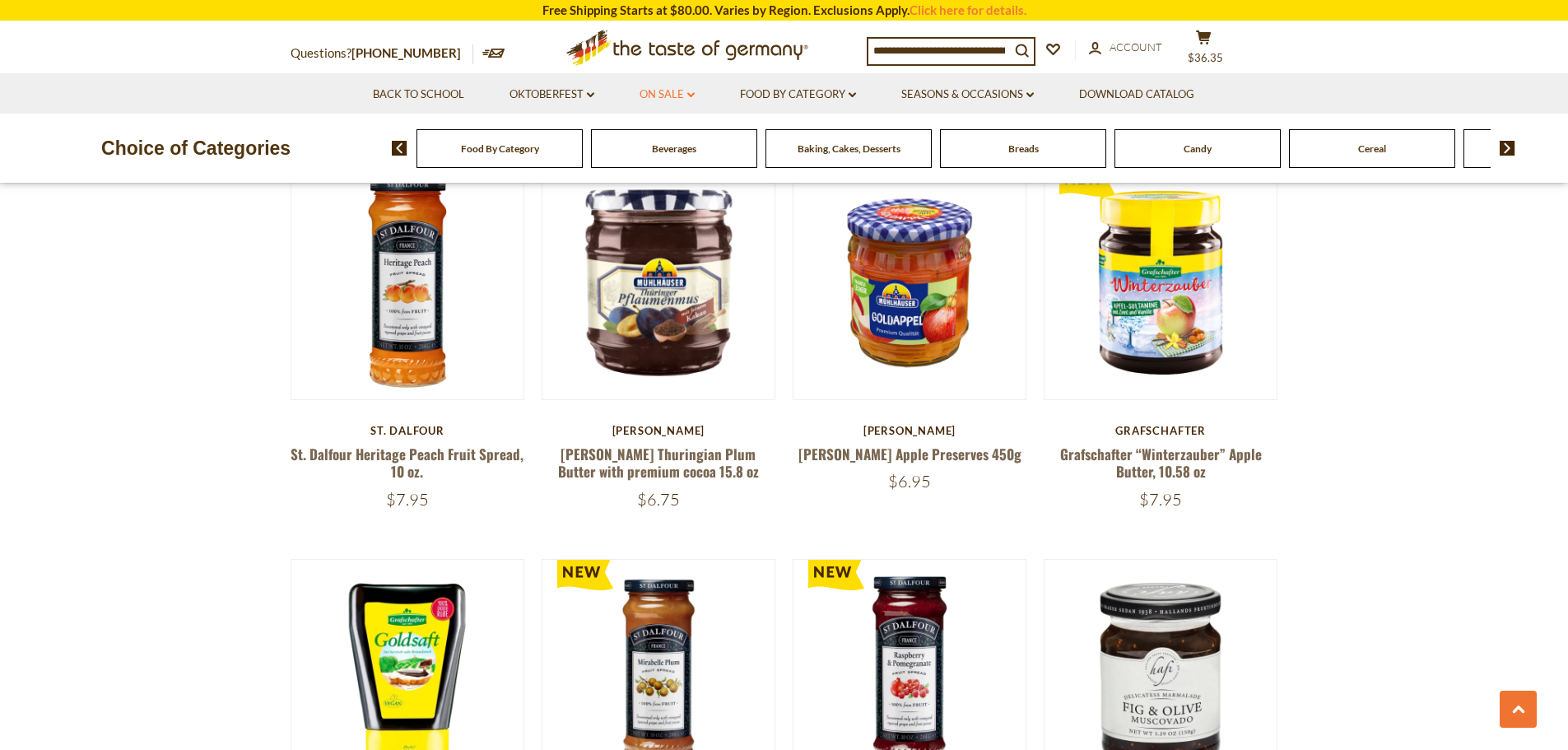
click at [675, 92] on link "On Sale dropdown_arrow" at bounding box center [666, 94] width 55 height 18
click at [675, 142] on link "All On Sale" at bounding box center [661, 137] width 60 height 14
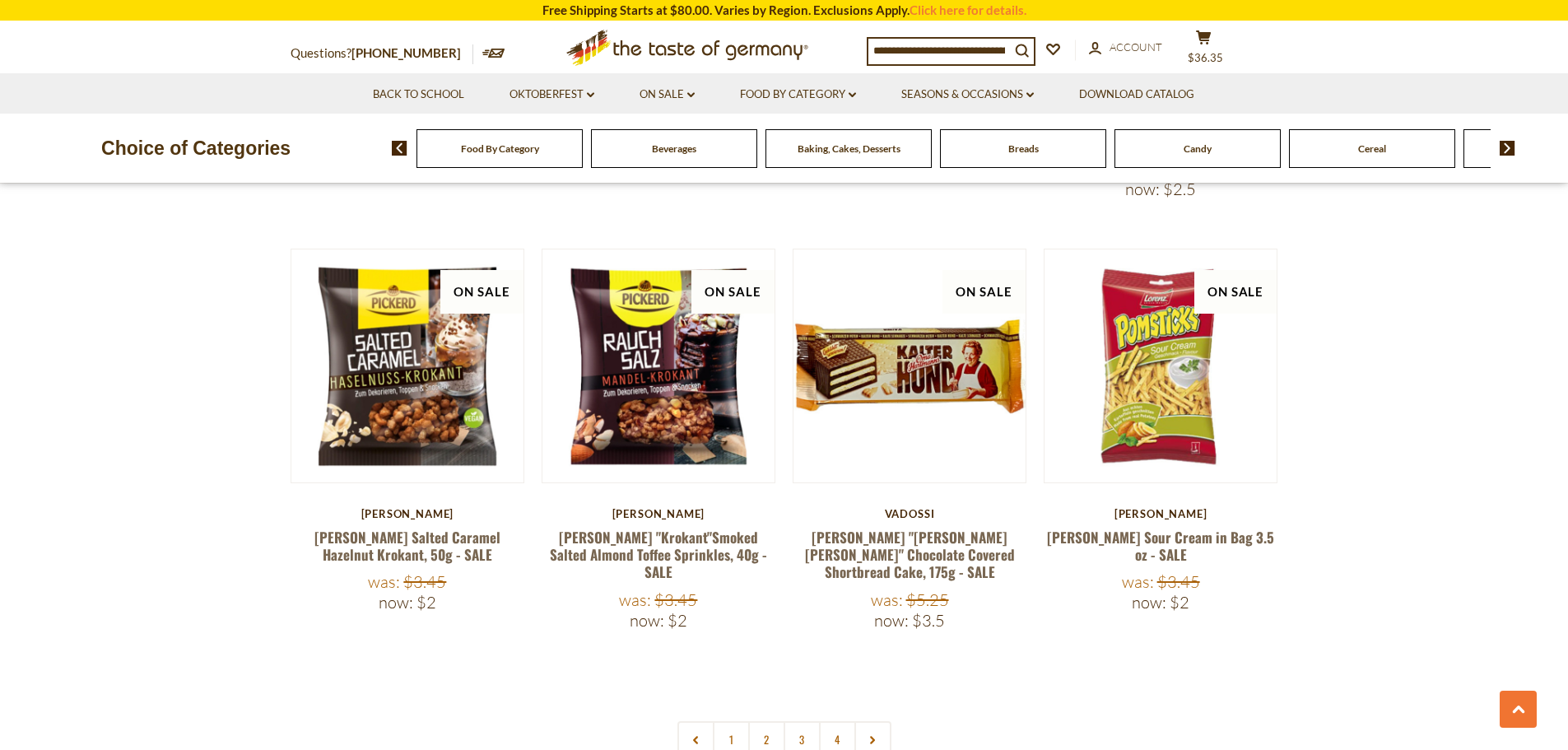
scroll to position [3621, 0]
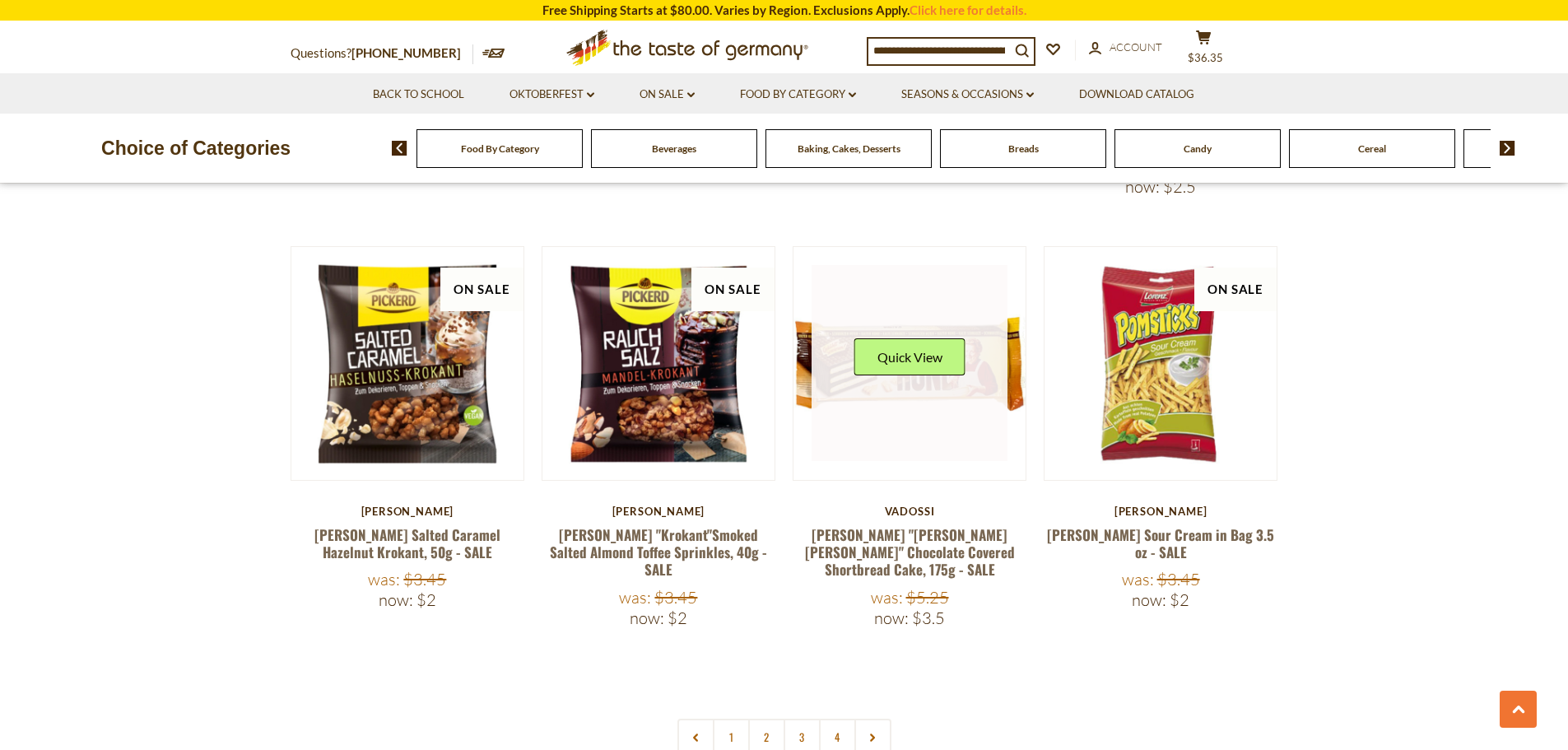
click at [930, 338] on link at bounding box center [909, 362] width 196 height 195
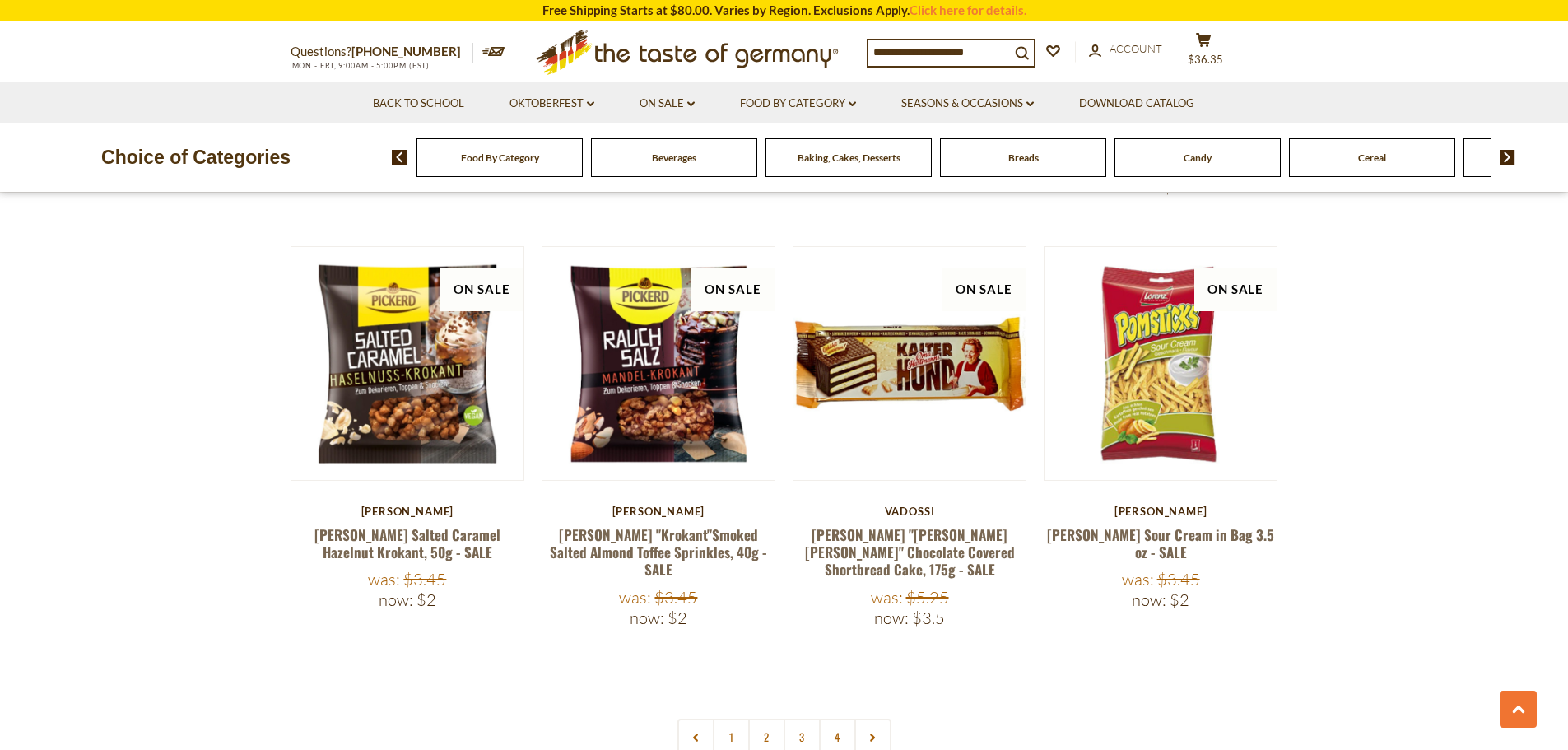
scroll to position [3704, 0]
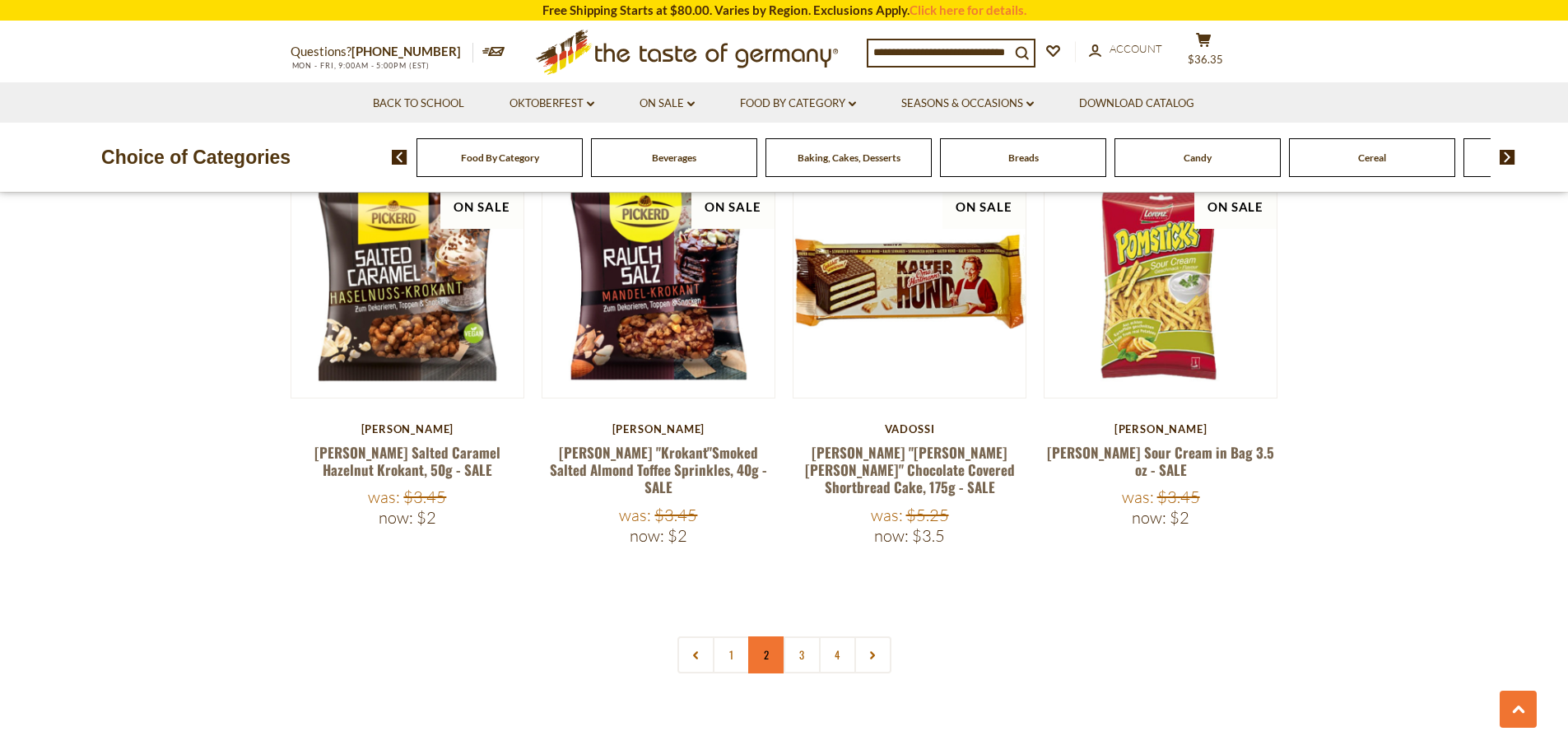
click at [749, 636] on link "2" at bounding box center [767, 655] width 37 height 37
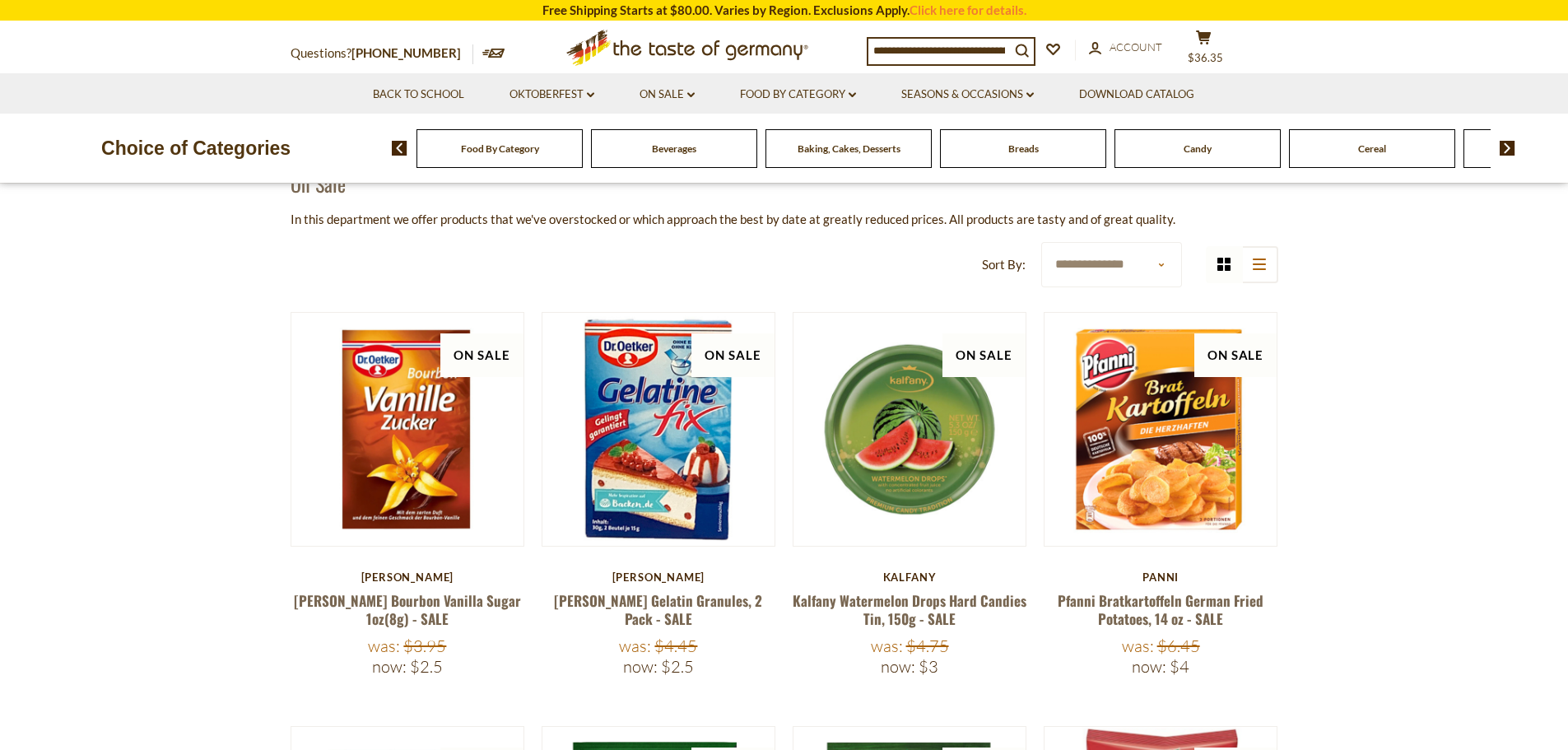
scroll to position [0, 0]
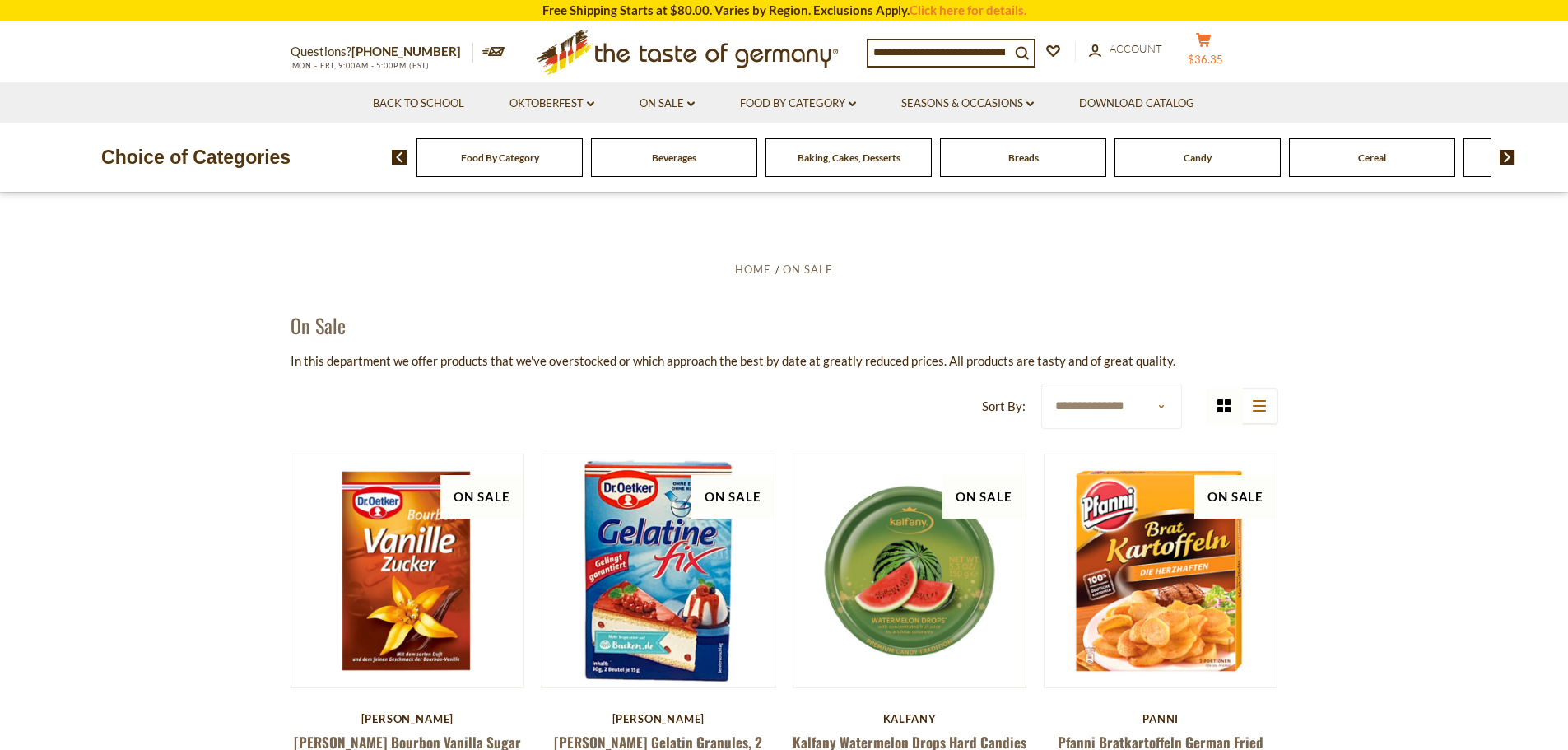
click at [1218, 53] on span "$36.35" at bounding box center [1205, 60] width 36 height 13
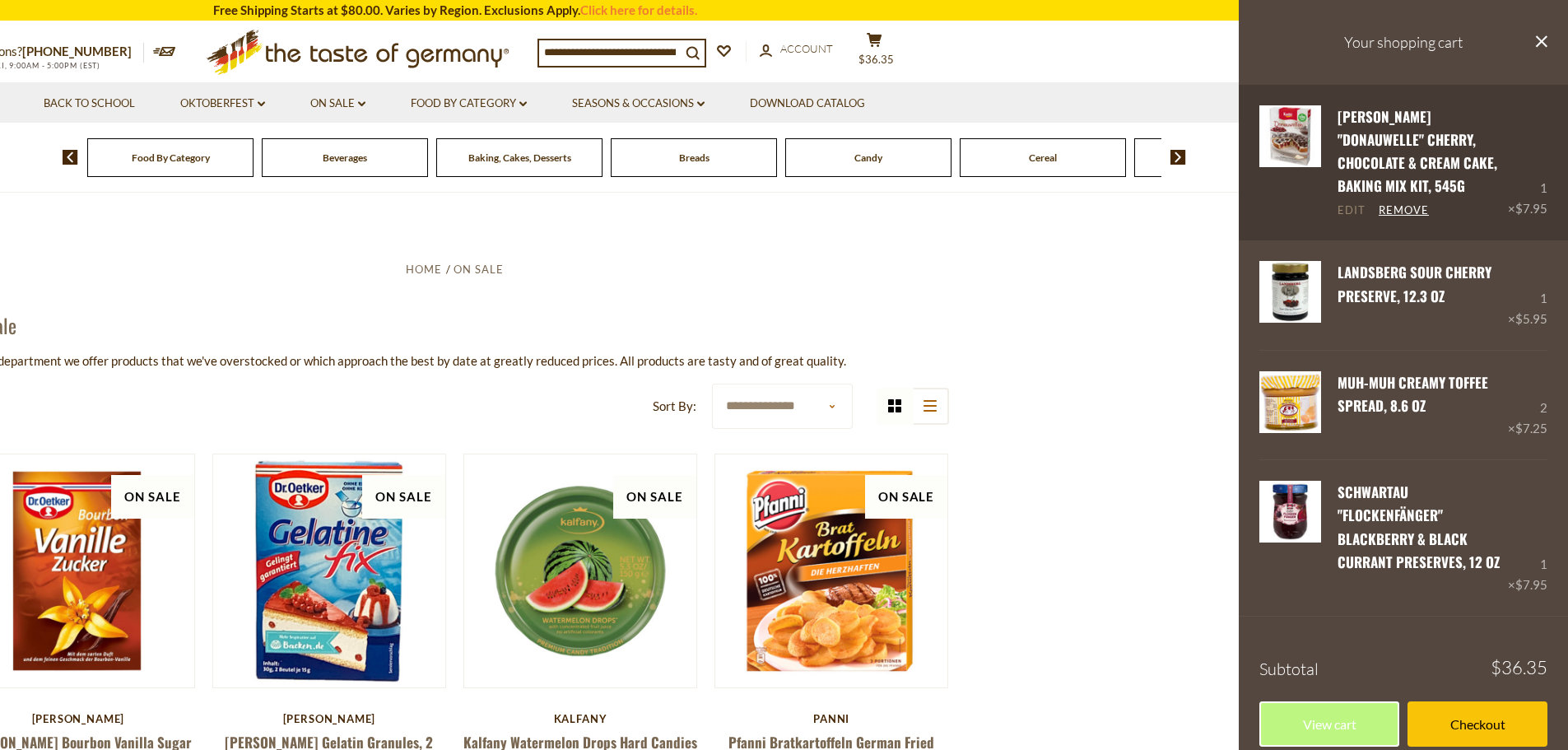
click at [1357, 203] on link "Edit" at bounding box center [1351, 210] width 28 height 14
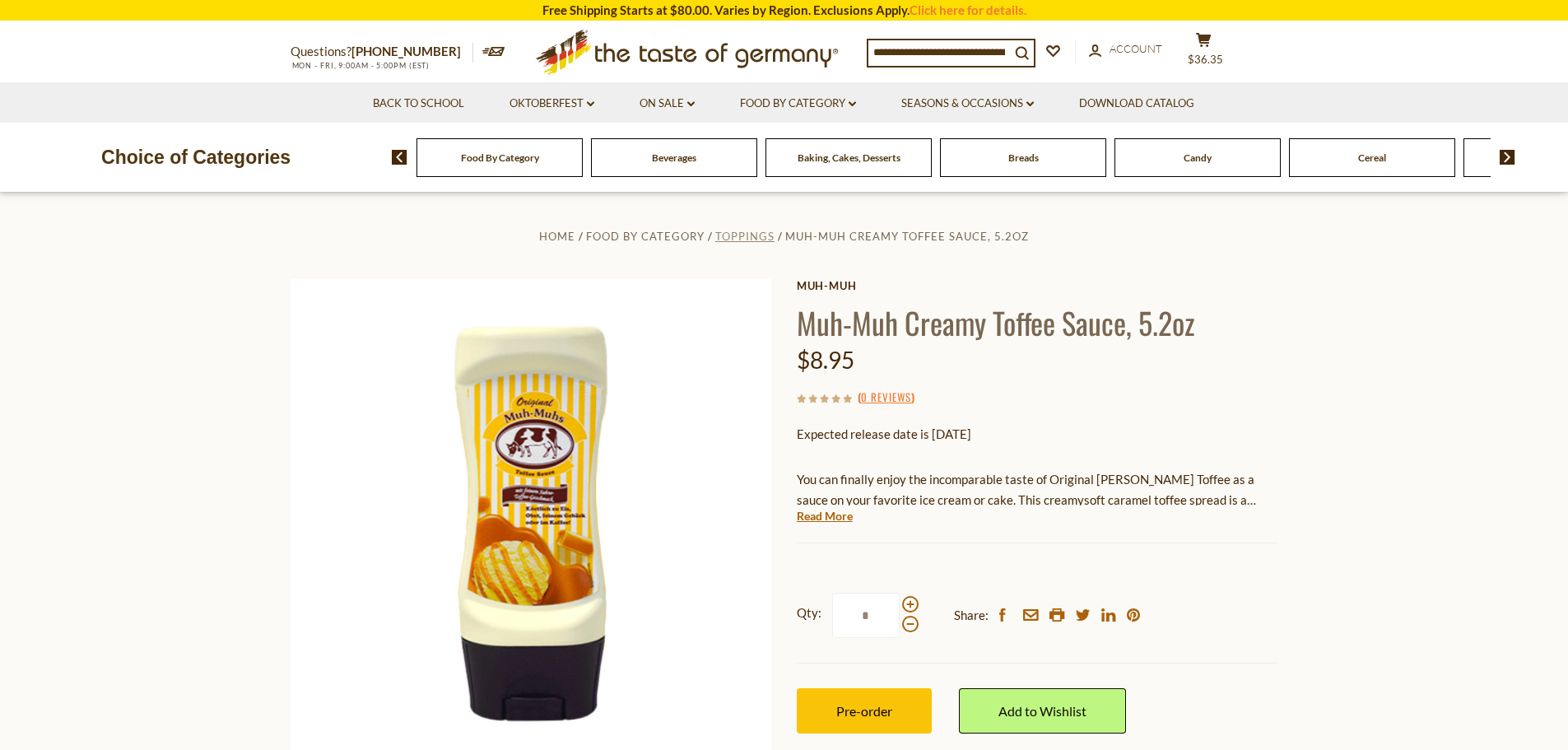
click at [763, 234] on span "Toppings" at bounding box center [745, 236] width 60 height 13
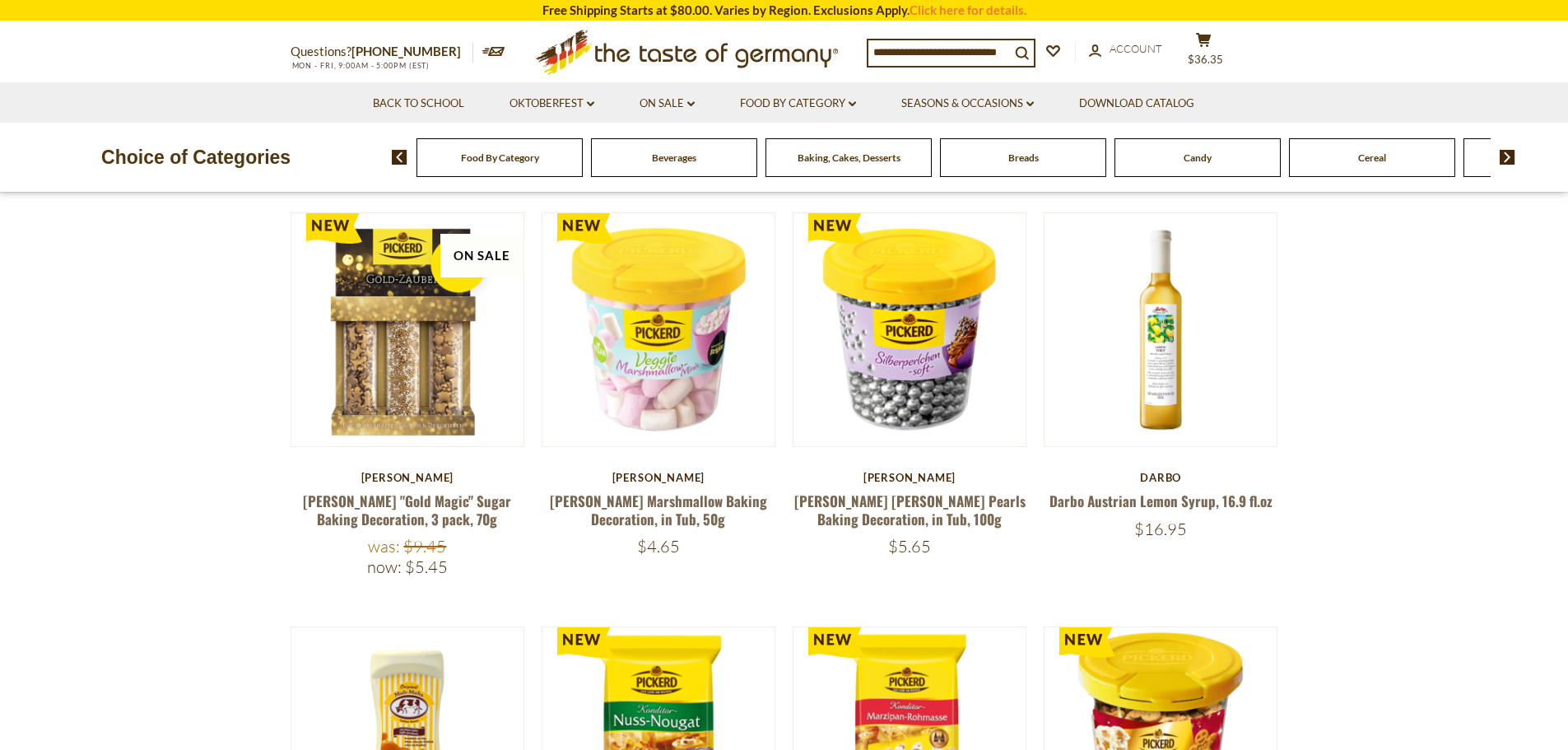
scroll to position [165, 0]
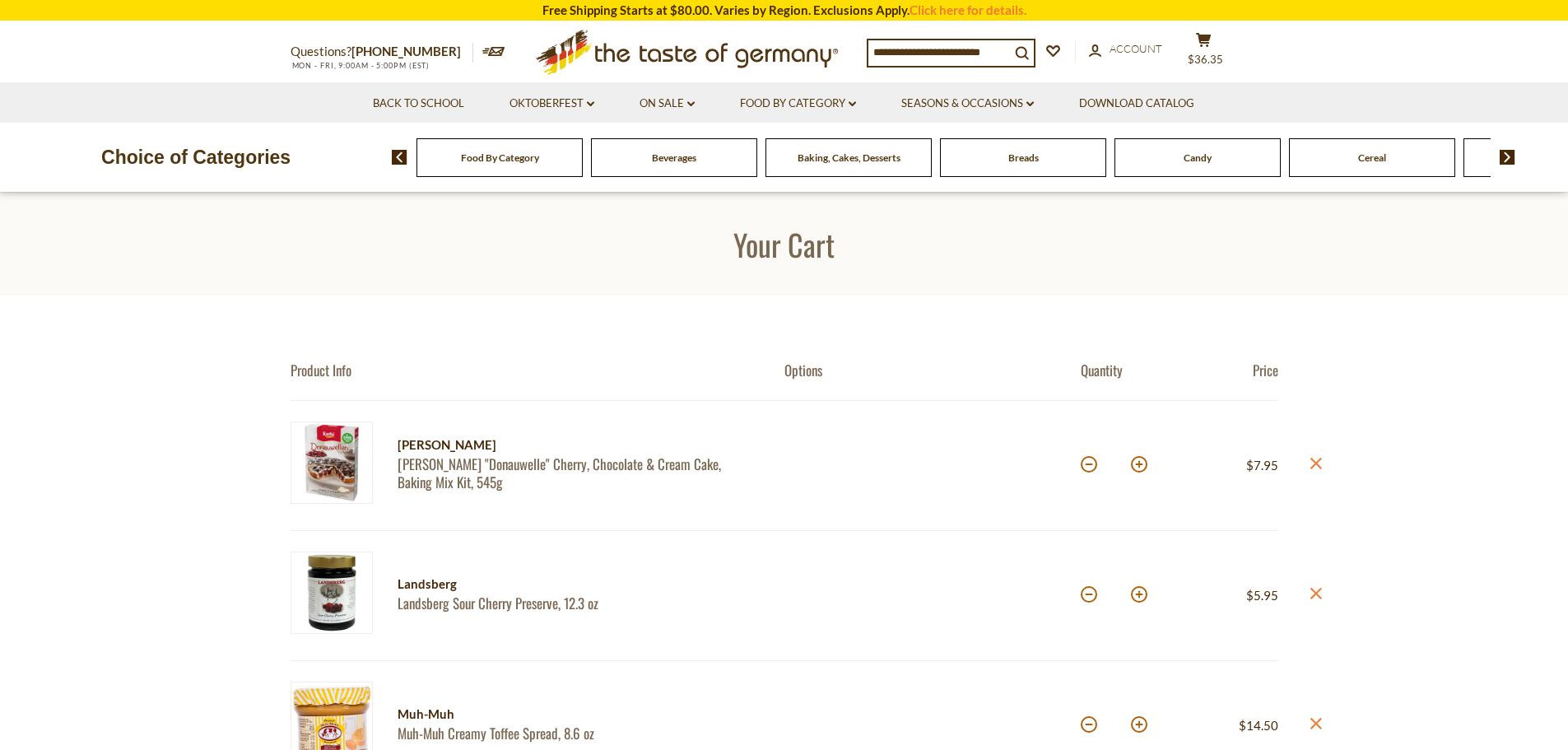
click at [1137, 473] on button at bounding box center [1138, 464] width 16 height 16
type input "*"
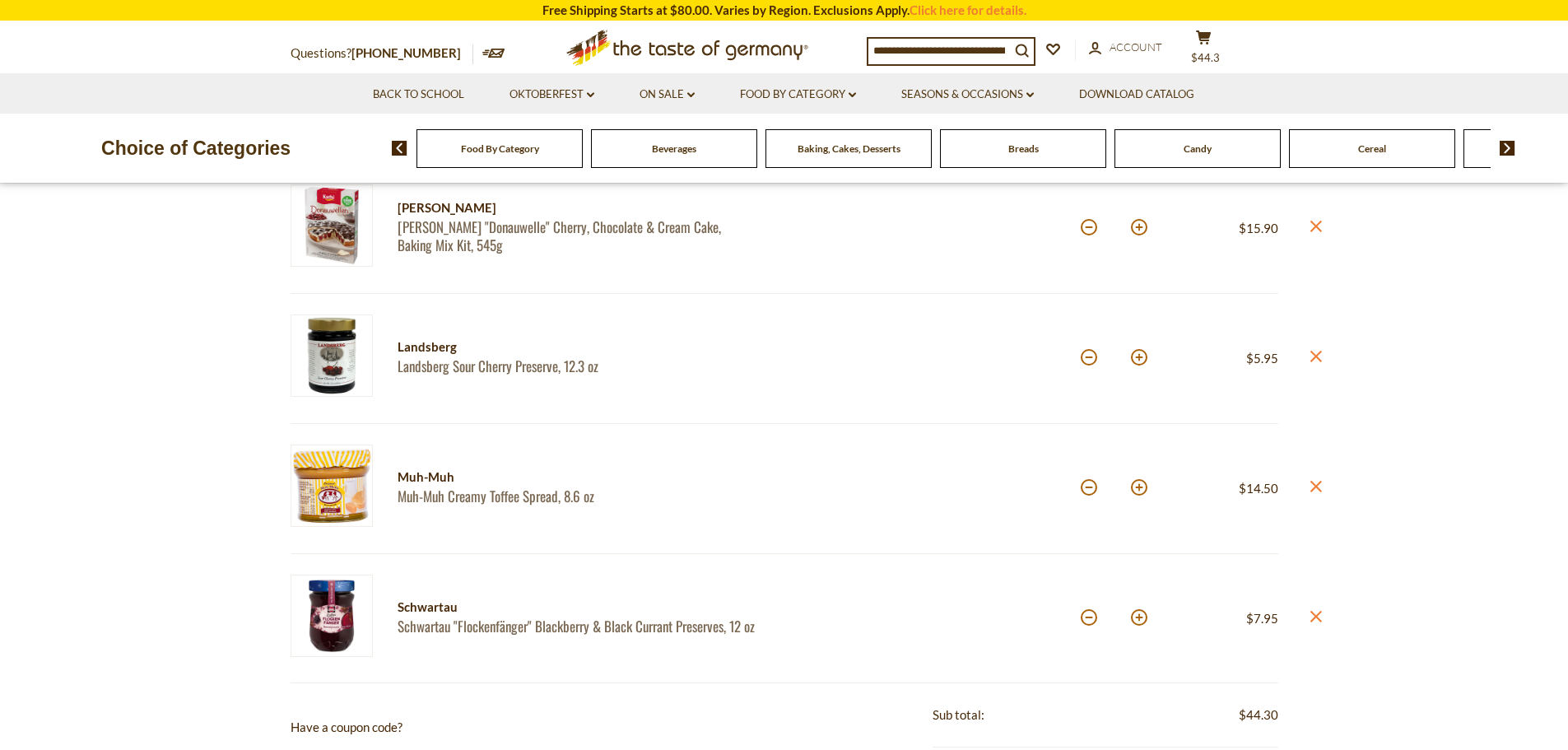
scroll to position [214, 0]
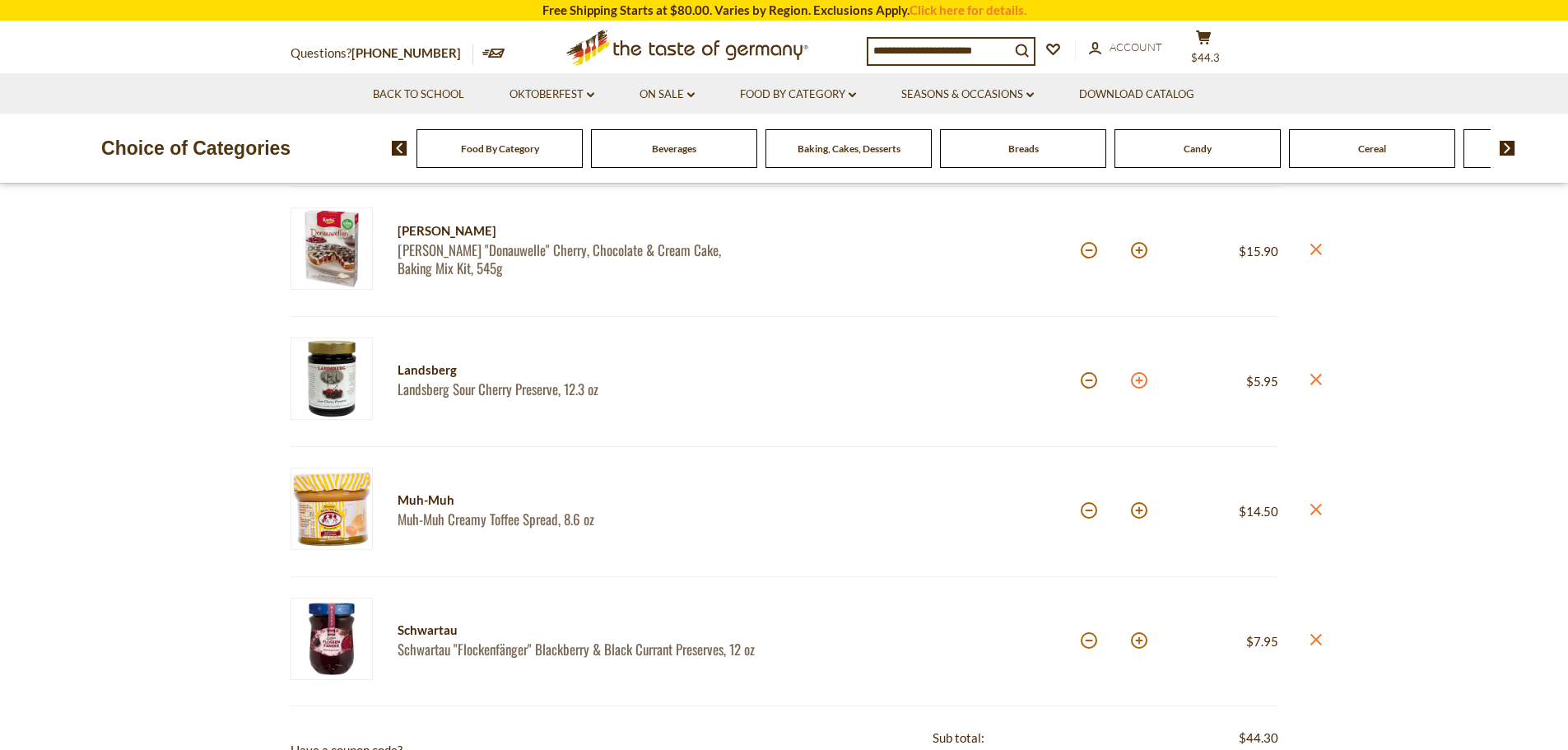
click at [1135, 384] on button at bounding box center [1138, 379] width 16 height 16
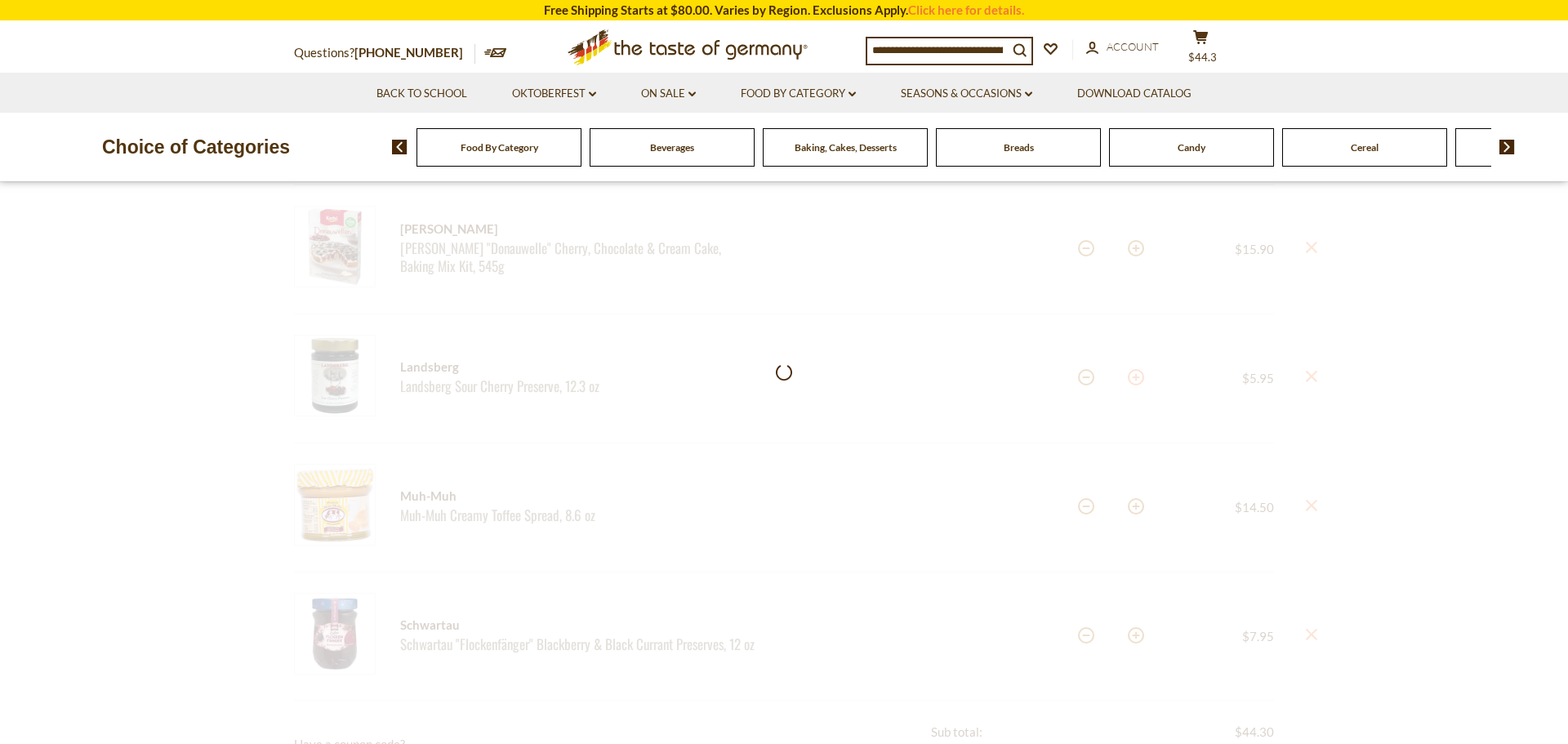
click at [1126, 381] on div at bounding box center [784, 698] width 1568 height 1234
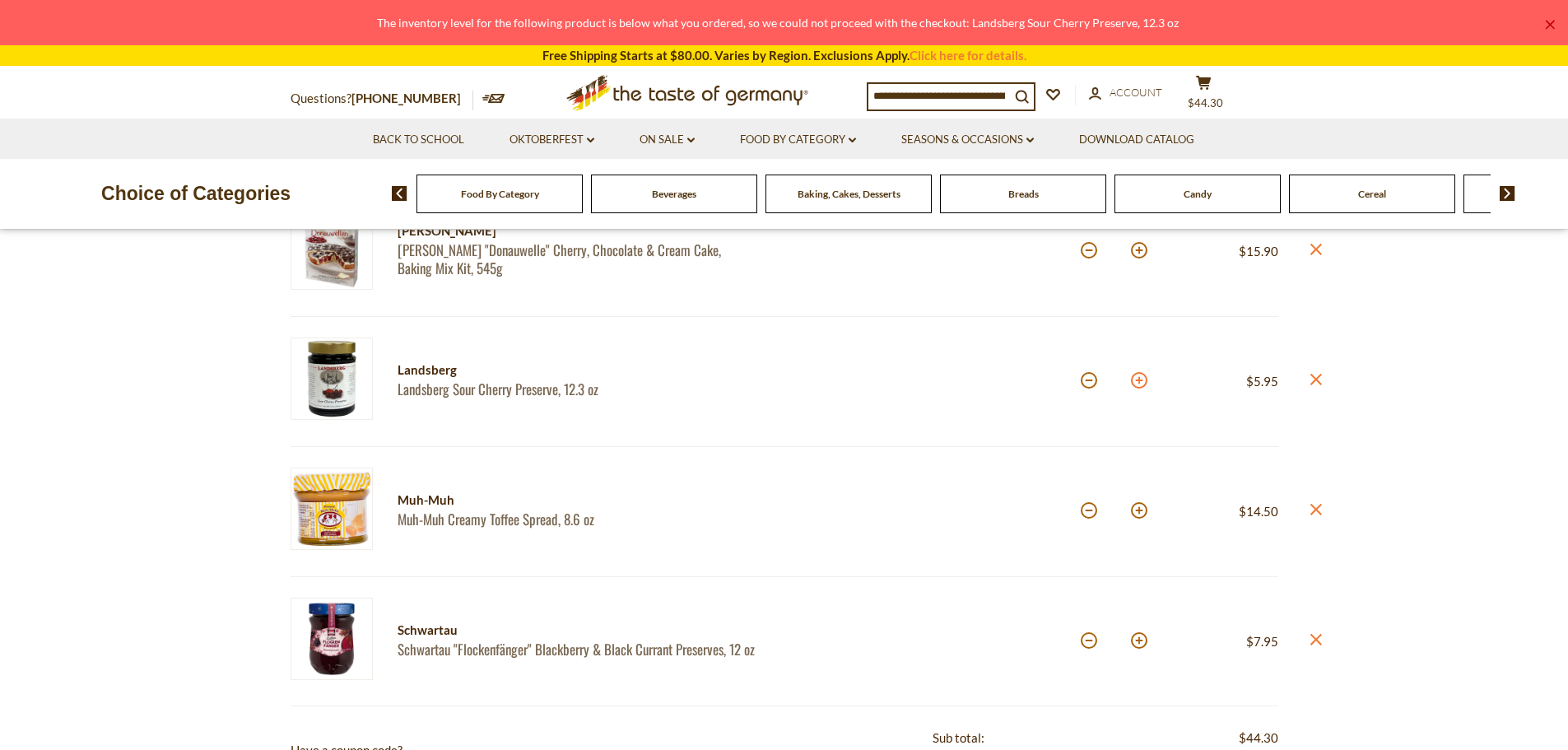
click at [1135, 384] on button at bounding box center [1138, 379] width 16 height 16
type input "*"
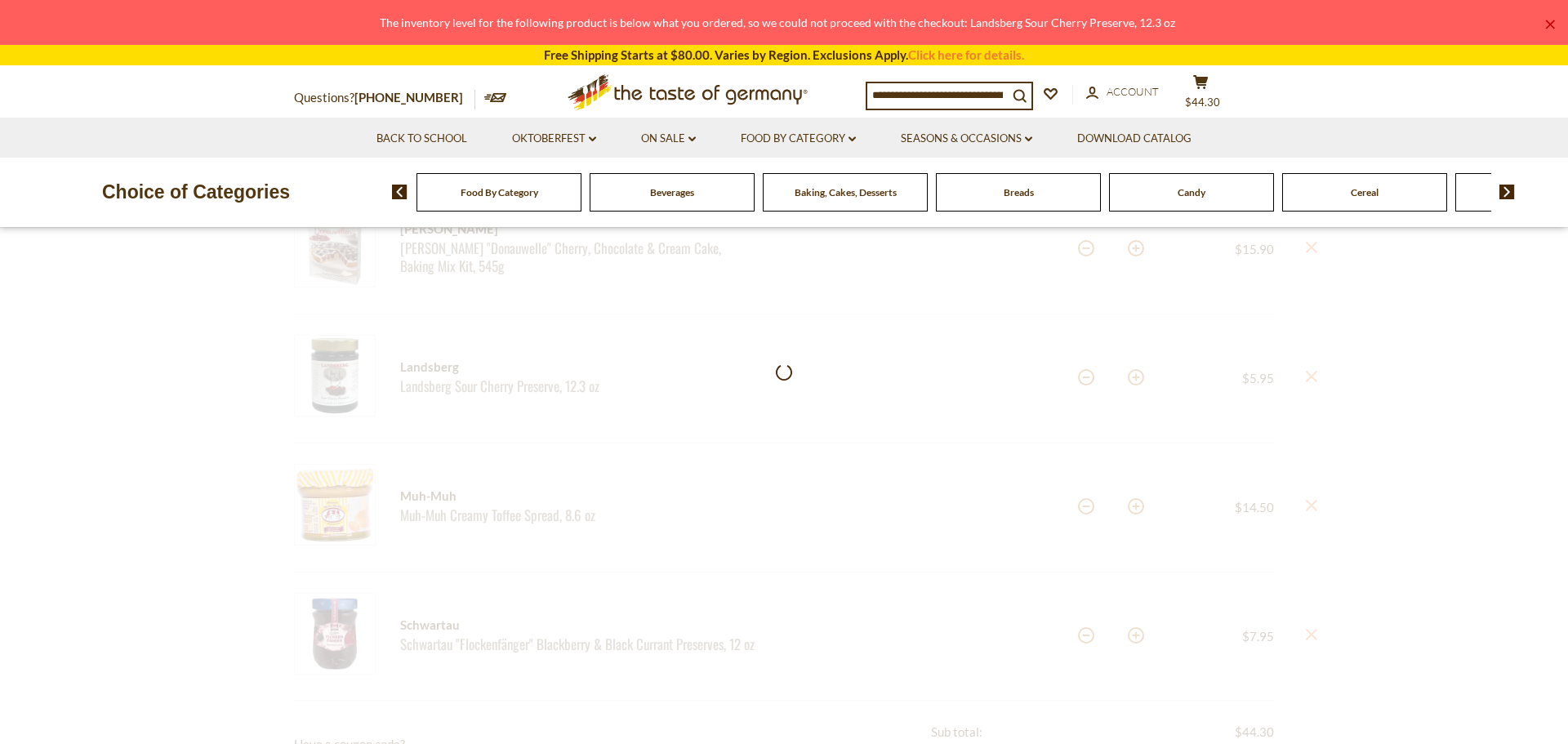
click at [328, 384] on div at bounding box center [784, 707] width 1568 height 1251
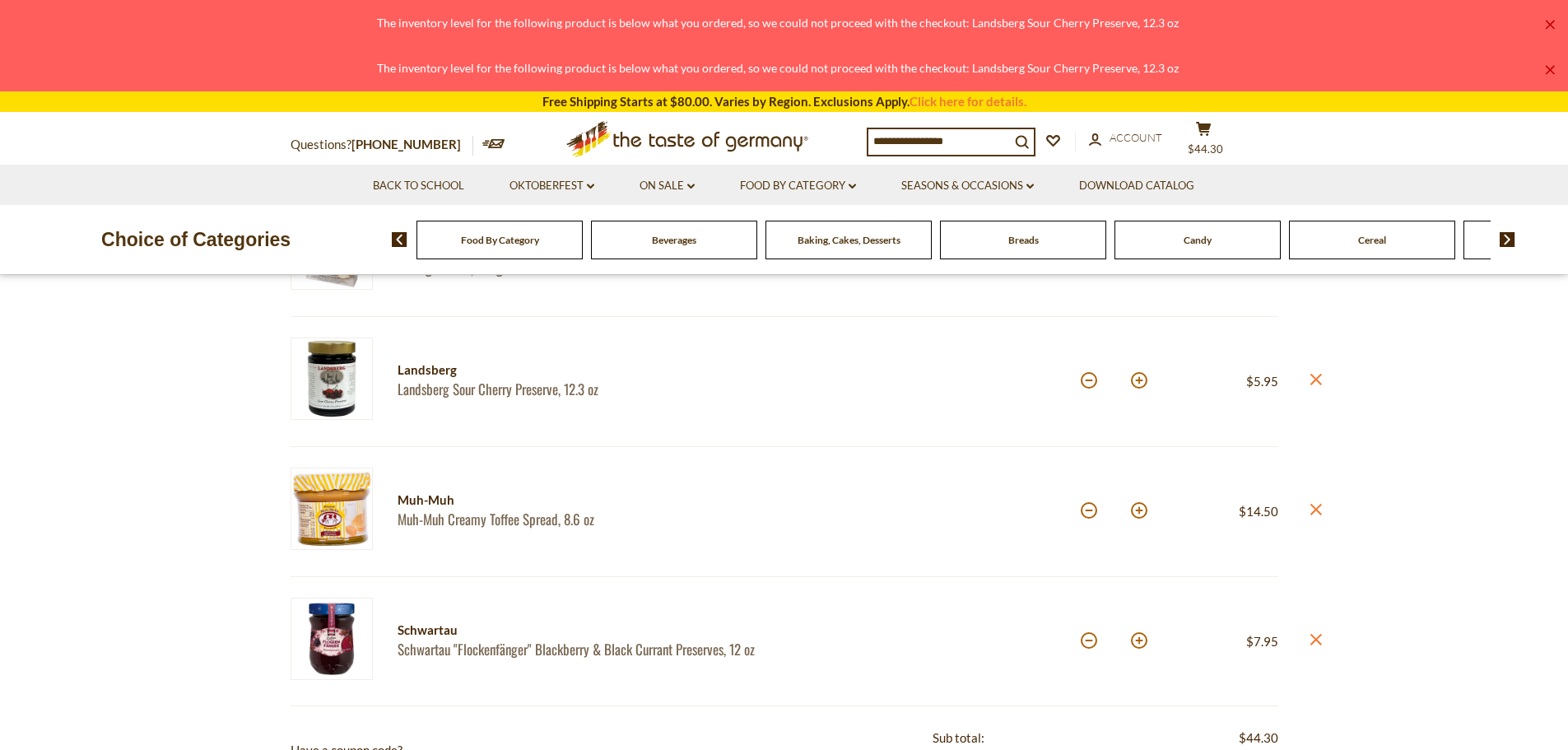
drag, startPoint x: 341, startPoint y: 382, endPoint x: 330, endPoint y: 387, distance: 12.1
click at [330, 387] on img at bounding box center [331, 377] width 82 height 82
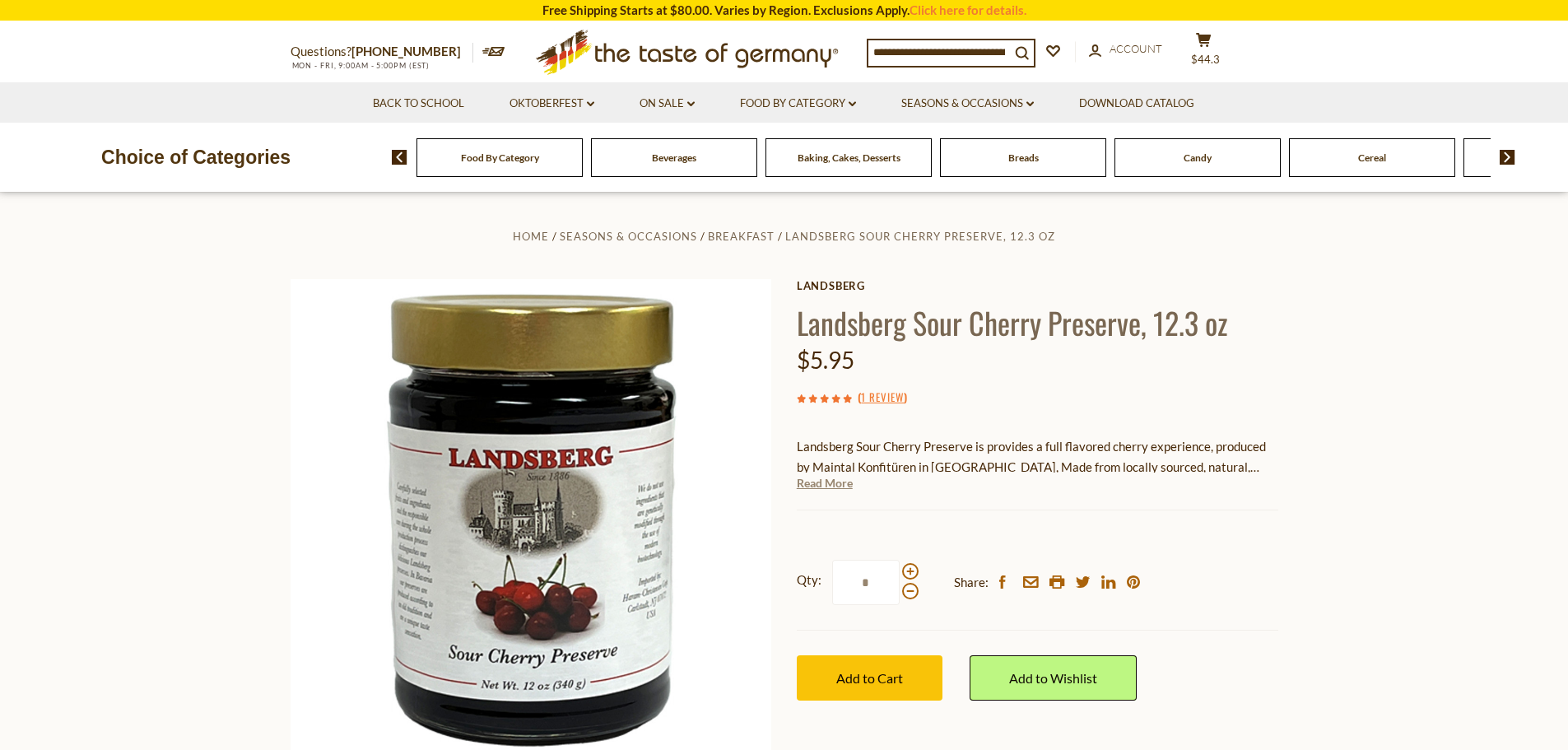
click at [806, 485] on link "Read More" at bounding box center [824, 482] width 56 height 16
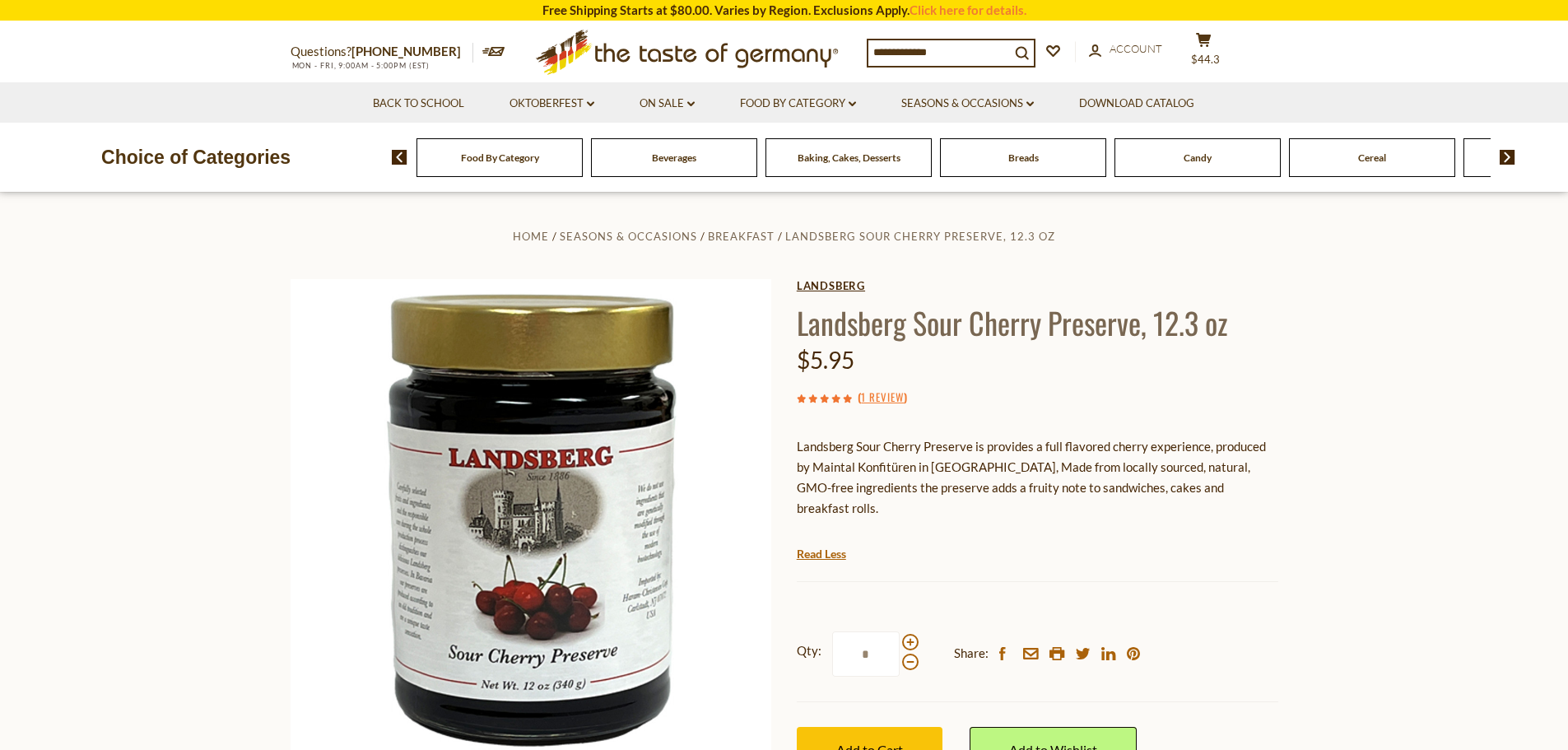
click at [835, 286] on link "Landsberg" at bounding box center [1037, 286] width 482 height 13
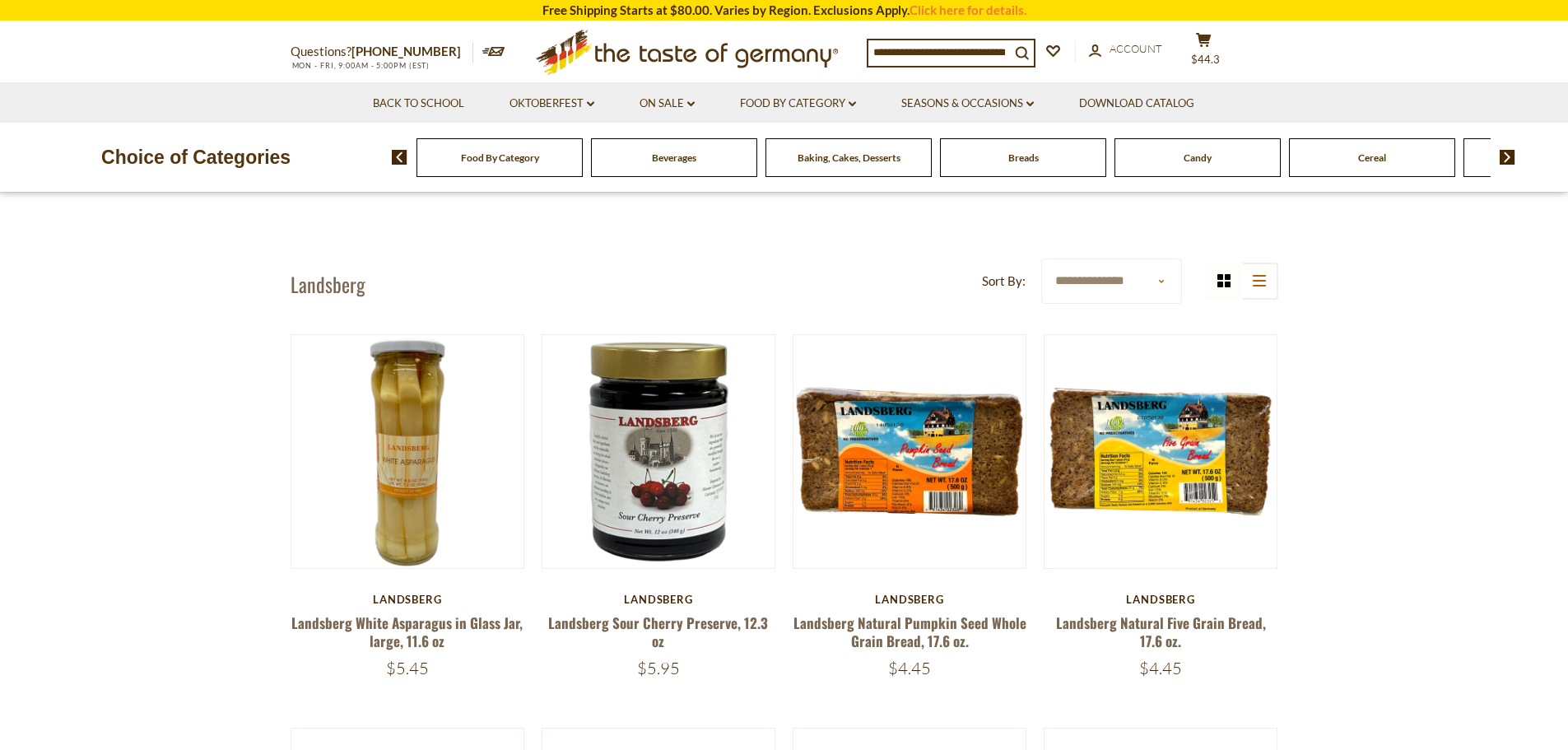
click at [963, 52] on input at bounding box center [939, 52] width 142 height 23
type input "**********"
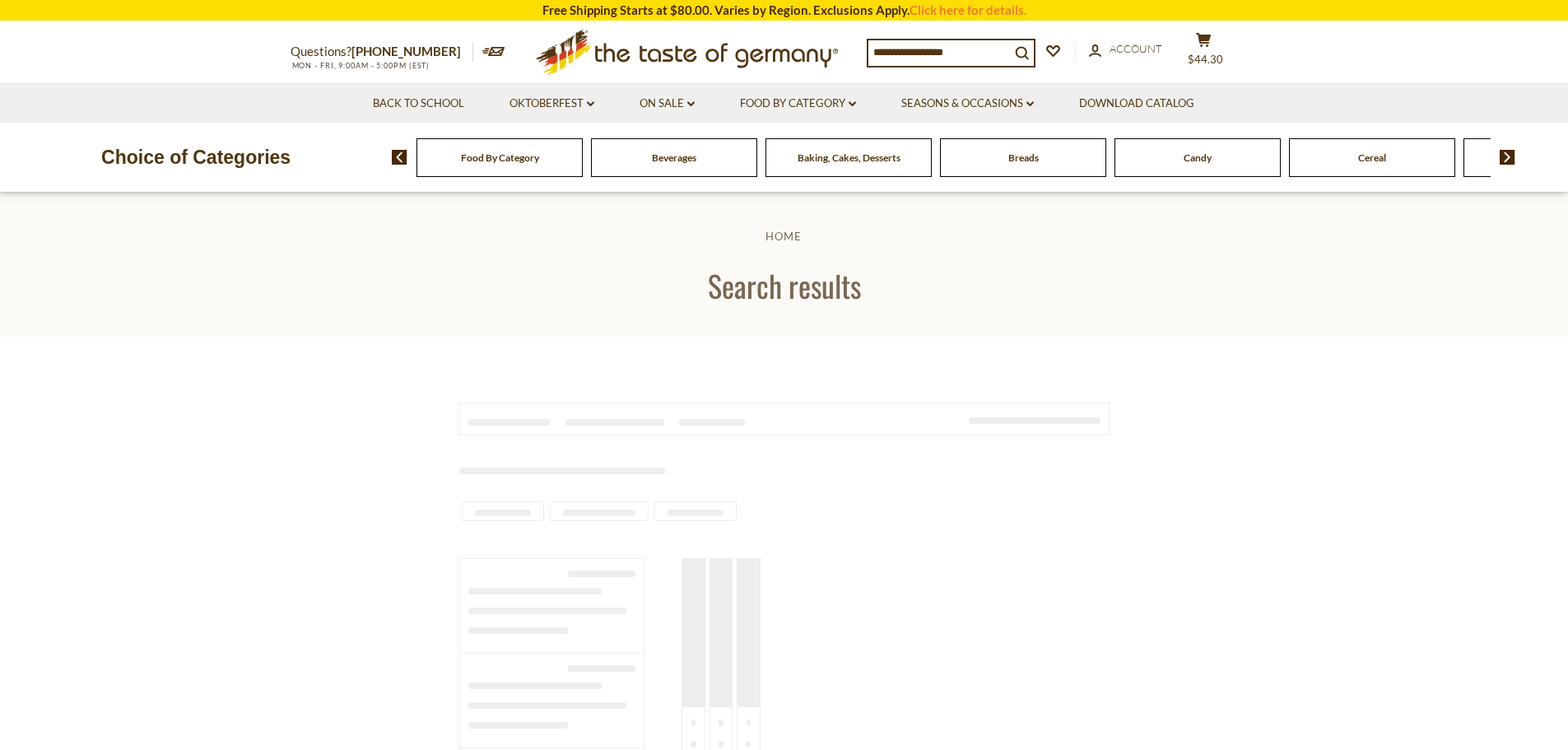
type input "**********"
